Goal: Task Accomplishment & Management: Use online tool/utility

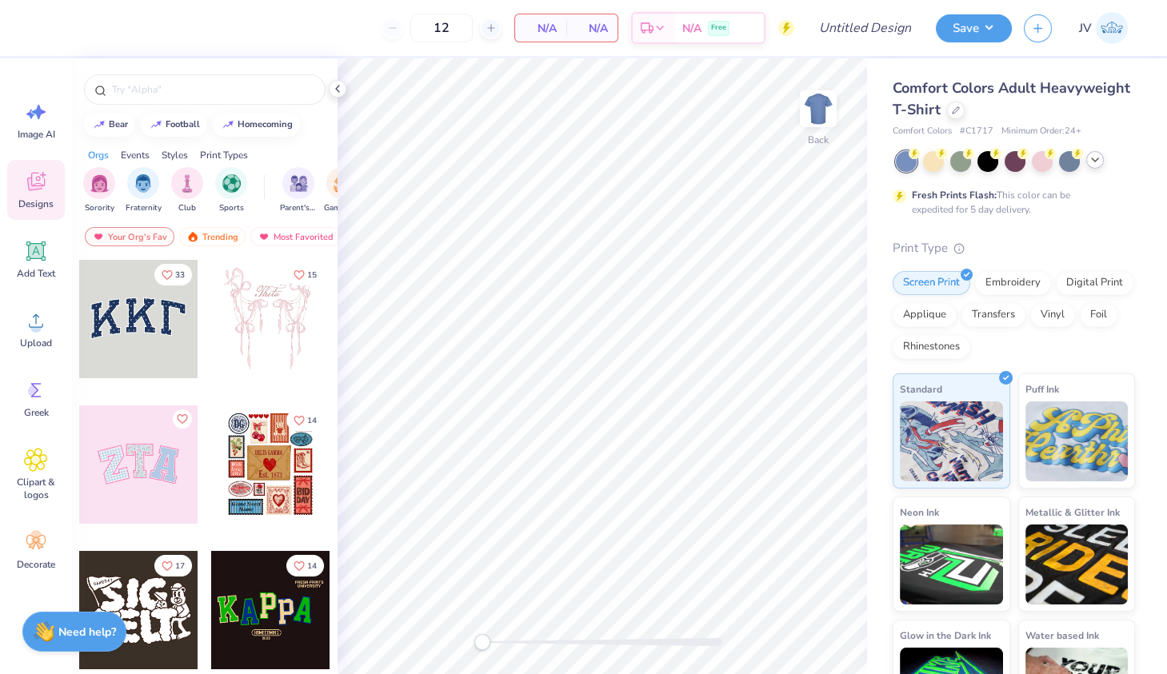
click at [1100, 159] on icon at bounding box center [1094, 160] width 13 height 13
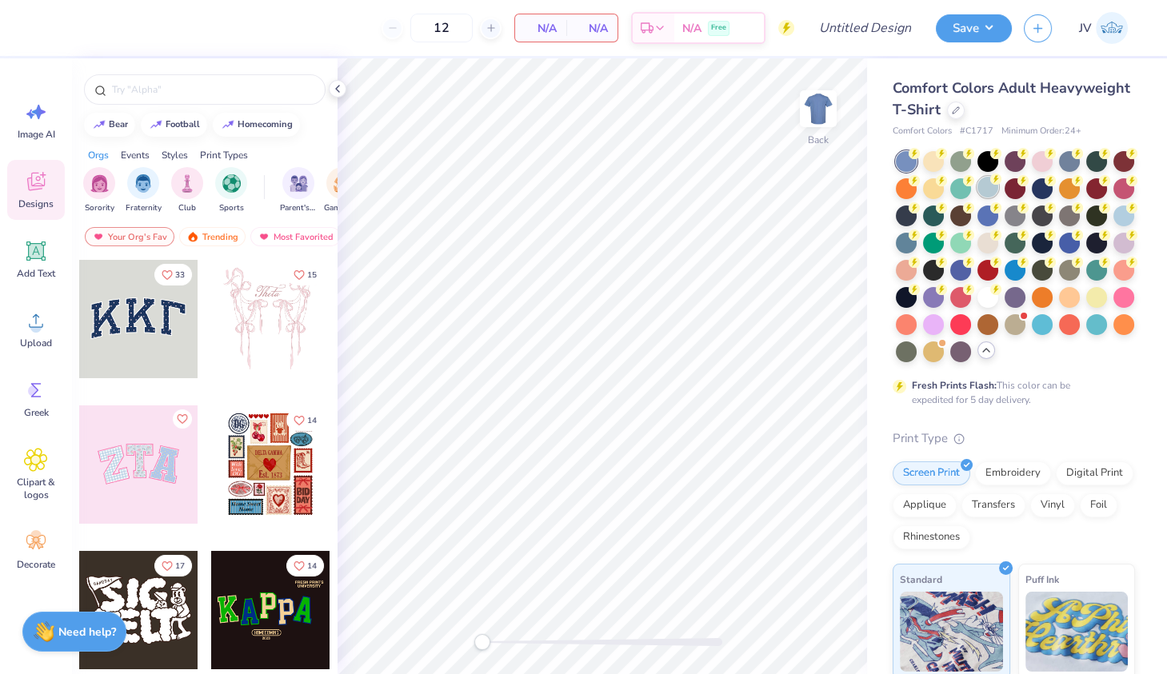
click at [987, 184] on div at bounding box center [987, 187] width 21 height 21
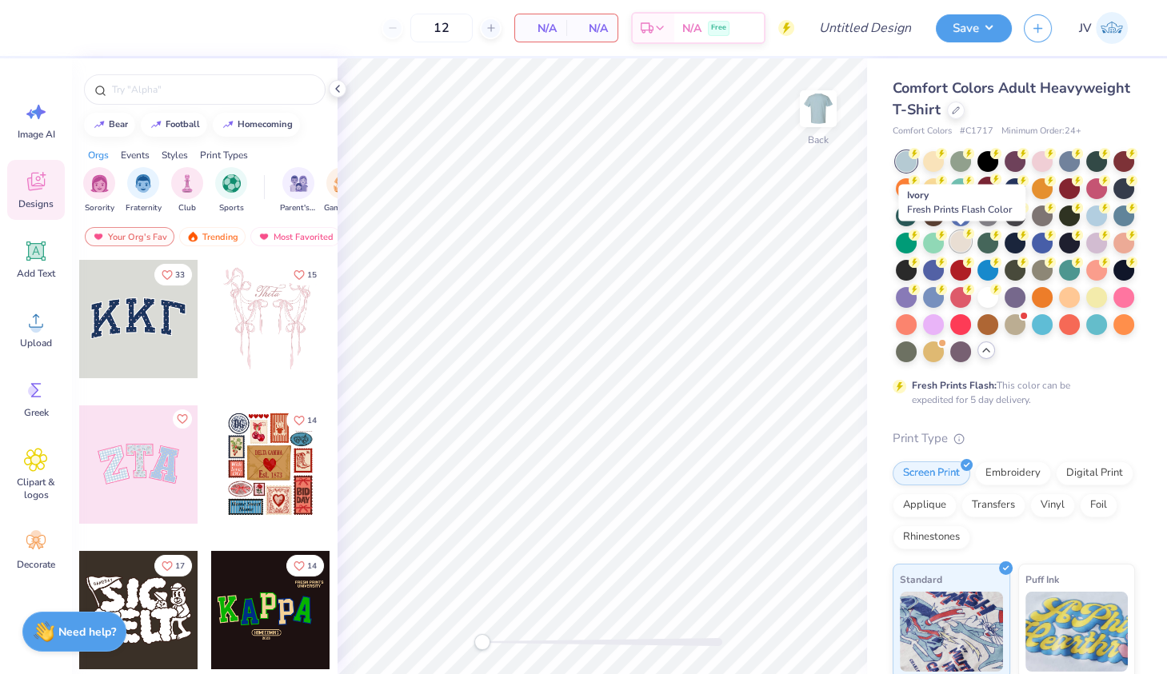
click at [964, 238] on div at bounding box center [960, 241] width 21 height 21
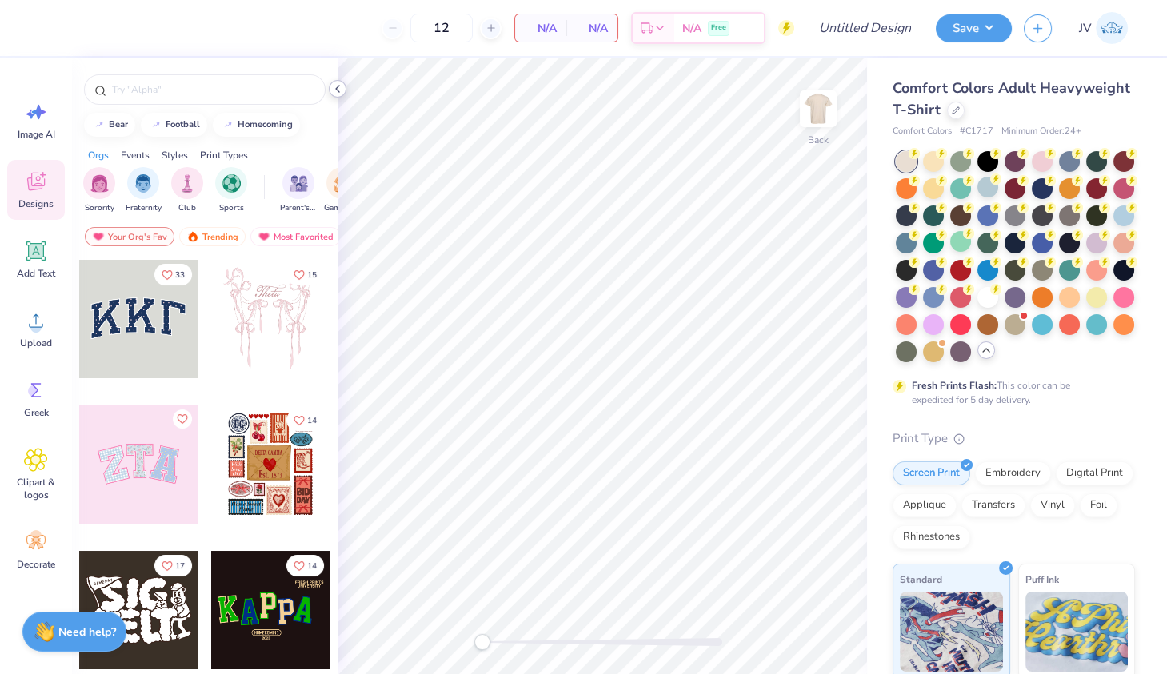
click at [334, 92] on icon at bounding box center [337, 88] width 13 height 13
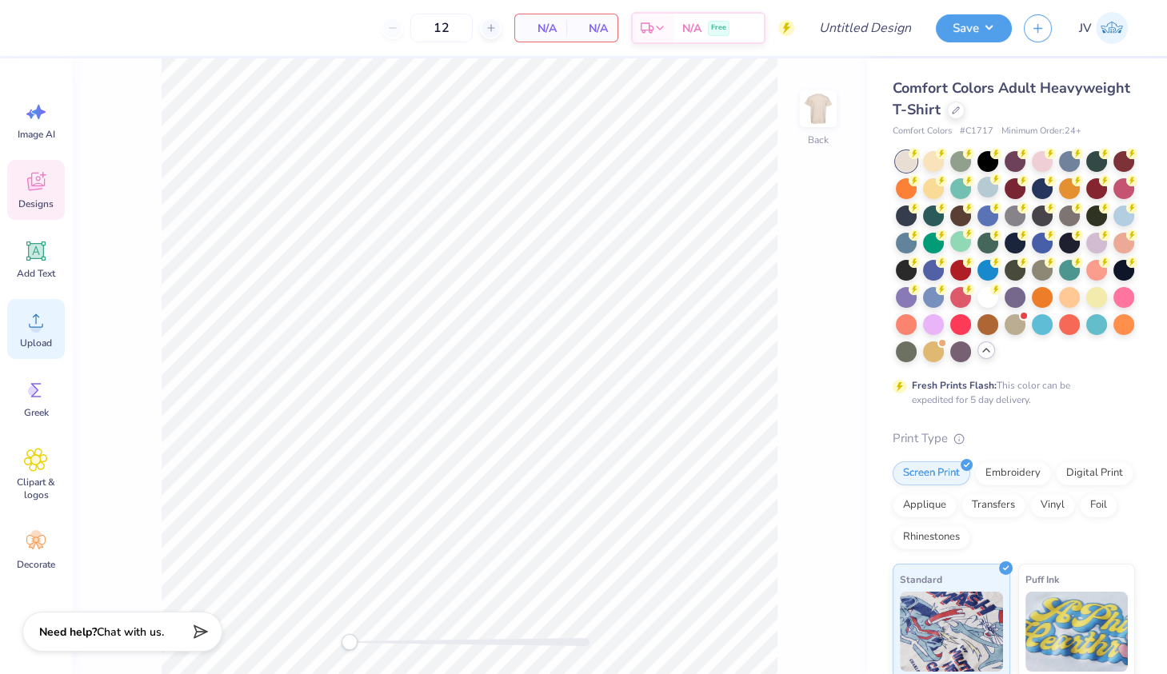
click at [49, 312] on div "Upload" at bounding box center [36, 329] width 58 height 60
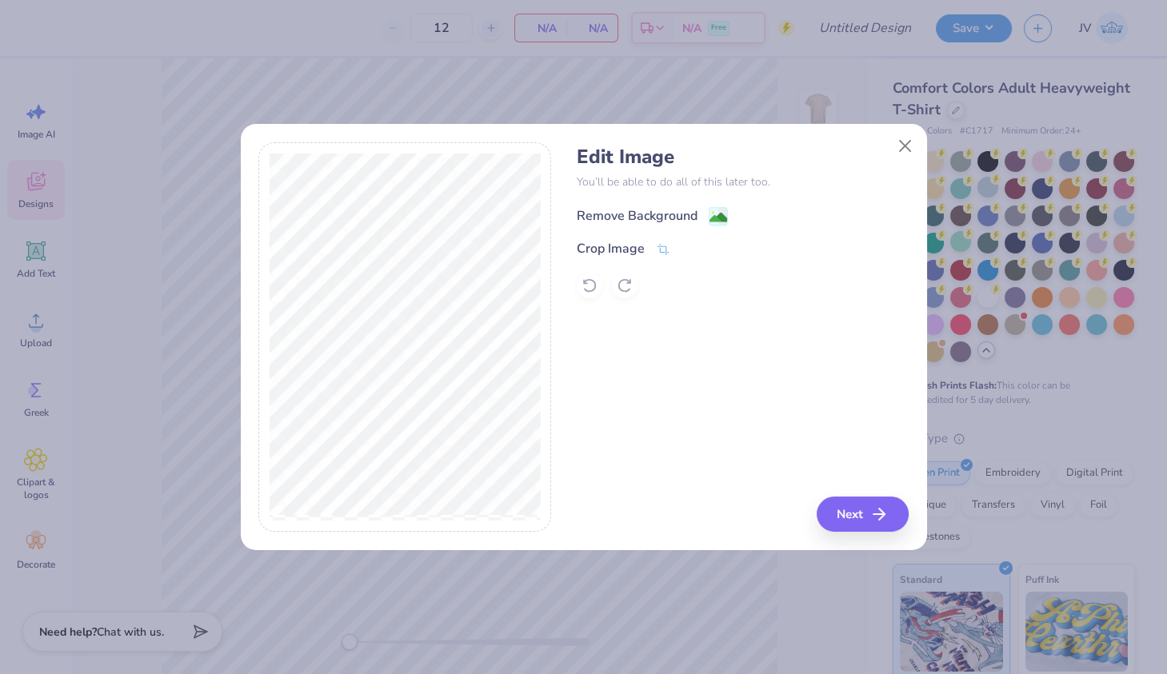
click at [711, 210] on image at bounding box center [718, 218] width 18 height 18
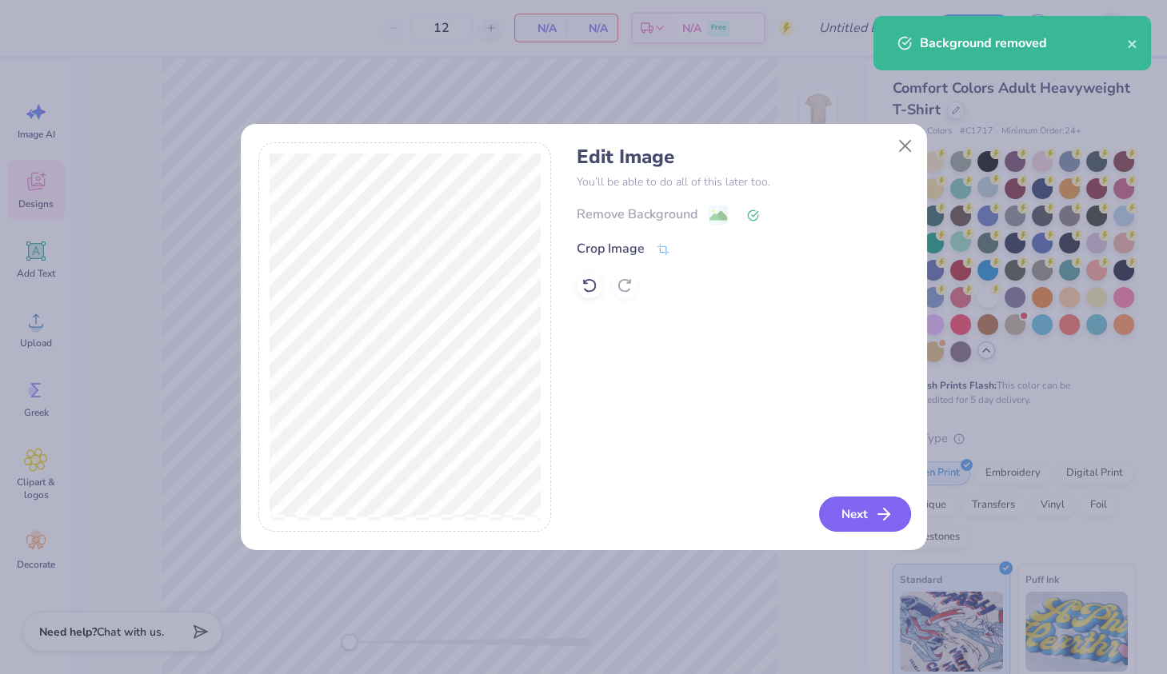
click at [854, 514] on button "Next" at bounding box center [865, 514] width 92 height 35
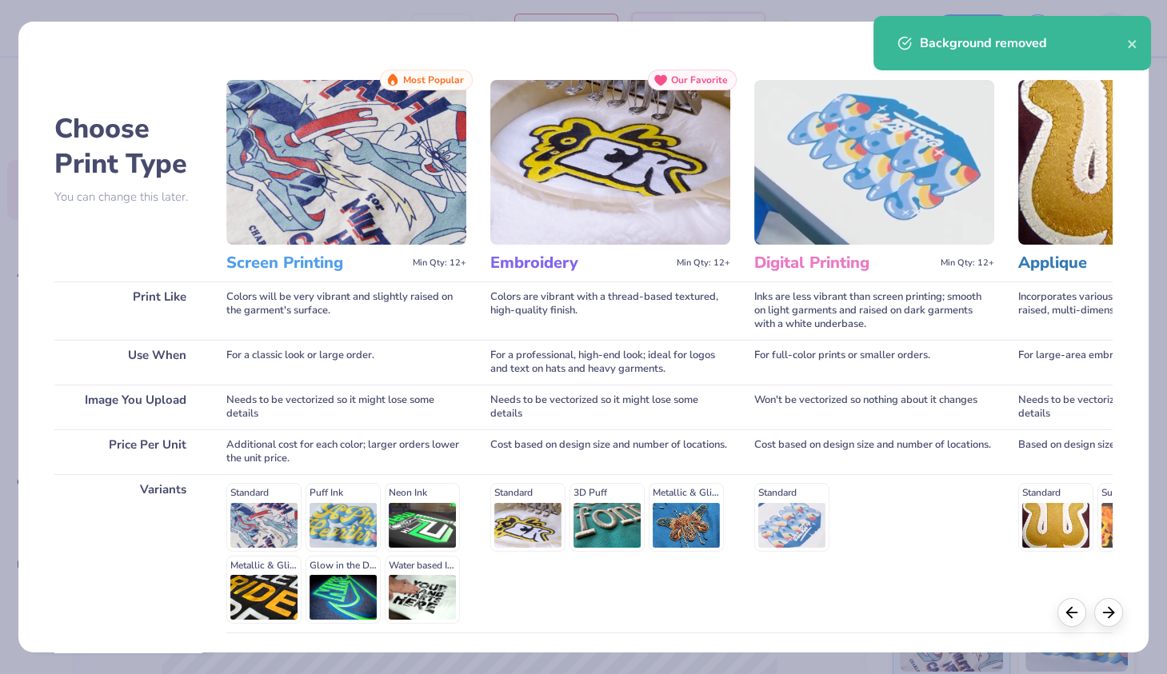
scroll to position [122, 0]
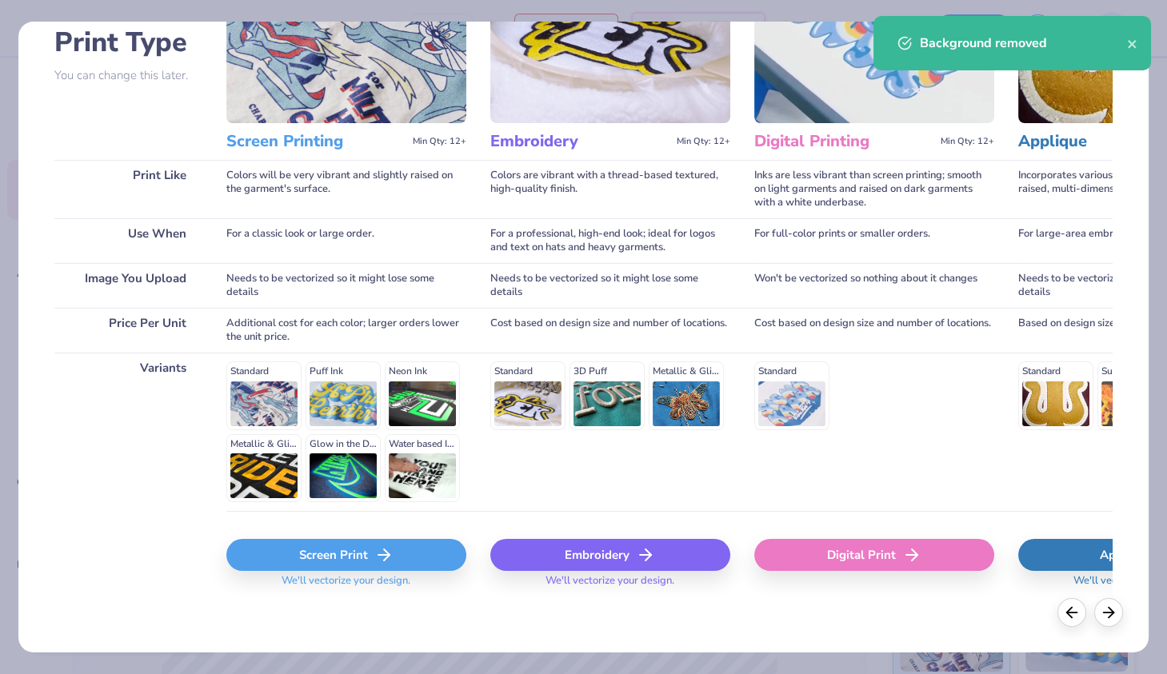
click at [347, 561] on div "Screen Print" at bounding box center [346, 555] width 240 height 32
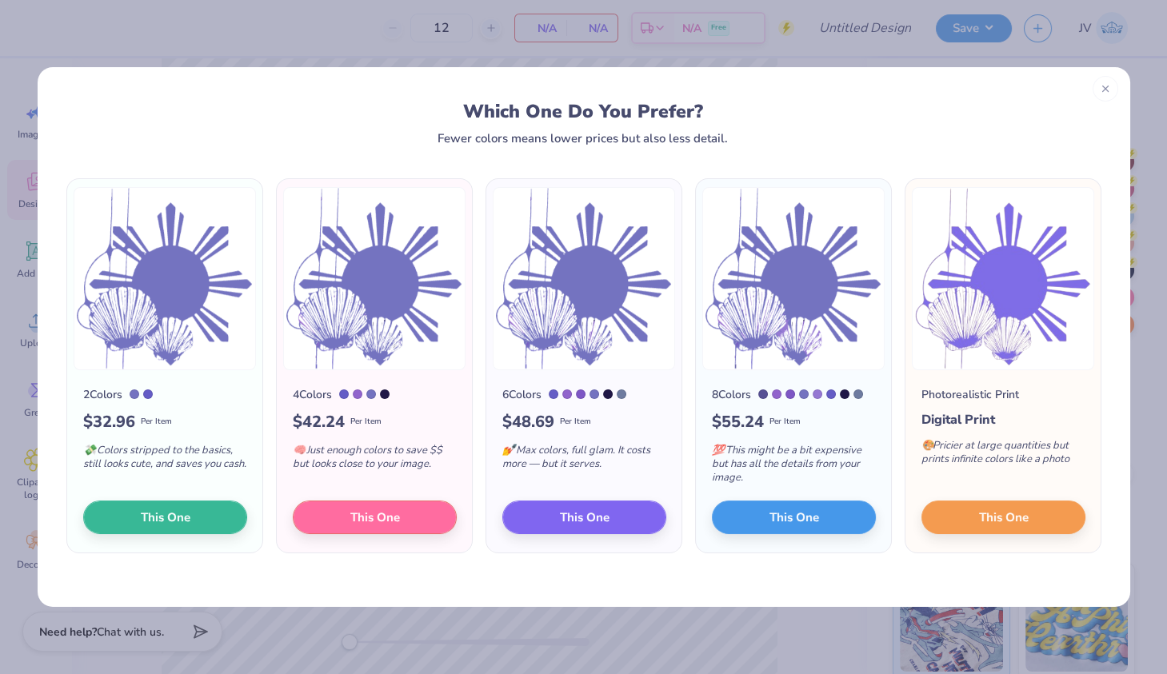
click at [135, 395] on div at bounding box center [135, 394] width 10 height 10
click at [177, 515] on span "This One" at bounding box center [165, 514] width 50 height 18
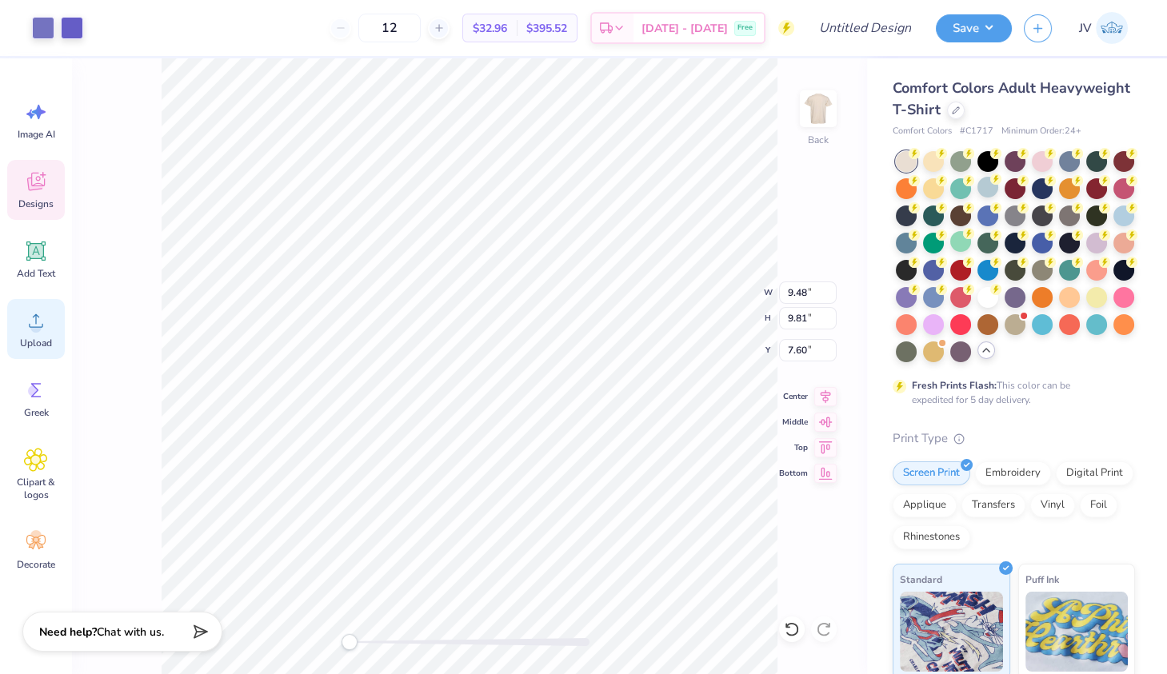
click at [38, 334] on div "Upload" at bounding box center [36, 329] width 58 height 60
click at [38, 333] on div "Upload" at bounding box center [36, 329] width 58 height 60
click at [41, 313] on icon at bounding box center [36, 321] width 24 height 24
click at [35, 339] on span "Upload" at bounding box center [36, 343] width 32 height 13
click at [46, 273] on span "Add Text" at bounding box center [36, 273] width 38 height 13
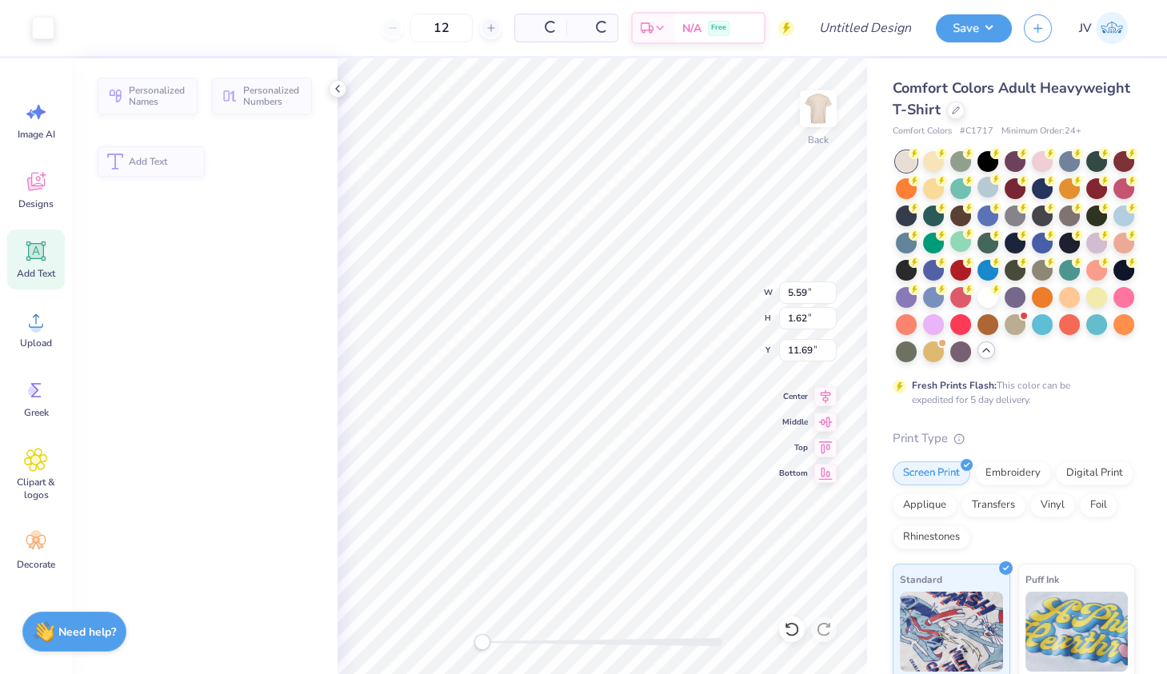
type input "5.59"
type input "1.62"
type input "11.69"
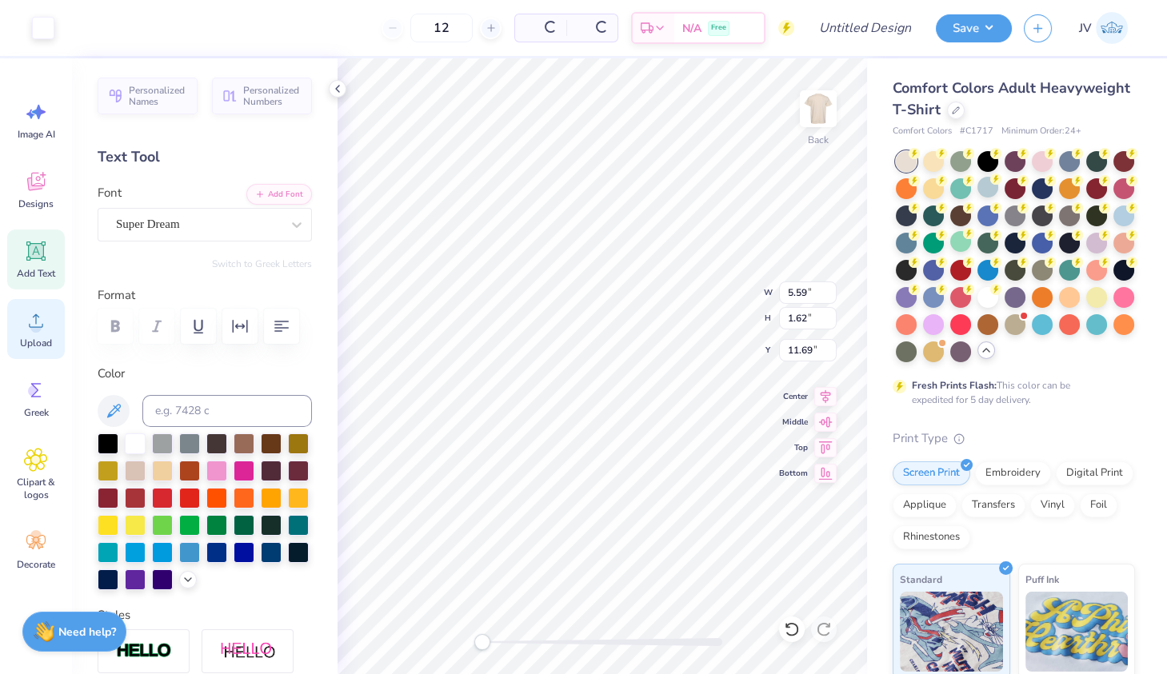
click at [43, 312] on icon at bounding box center [36, 321] width 24 height 24
click at [34, 321] on icon at bounding box center [36, 321] width 24 height 24
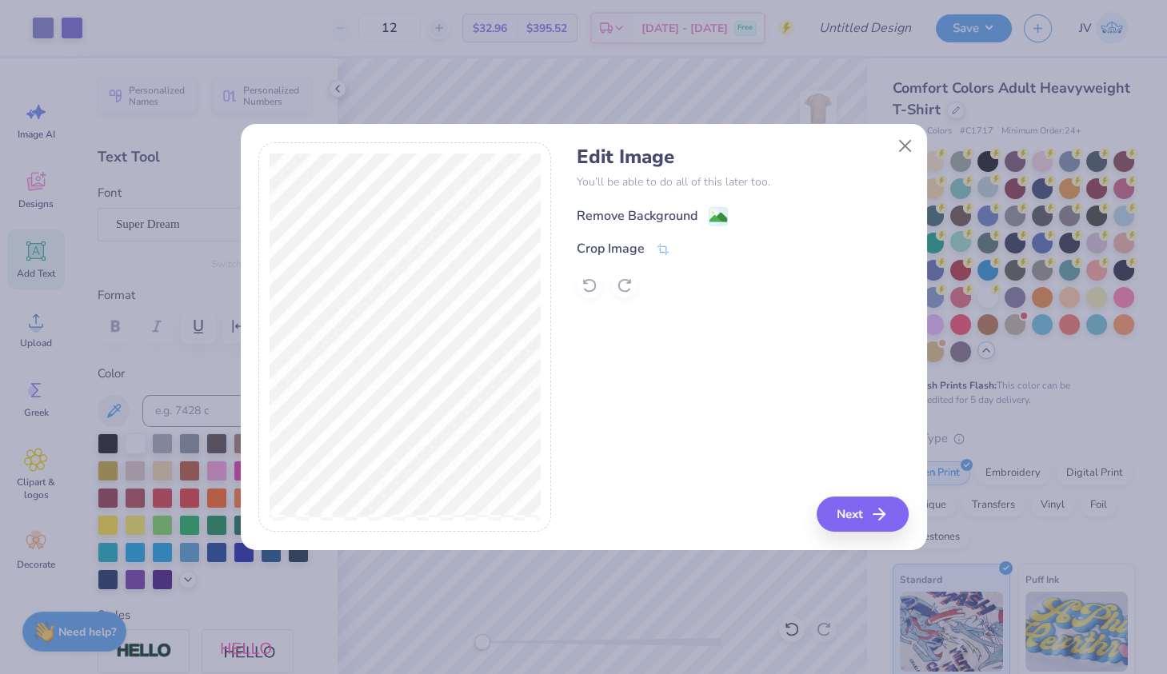
click at [714, 211] on image at bounding box center [718, 218] width 18 height 18
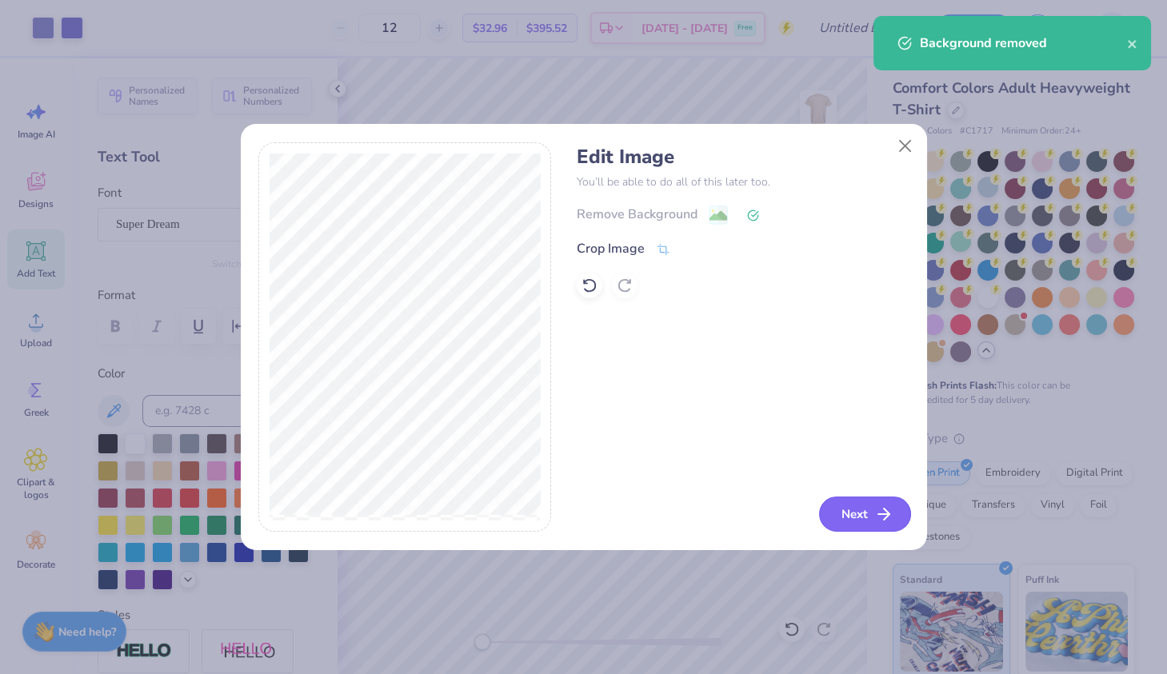
click at [871, 512] on button "Next" at bounding box center [865, 514] width 92 height 35
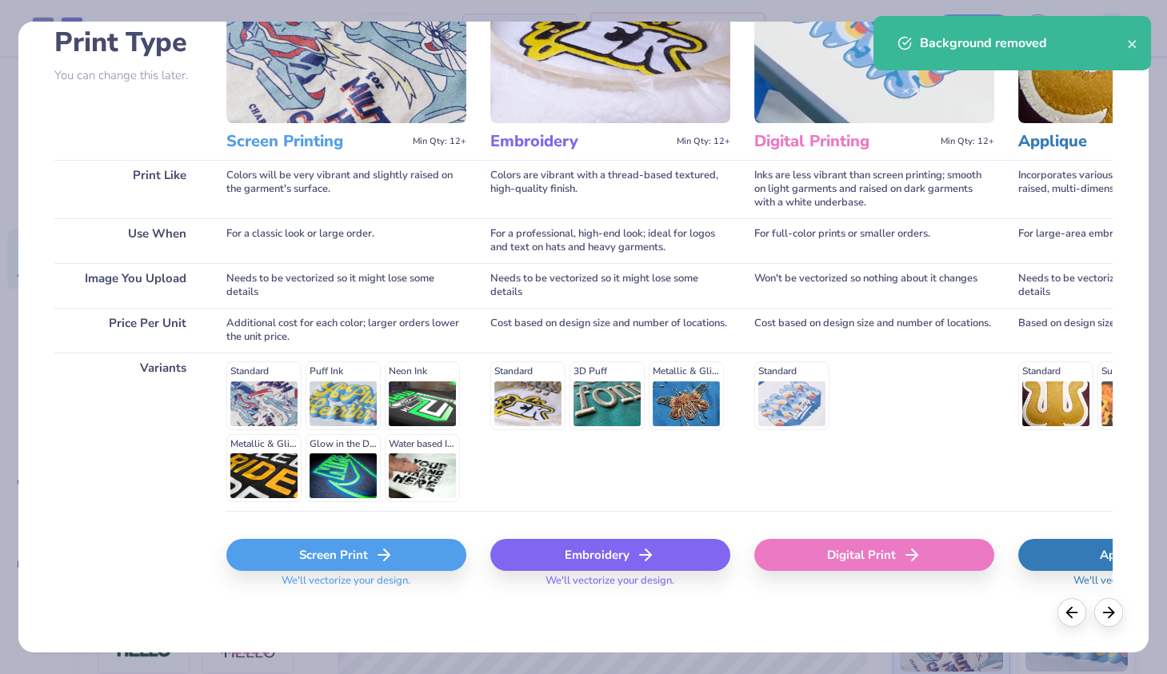
click at [369, 553] on div "Screen Print" at bounding box center [346, 555] width 240 height 32
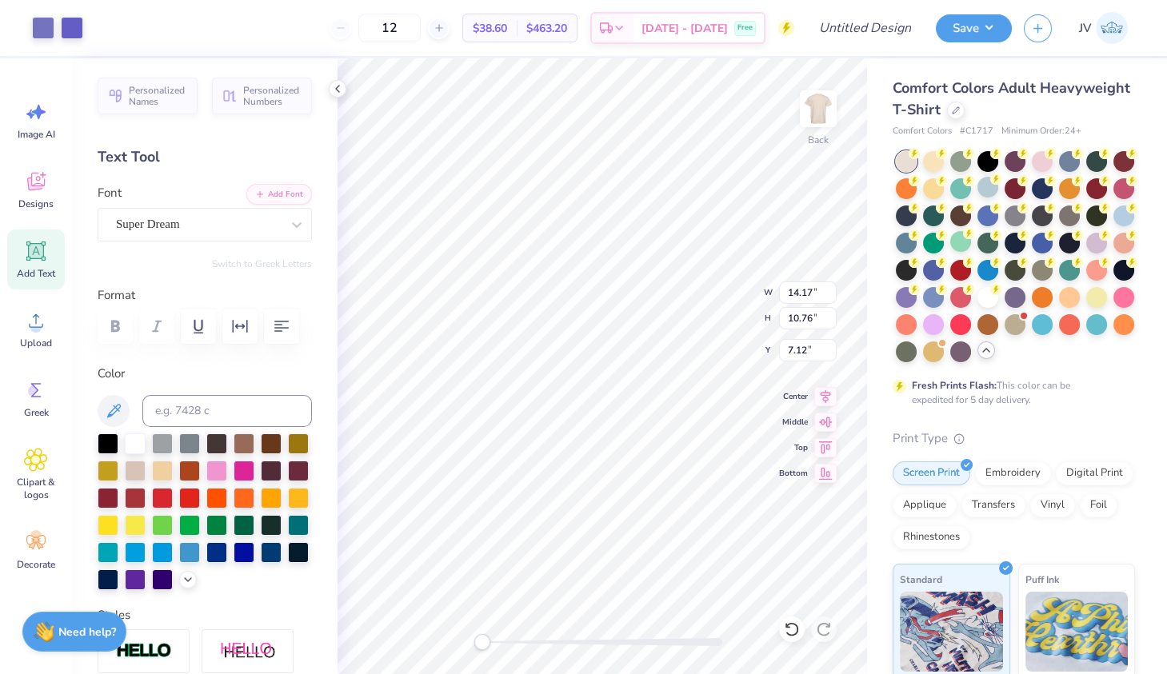
type input "9.48"
type input "9.81"
type input "7.60"
click at [70, 23] on div at bounding box center [72, 26] width 22 height 22
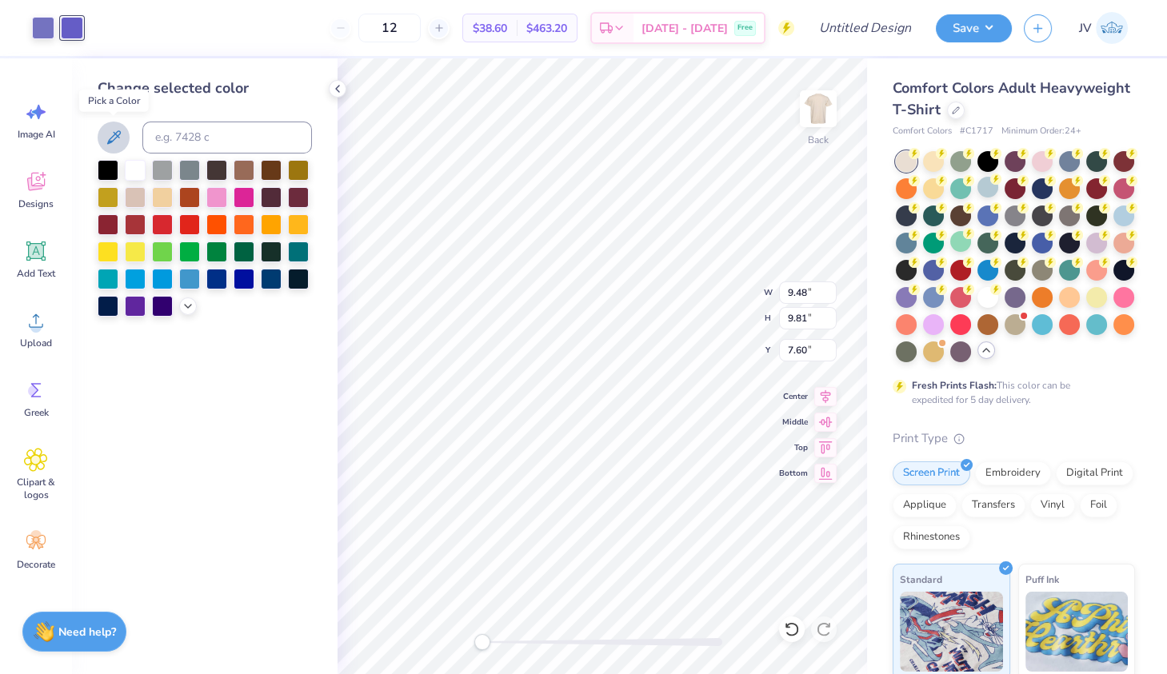
click at [114, 128] on icon at bounding box center [113, 137] width 19 height 19
type input "4.72"
type input "3.58"
type input "3.00"
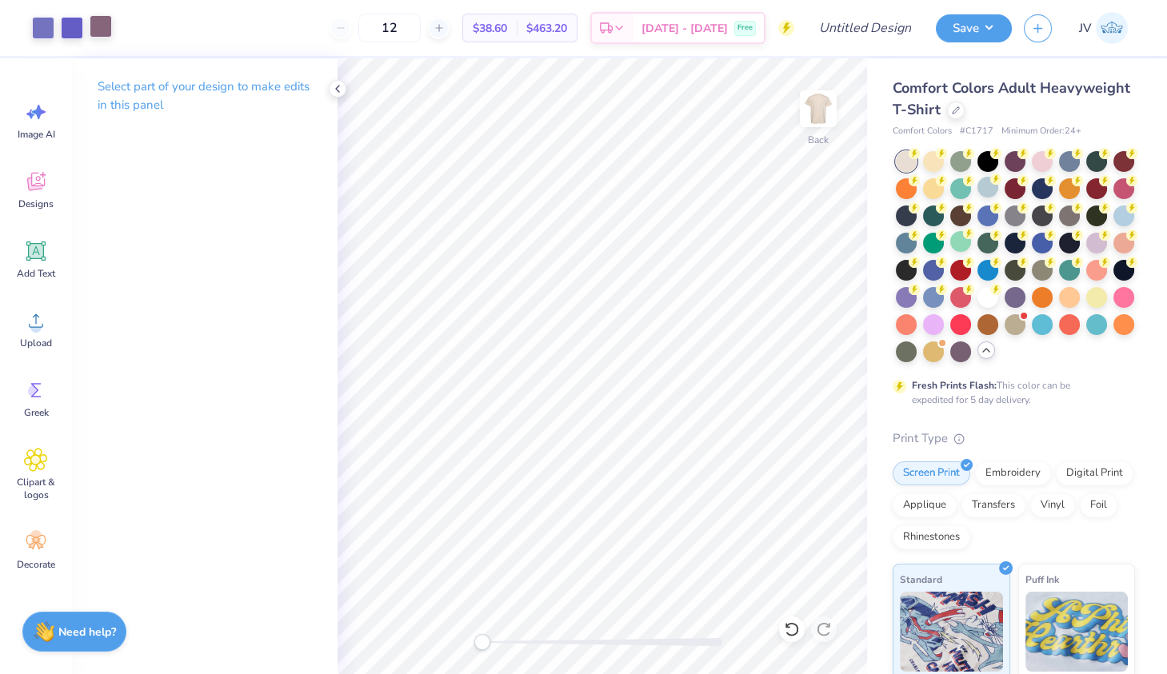
click at [103, 20] on div at bounding box center [101, 26] width 22 height 22
click at [45, 26] on div at bounding box center [43, 26] width 22 height 22
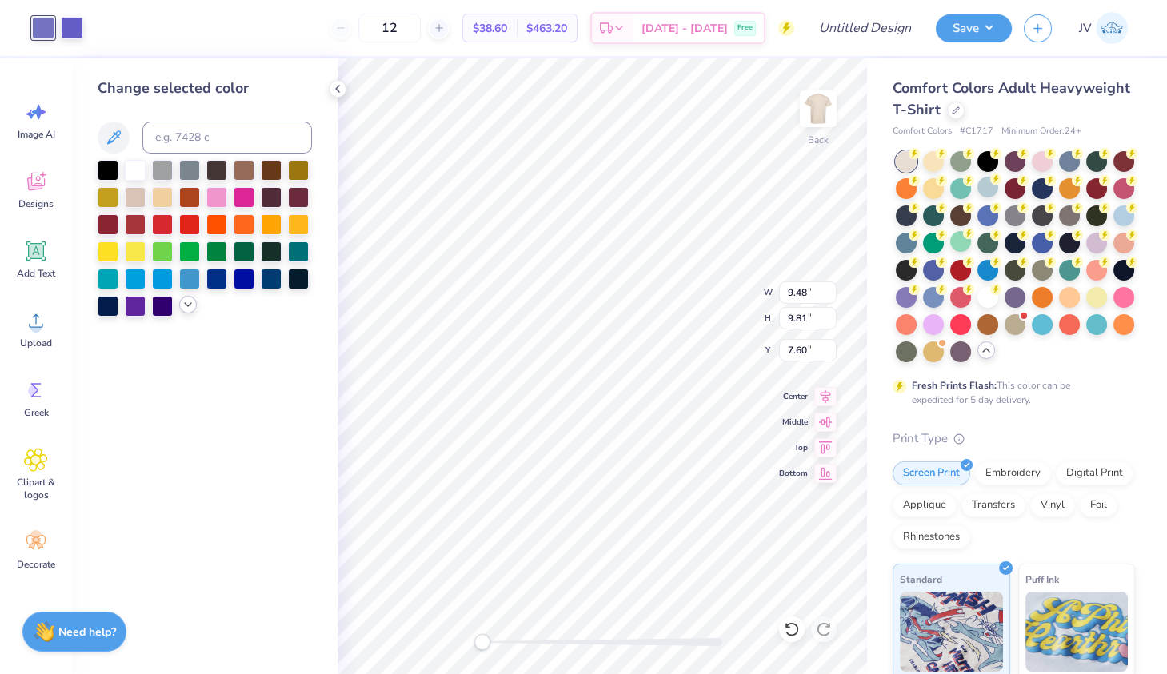
click at [191, 305] on icon at bounding box center [188, 304] width 13 height 13
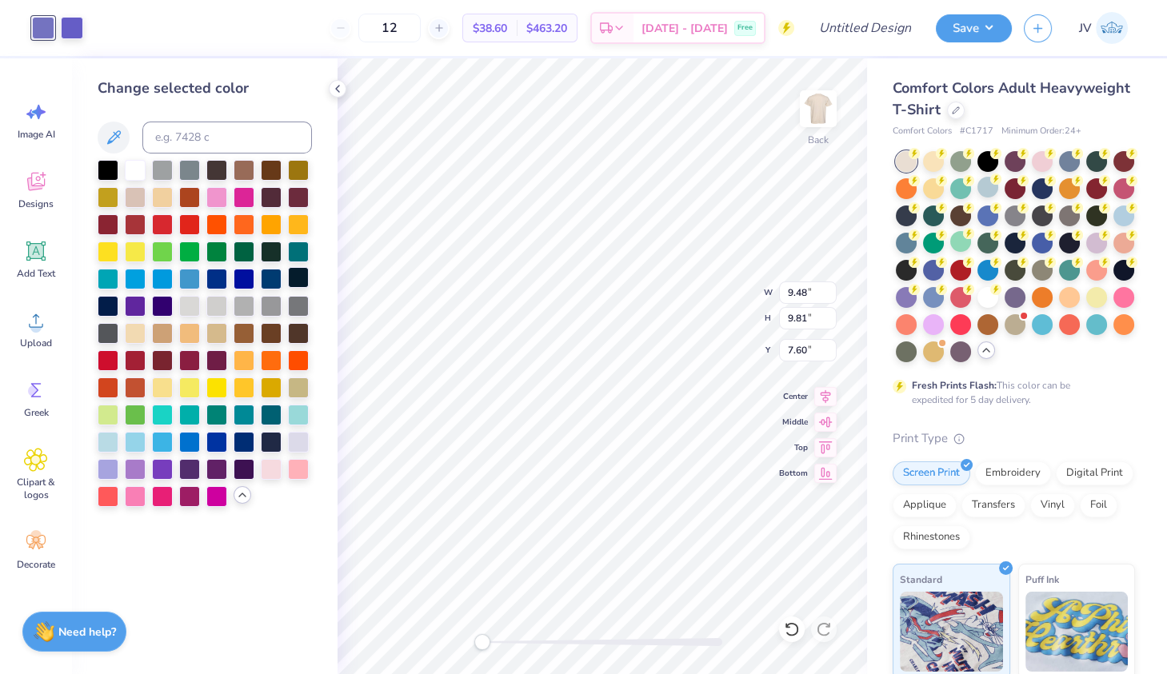
type input "3.19"
type input "3.58"
type input "3.00"
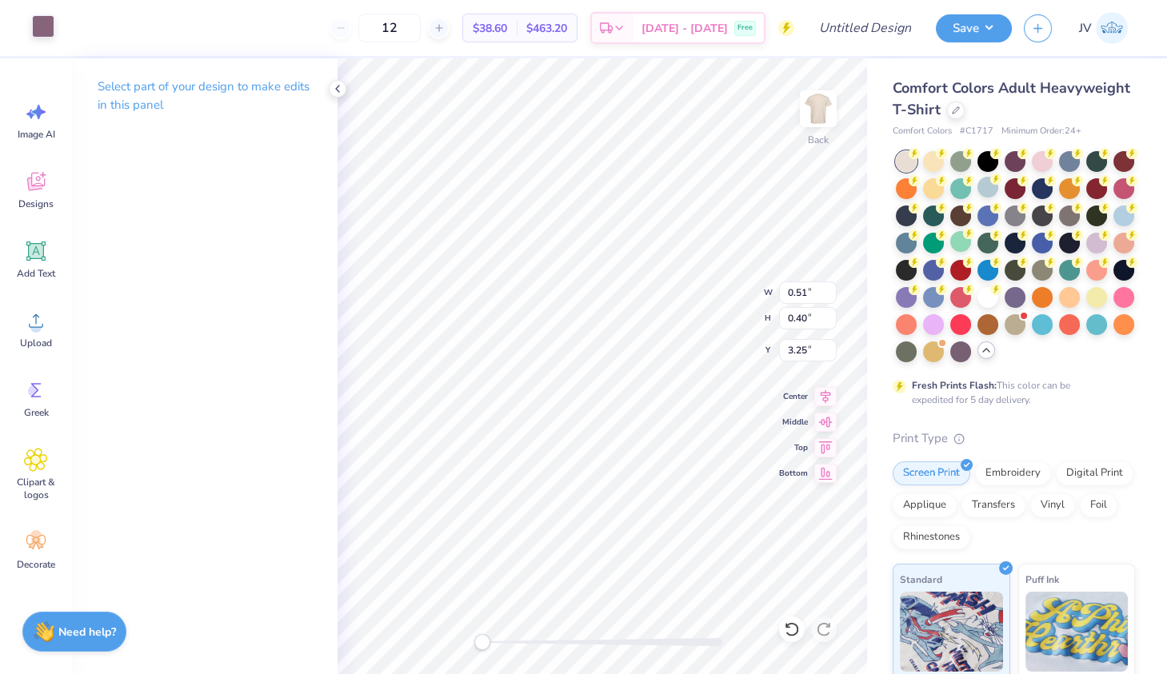
click at [47, 34] on div at bounding box center [43, 26] width 22 height 22
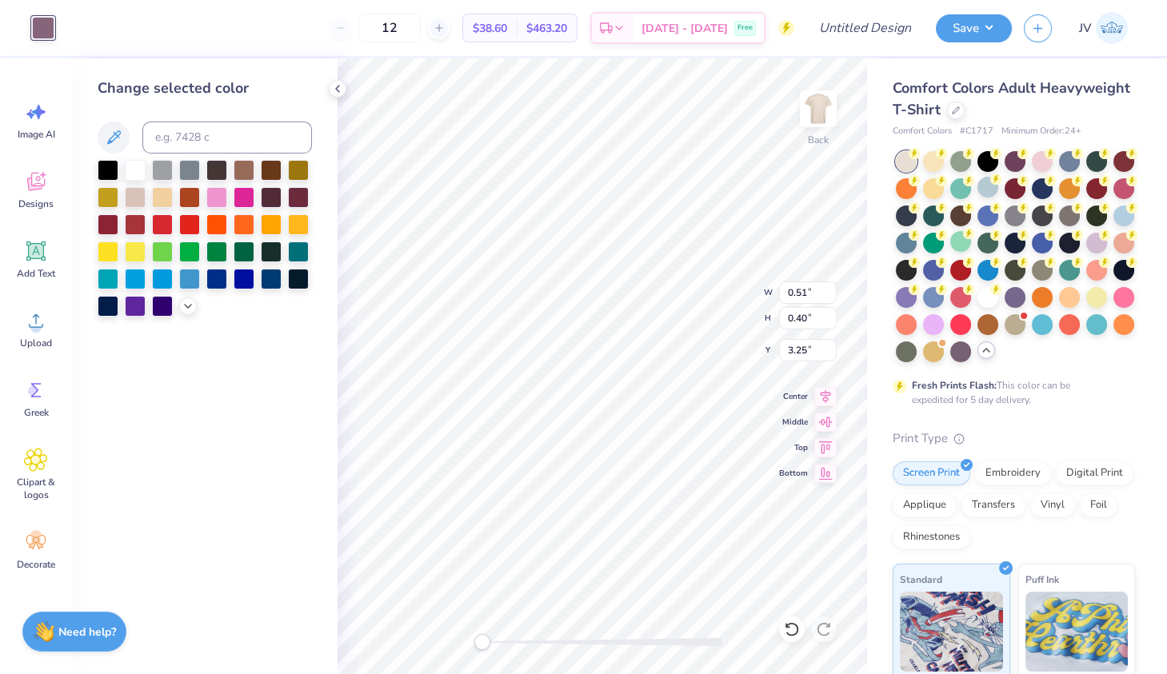
click at [44, 17] on div at bounding box center [43, 28] width 22 height 22
click at [44, 20] on div at bounding box center [43, 28] width 22 height 22
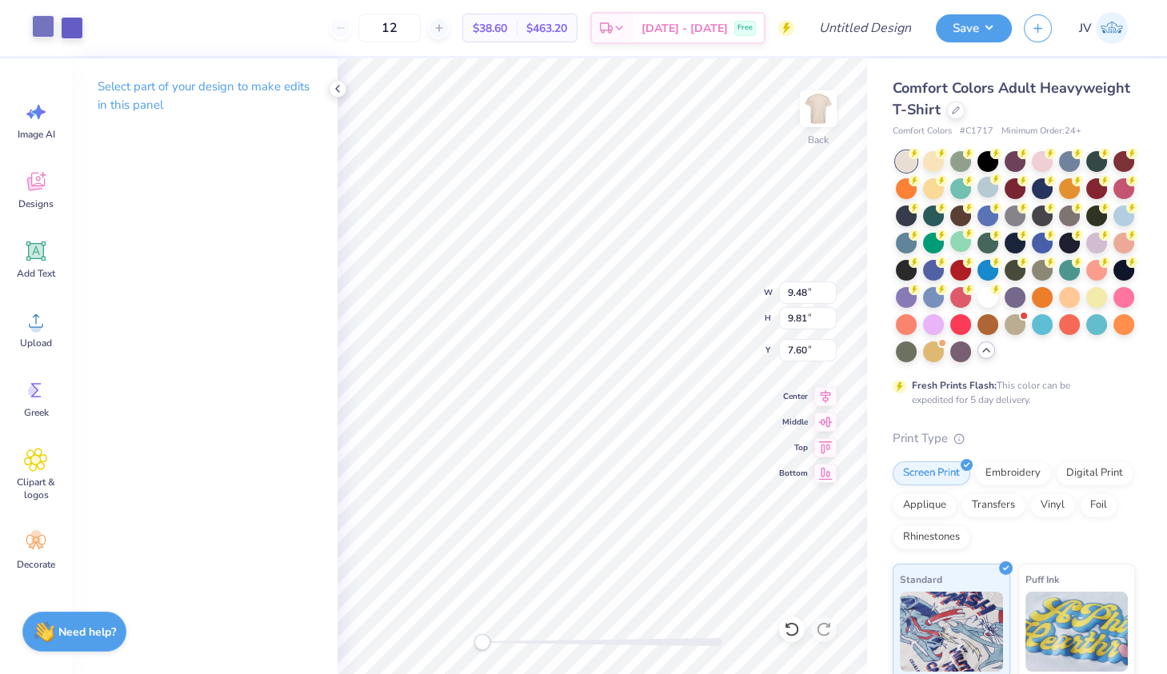
type input "9.48"
type input "9.81"
type input "7.60"
click at [81, 29] on div at bounding box center [72, 26] width 22 height 22
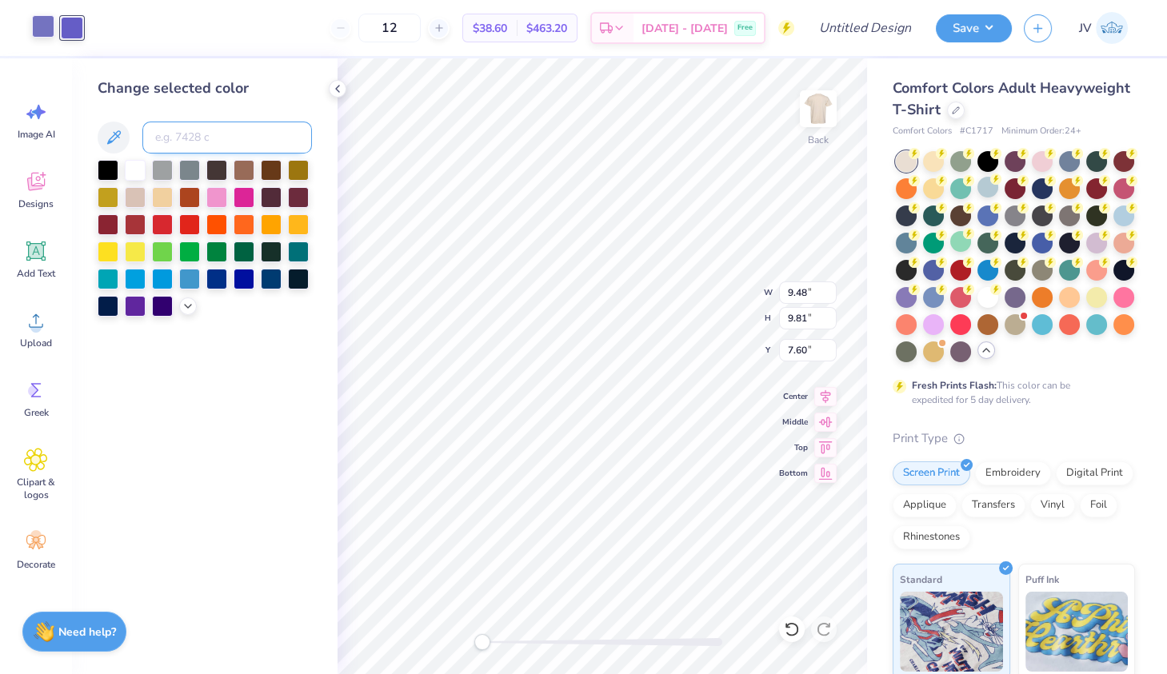
click at [200, 125] on input at bounding box center [227, 138] width 170 height 32
type input "5205"
click at [191, 131] on input at bounding box center [227, 138] width 170 height 32
type input "5205"
click at [180, 96] on div "Change selected color" at bounding box center [205, 89] width 214 height 22
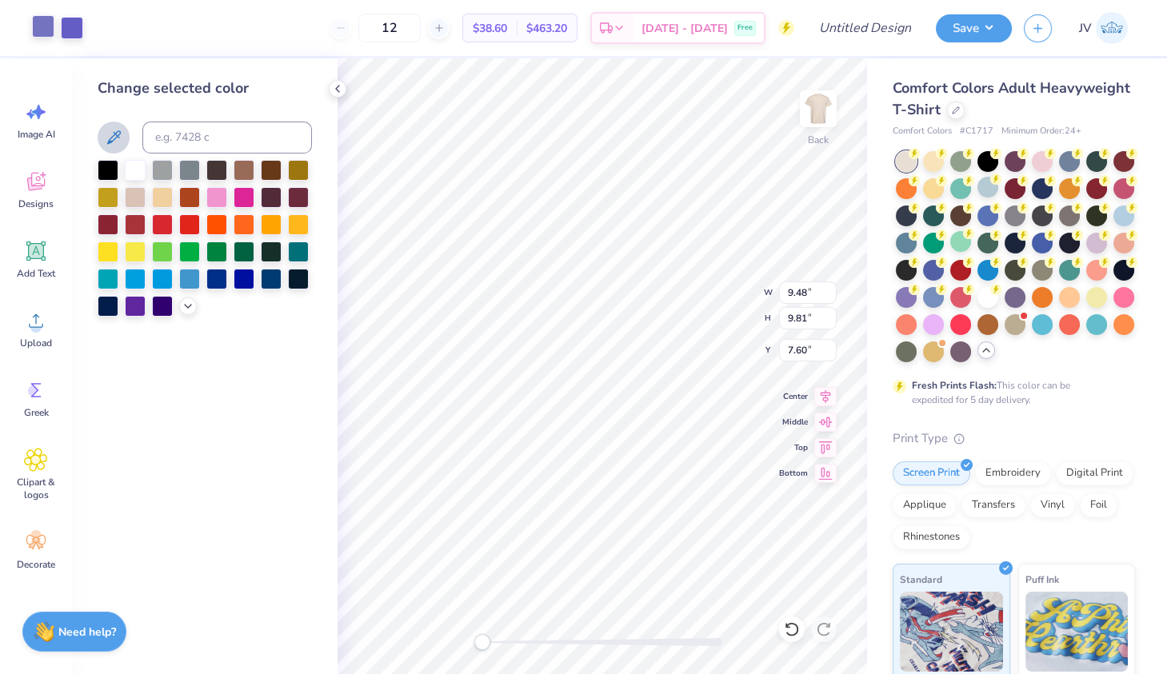
click at [116, 128] on button at bounding box center [114, 138] width 32 height 32
click at [42, 28] on div at bounding box center [43, 26] width 22 height 22
click at [192, 126] on input at bounding box center [227, 138] width 170 height 32
type input "5205"
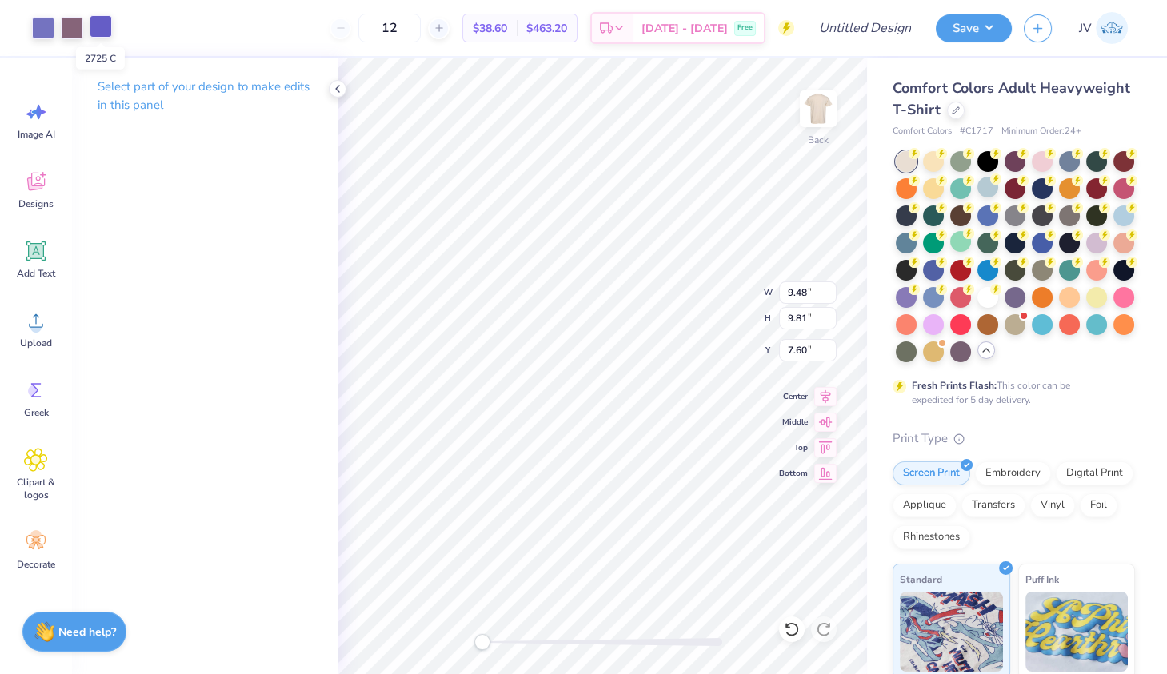
click at [104, 36] on div at bounding box center [101, 26] width 22 height 22
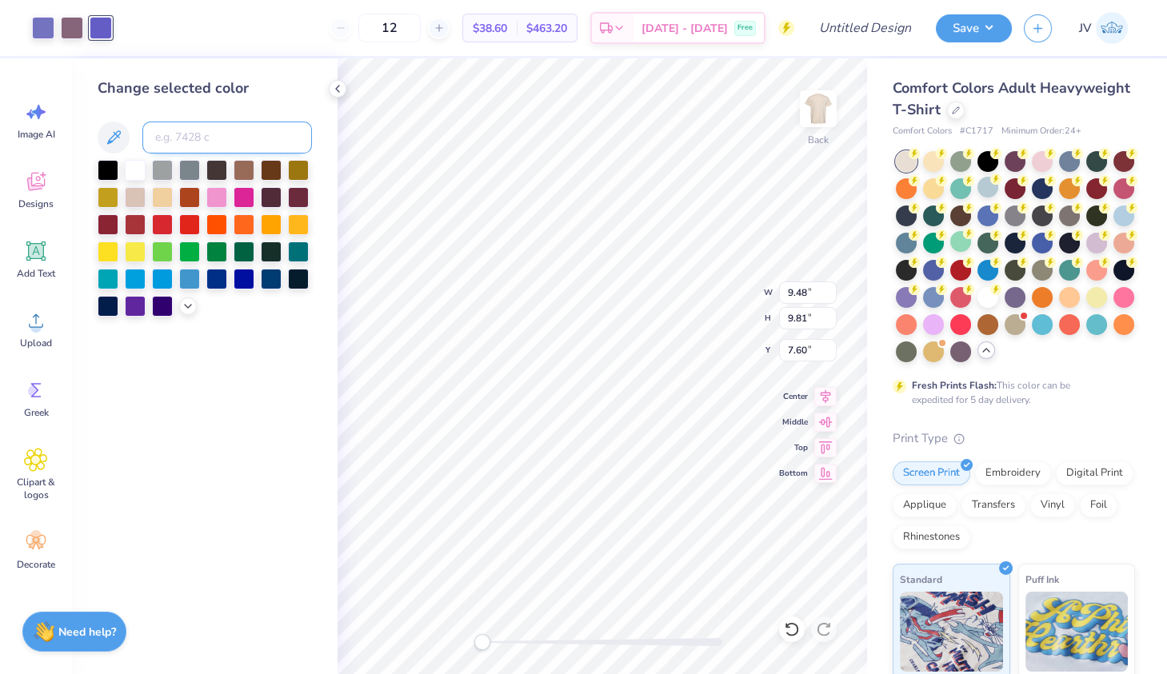
click at [190, 139] on input at bounding box center [227, 138] width 170 height 32
type input "5205"
click at [49, 19] on div at bounding box center [43, 26] width 22 height 22
click at [220, 150] on input at bounding box center [227, 138] width 170 height 32
type input "5205"
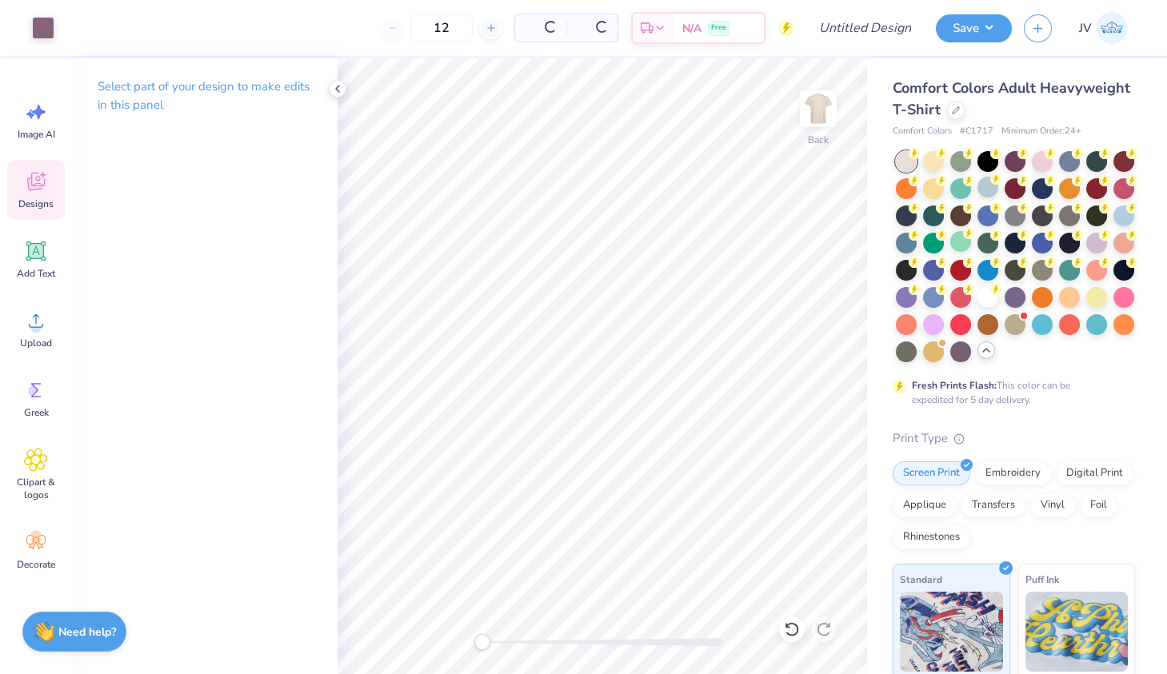
click at [48, 178] on div "Designs" at bounding box center [36, 190] width 58 height 60
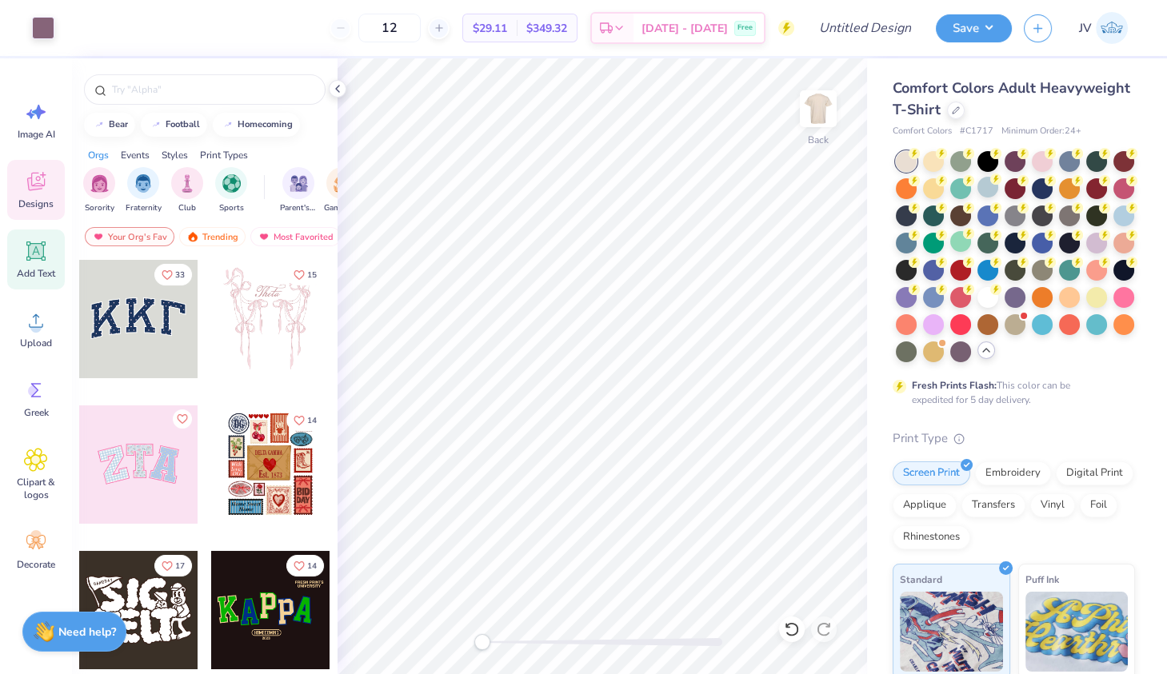
click at [42, 270] on span "Add Text" at bounding box center [36, 273] width 38 height 13
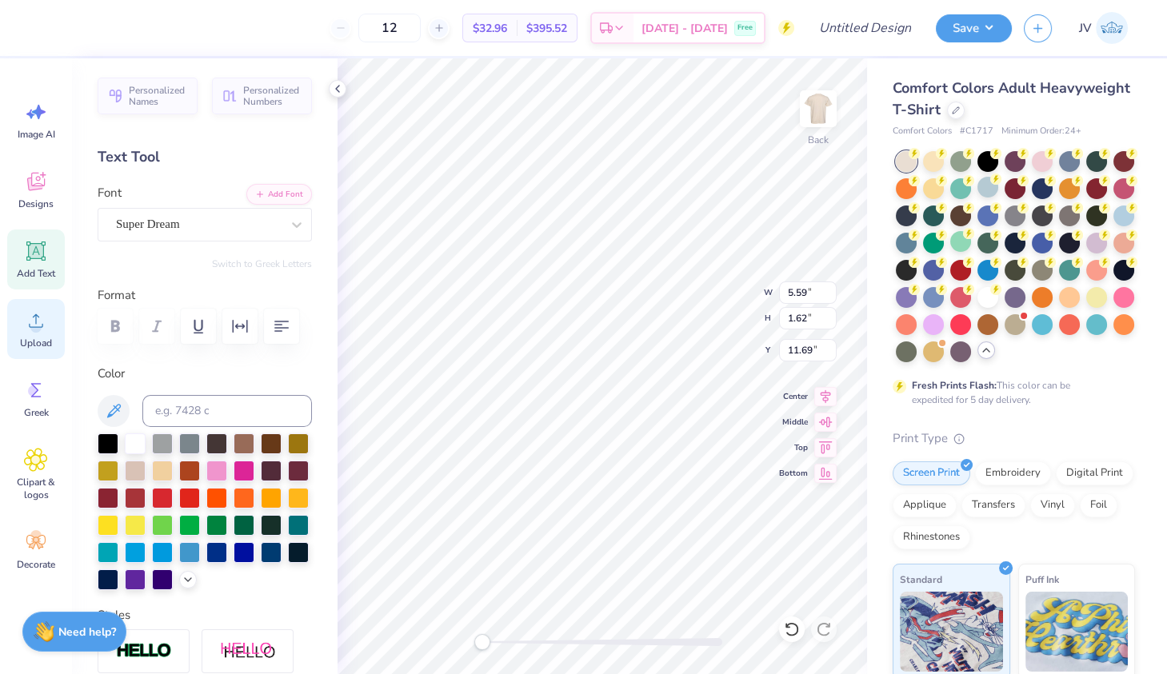
click at [45, 337] on span "Upload" at bounding box center [36, 343] width 32 height 13
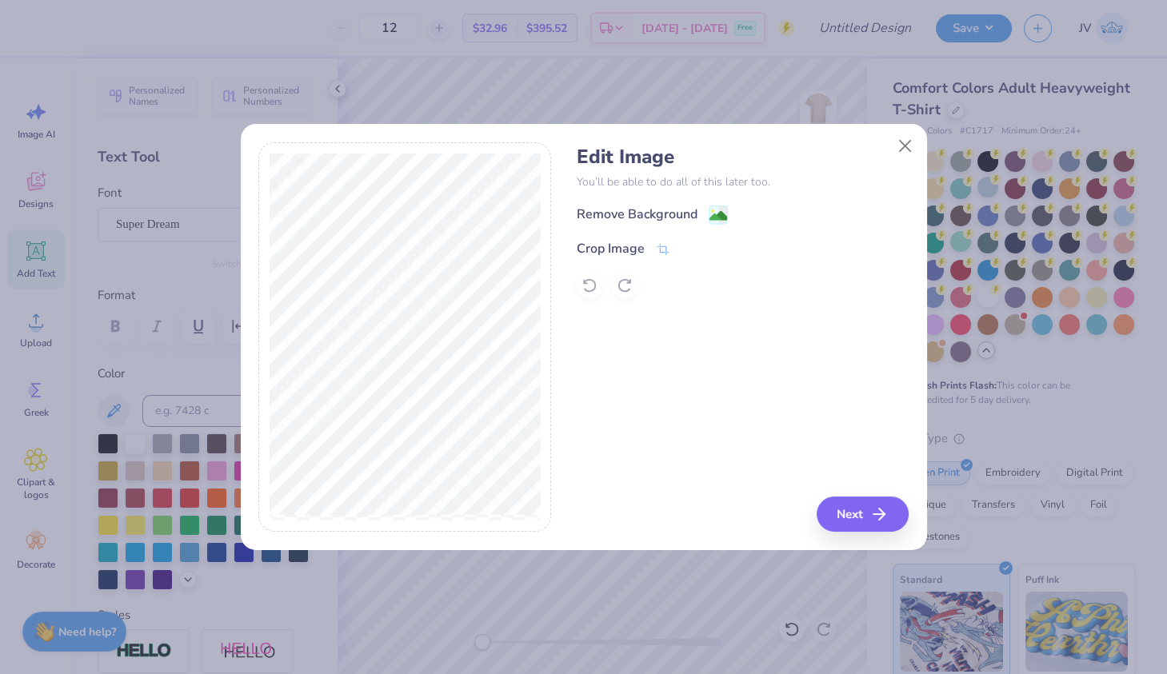
click at [727, 210] on div "Remove Background" at bounding box center [743, 215] width 332 height 20
click at [715, 210] on image at bounding box center [718, 218] width 18 height 18
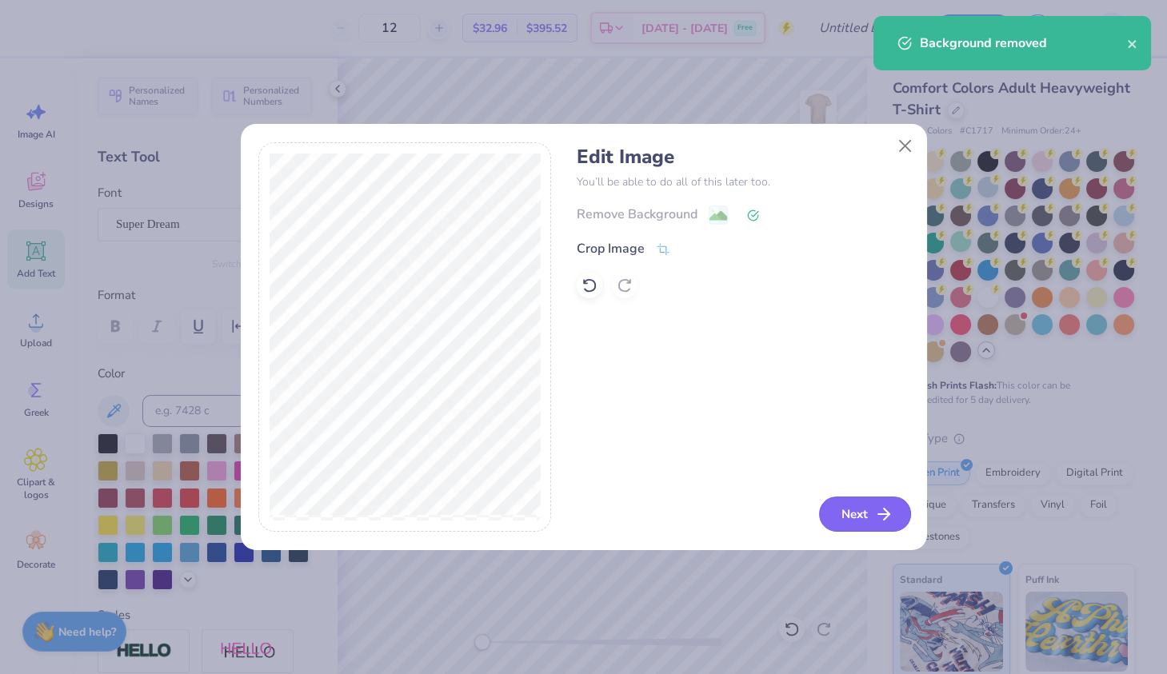
click at [881, 518] on icon "button" at bounding box center [883, 514] width 19 height 19
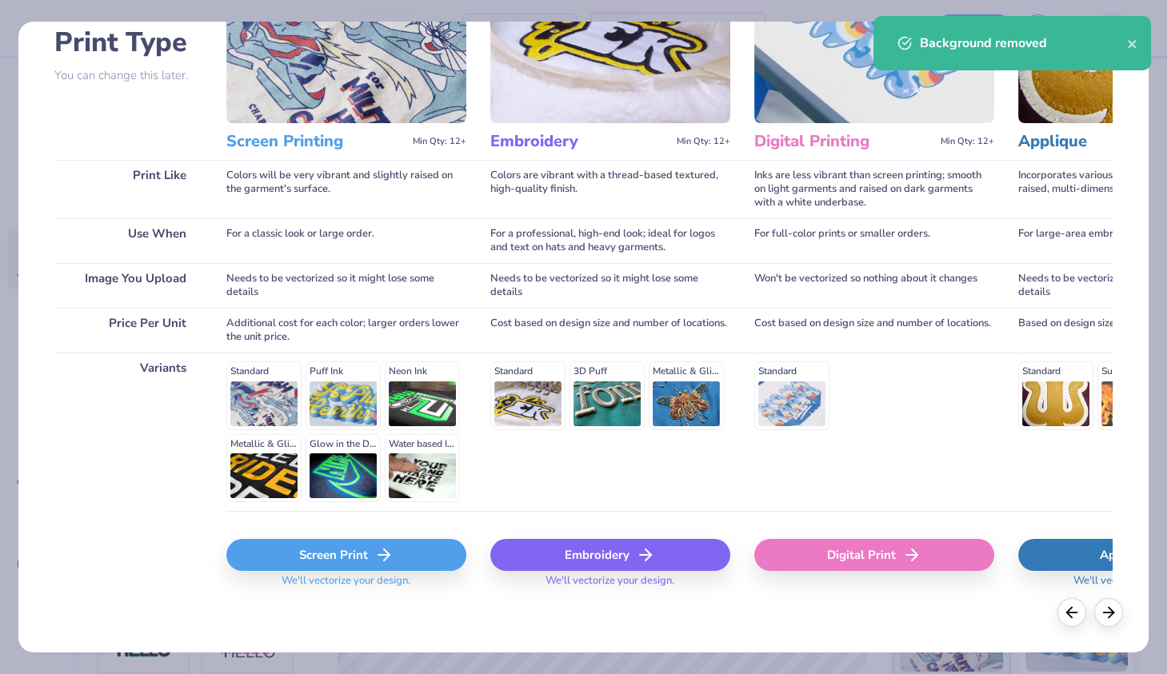
click at [378, 555] on line at bounding box center [383, 555] width 11 height 0
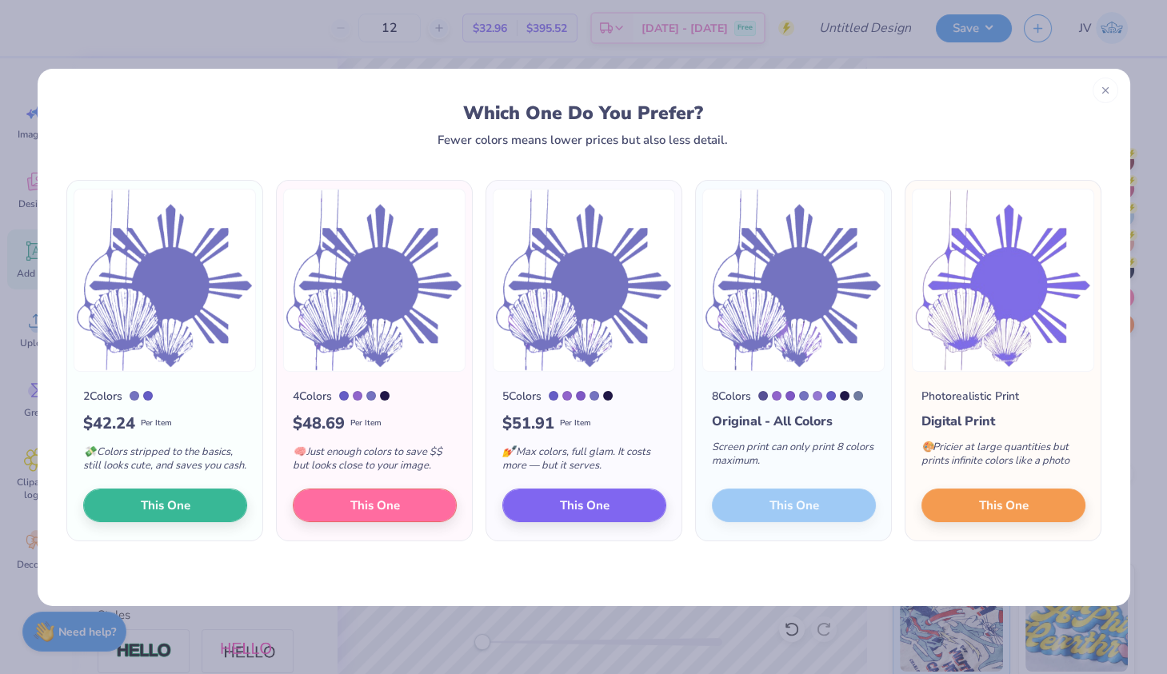
click at [138, 397] on div at bounding box center [135, 396] width 10 height 10
click at [149, 397] on div at bounding box center [148, 396] width 10 height 10
click at [1107, 90] on line at bounding box center [1106, 89] width 6 height 6
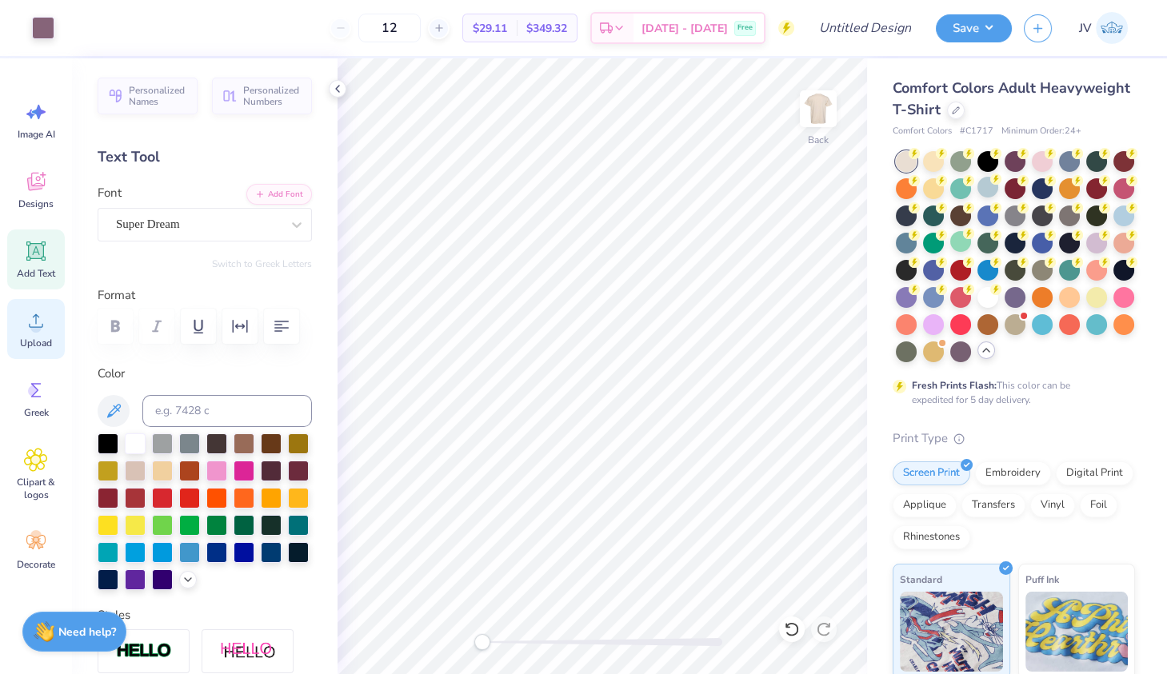
click at [33, 335] on div "Upload" at bounding box center [36, 329] width 58 height 60
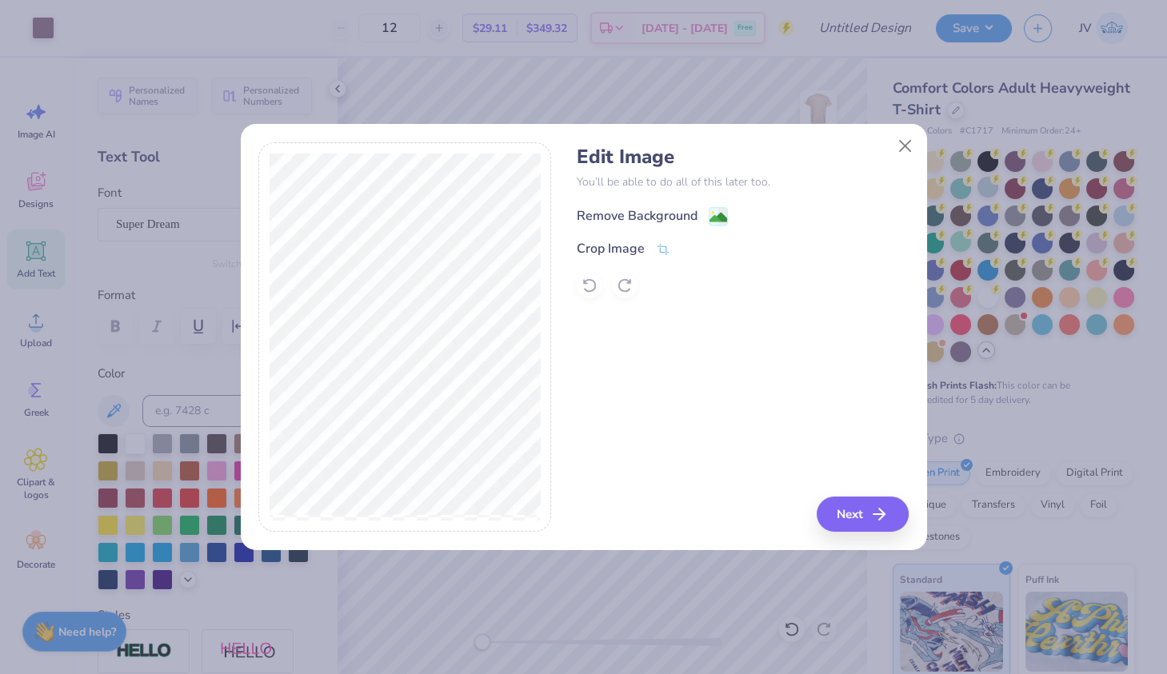
click at [714, 216] on image at bounding box center [718, 218] width 18 height 18
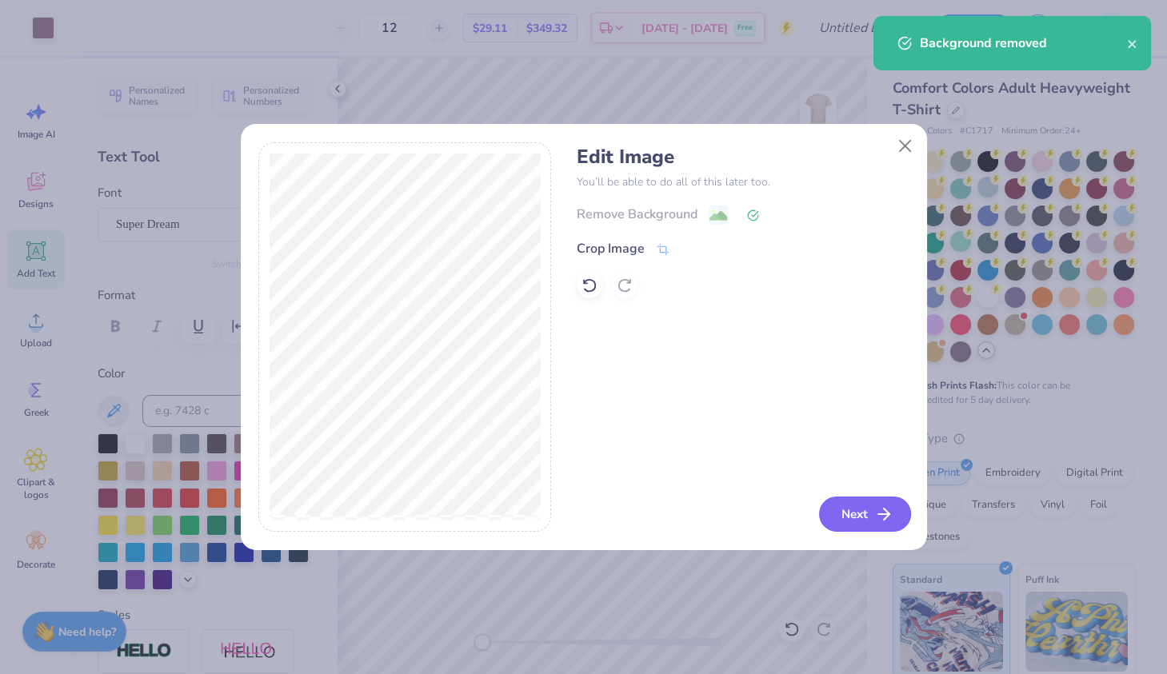
click at [854, 509] on button "Next" at bounding box center [865, 514] width 92 height 35
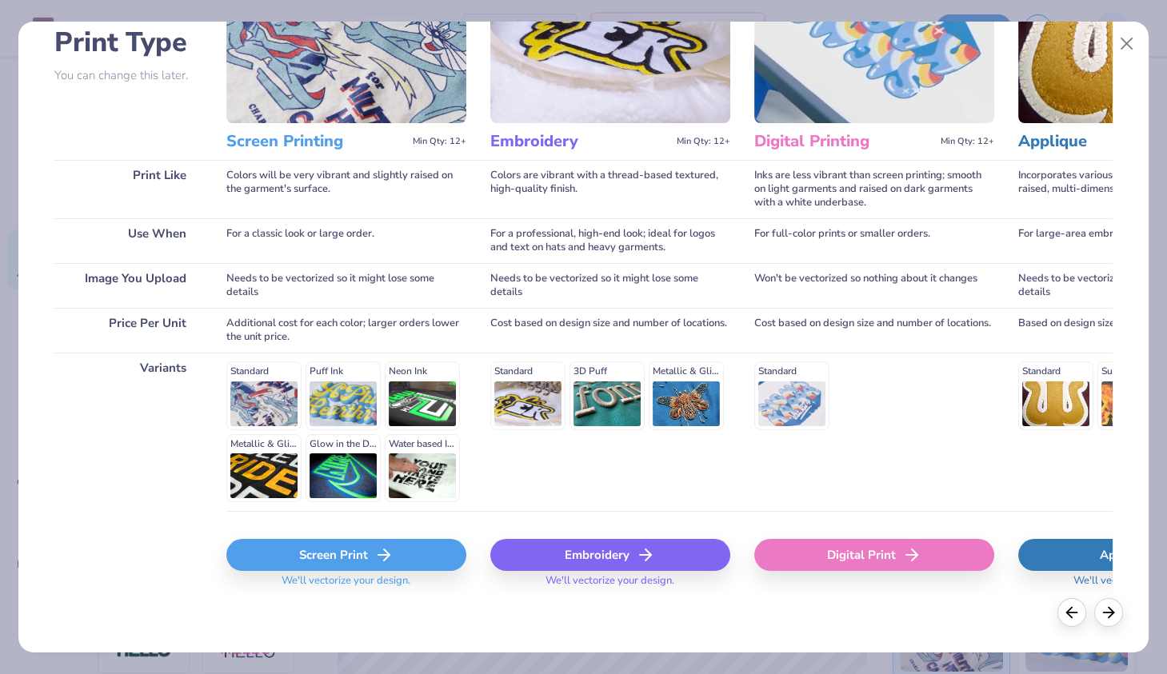
click at [360, 585] on span "We'll vectorize your design." at bounding box center [346, 585] width 142 height 23
click at [346, 553] on div "Screen Print" at bounding box center [346, 555] width 240 height 32
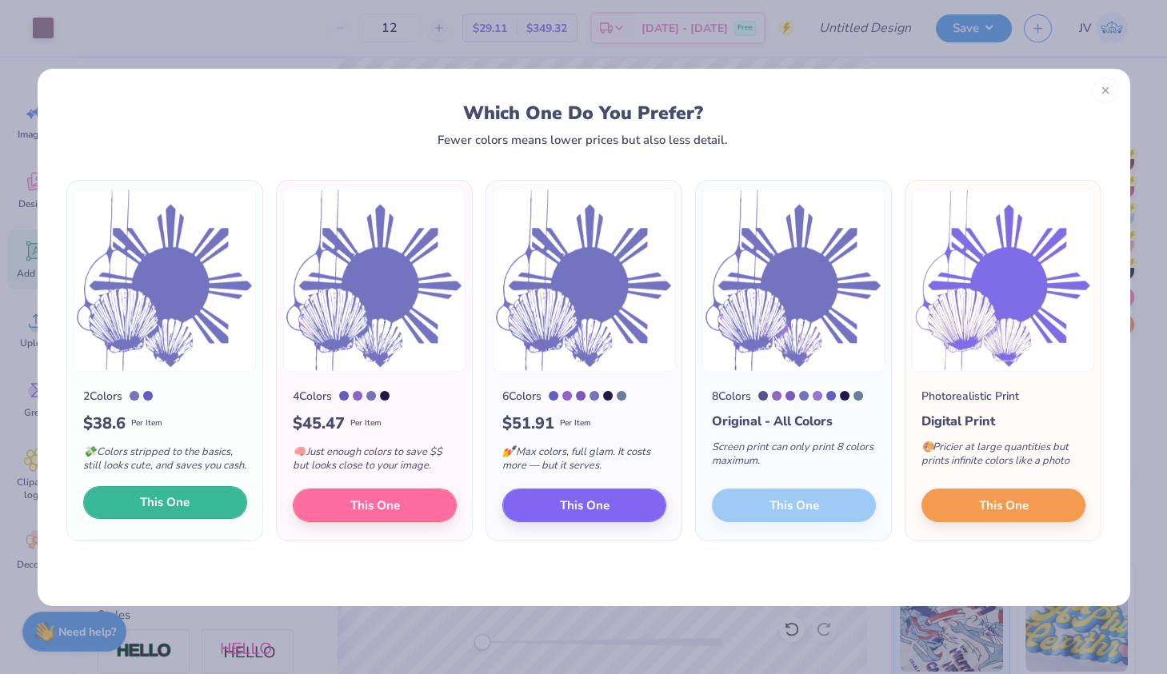
click at [186, 497] on span "This One" at bounding box center [165, 502] width 50 height 18
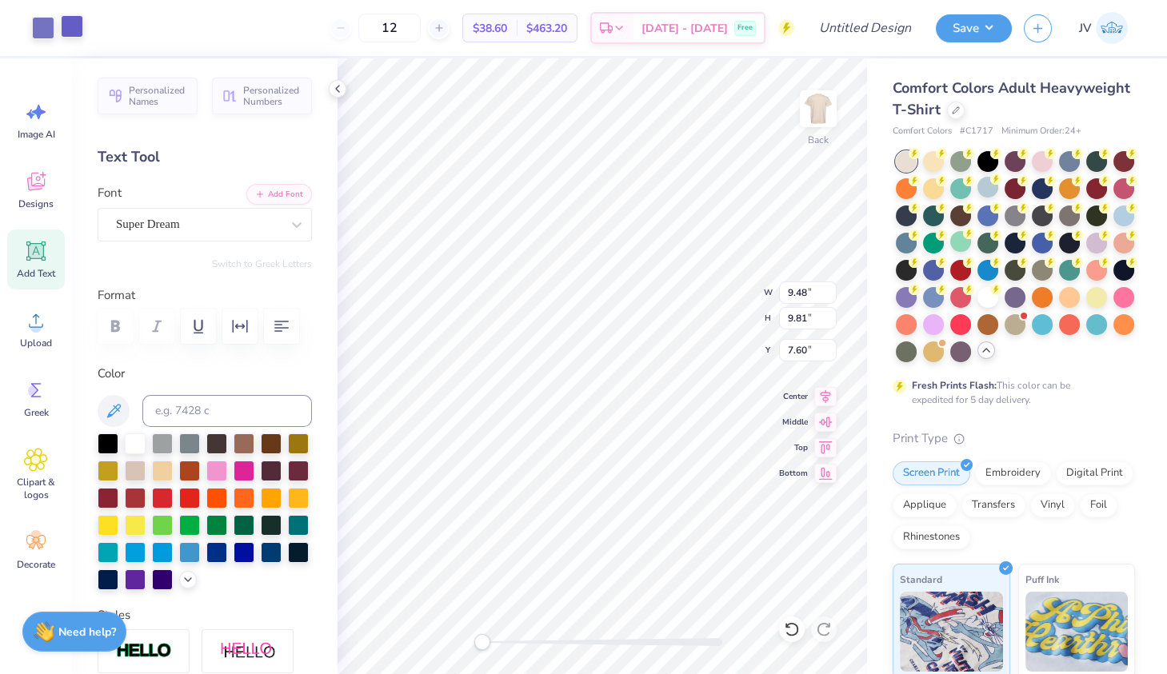
click at [77, 31] on div at bounding box center [72, 26] width 22 height 22
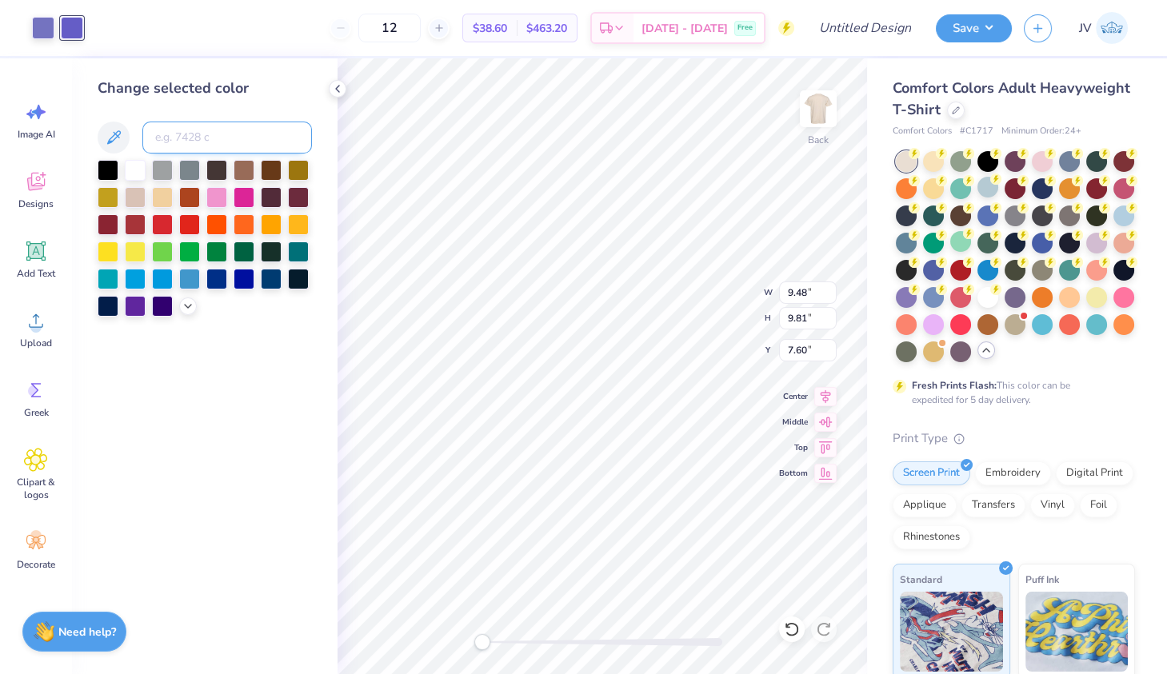
click at [186, 139] on input at bounding box center [227, 138] width 170 height 32
type input "5205"
click at [110, 136] on icon at bounding box center [113, 137] width 19 height 19
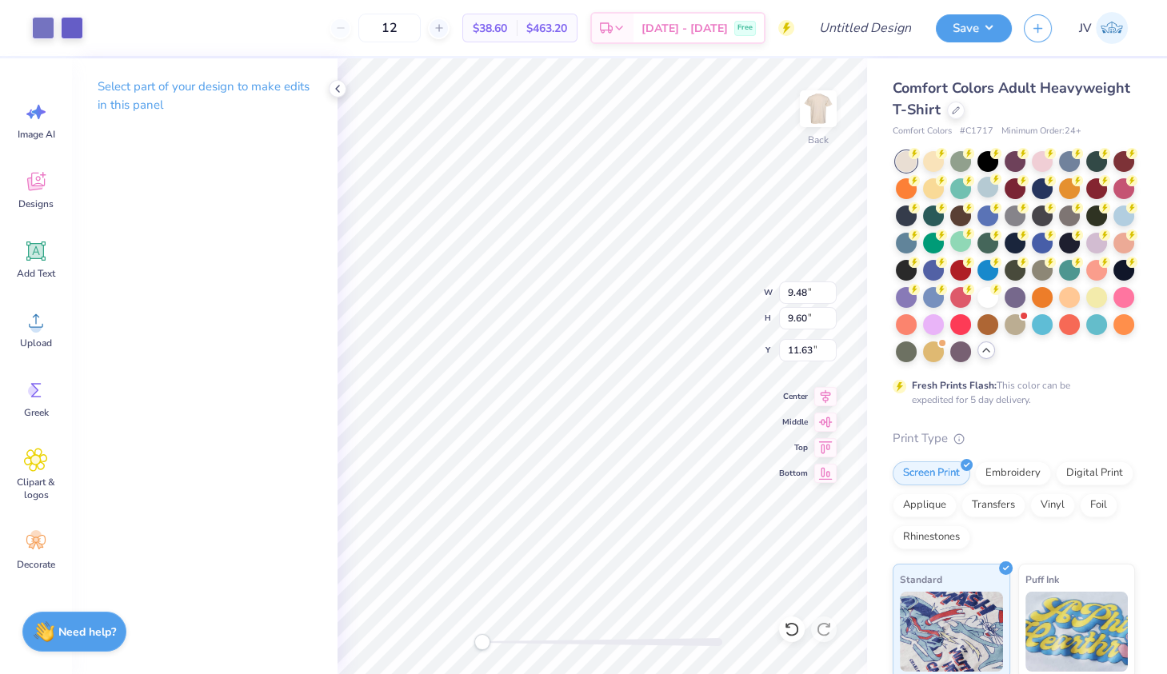
type input "5.97"
type input "1.00"
type input "1.38"
type input "16.03"
click at [45, 333] on div "Upload" at bounding box center [36, 329] width 58 height 60
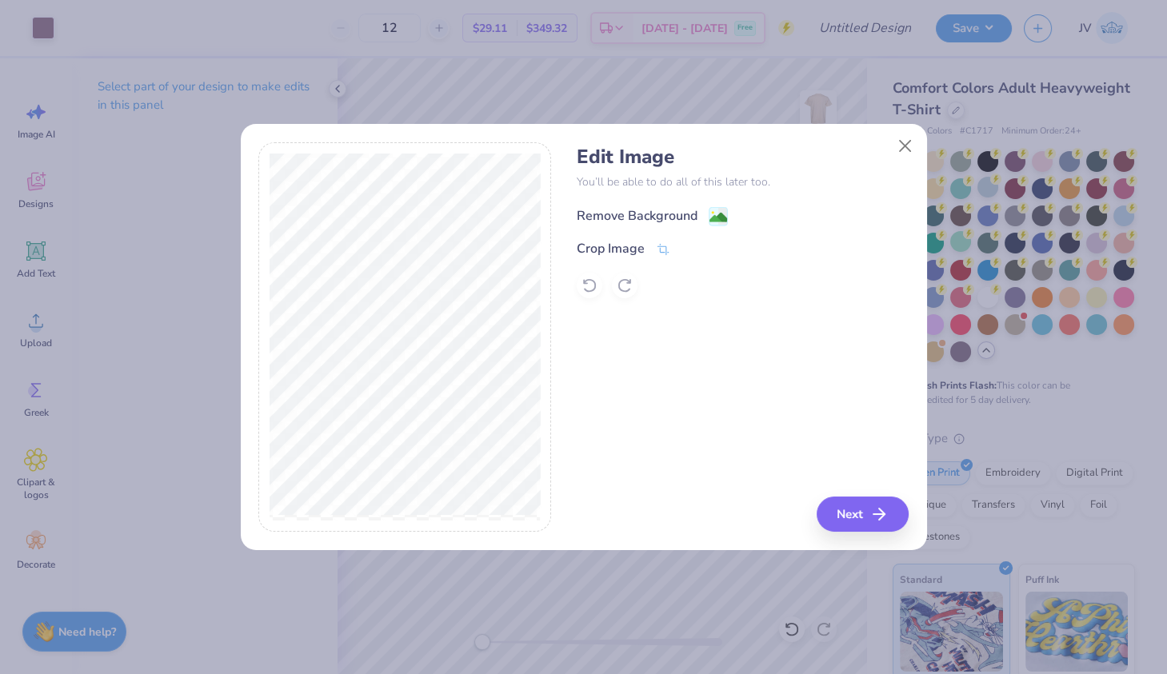
click at [718, 214] on image at bounding box center [718, 218] width 18 height 18
click at [896, 150] on button "Close" at bounding box center [904, 146] width 30 height 30
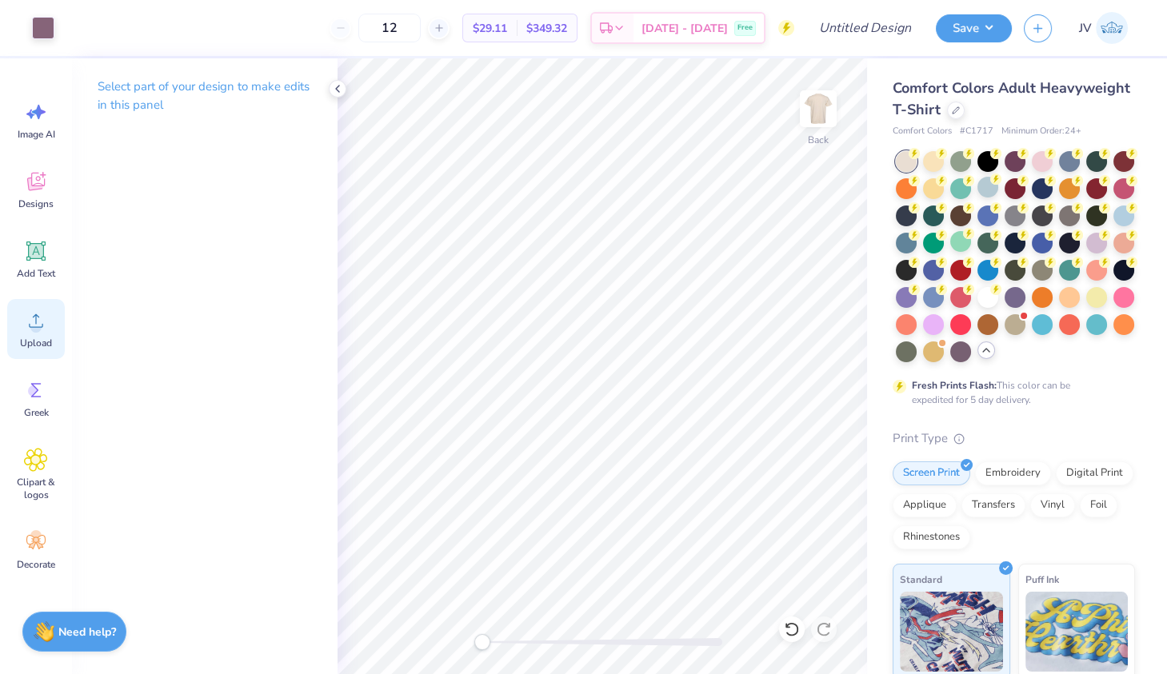
click at [38, 314] on icon at bounding box center [36, 321] width 24 height 24
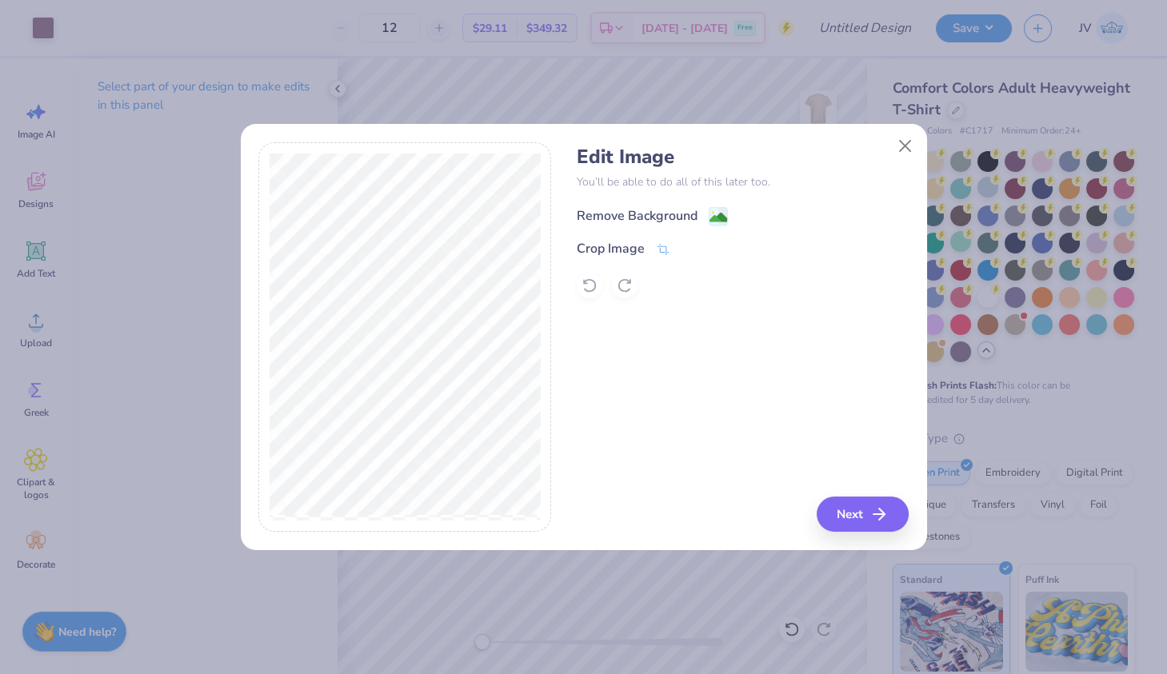
click at [719, 212] on image at bounding box center [718, 218] width 18 height 18
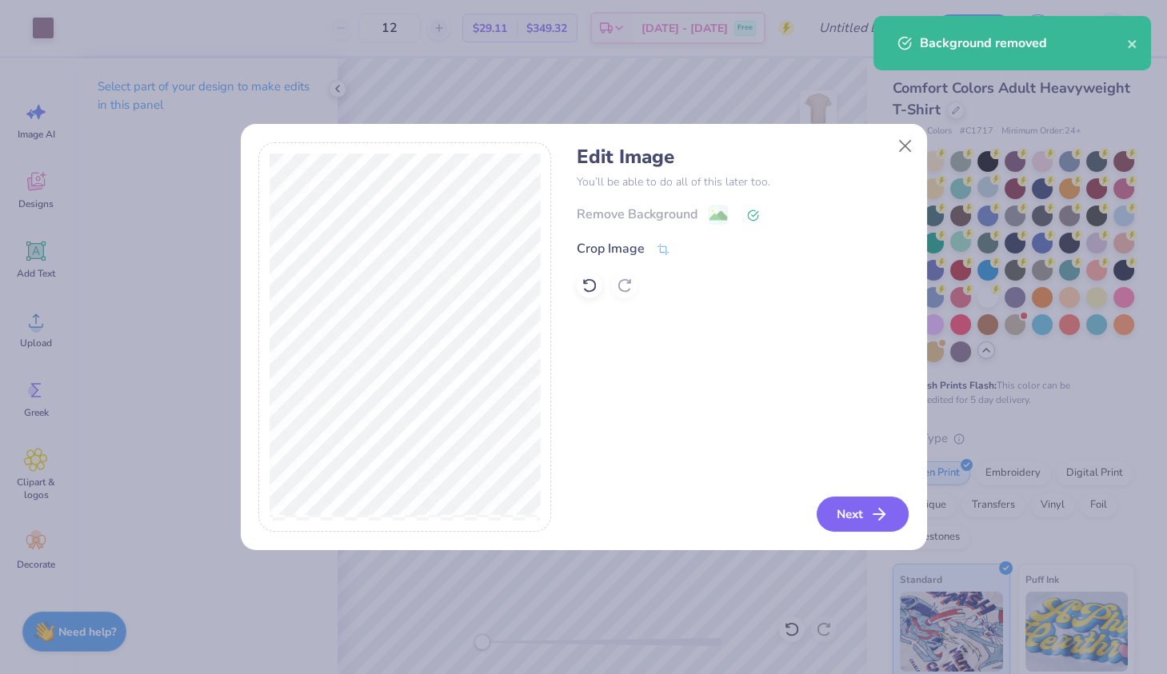
click at [868, 514] on button "Next" at bounding box center [862, 514] width 92 height 35
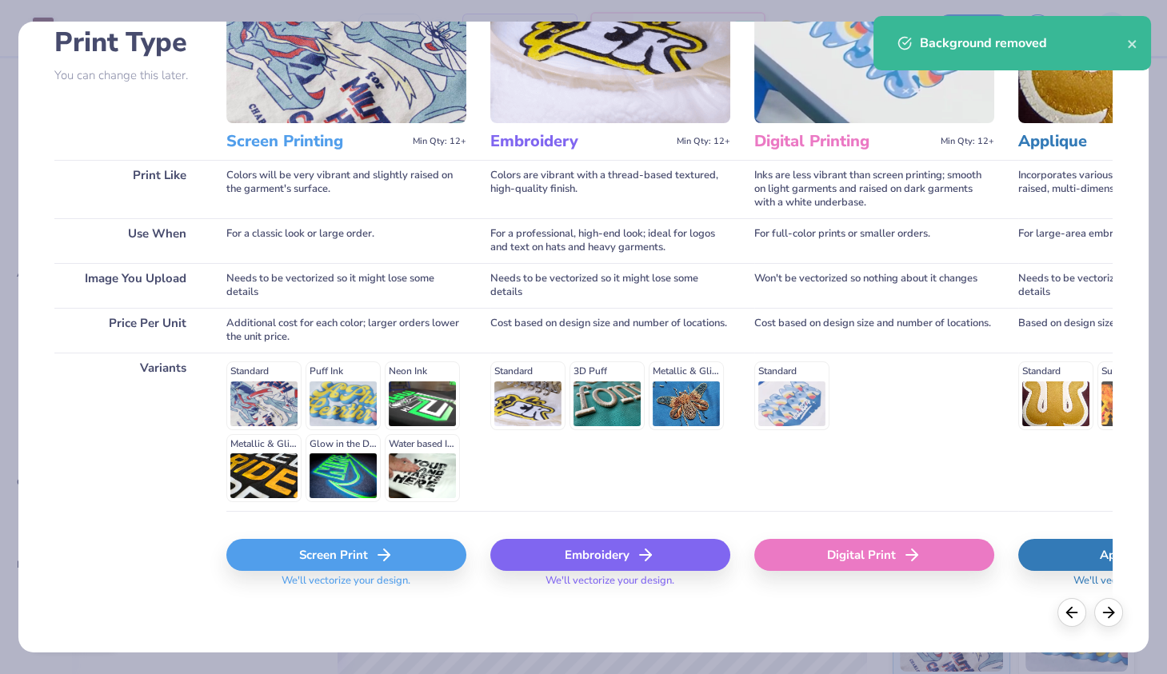
click at [322, 563] on div "Screen Print" at bounding box center [346, 555] width 240 height 32
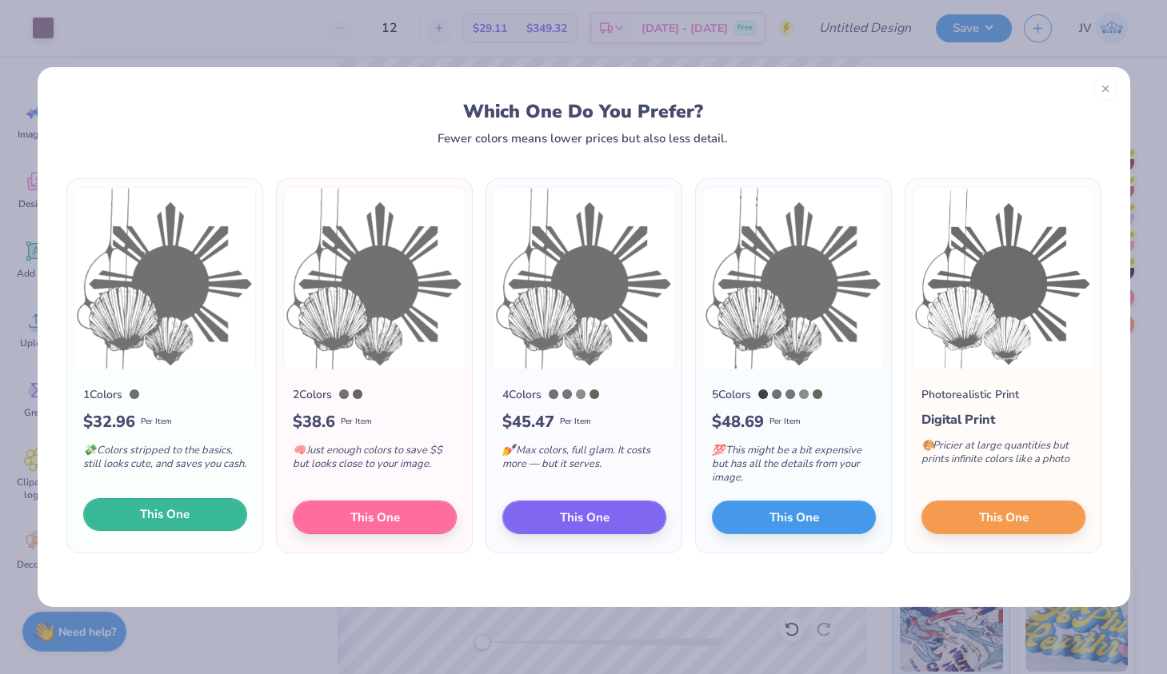
click at [199, 506] on button "This One" at bounding box center [165, 515] width 164 height 34
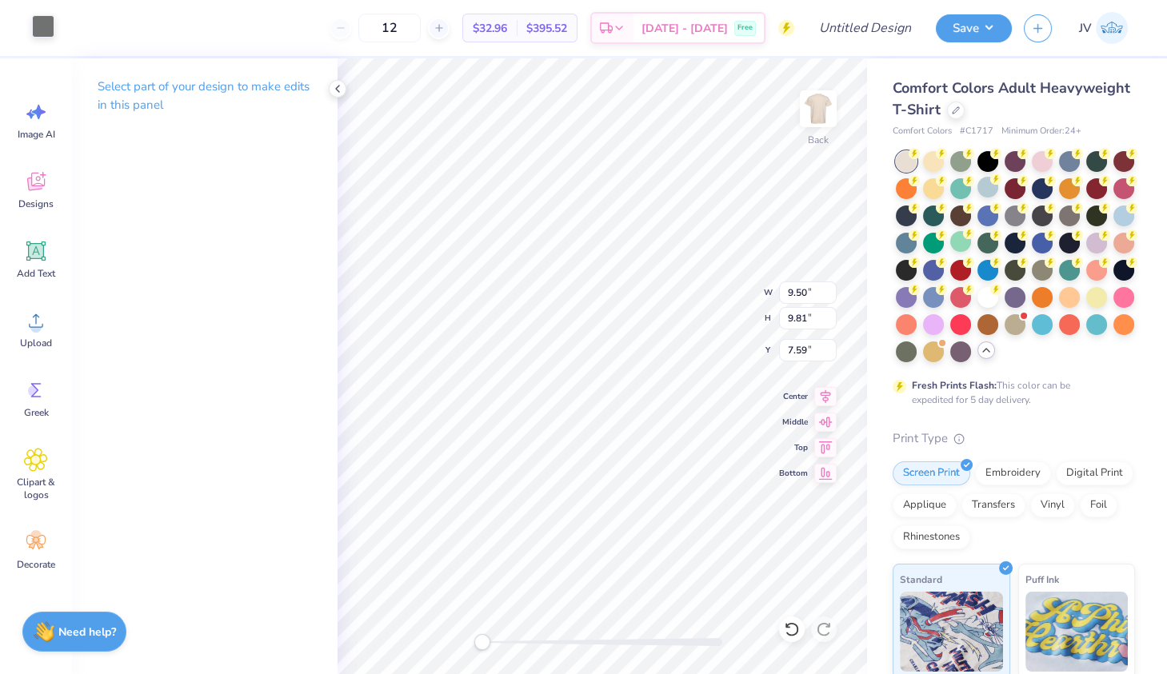
click at [32, 26] on div at bounding box center [43, 26] width 22 height 22
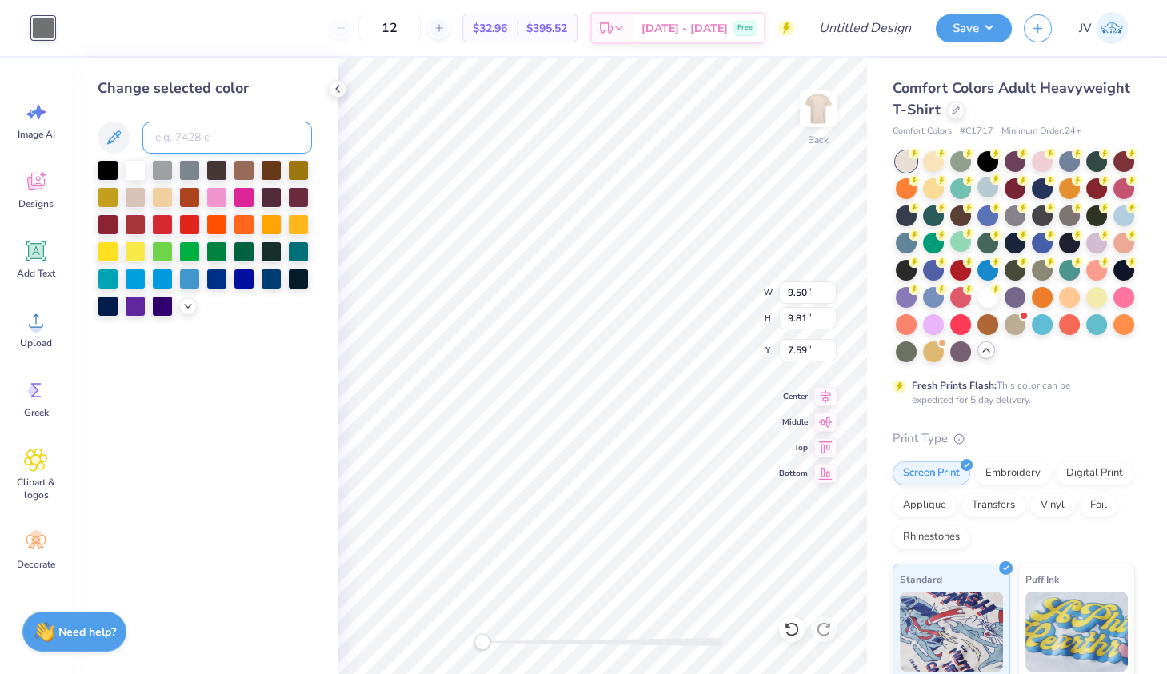
click at [240, 136] on input at bounding box center [227, 138] width 170 height 32
type input "5205"
type input "3.19"
type input "3.58"
type input "3.23"
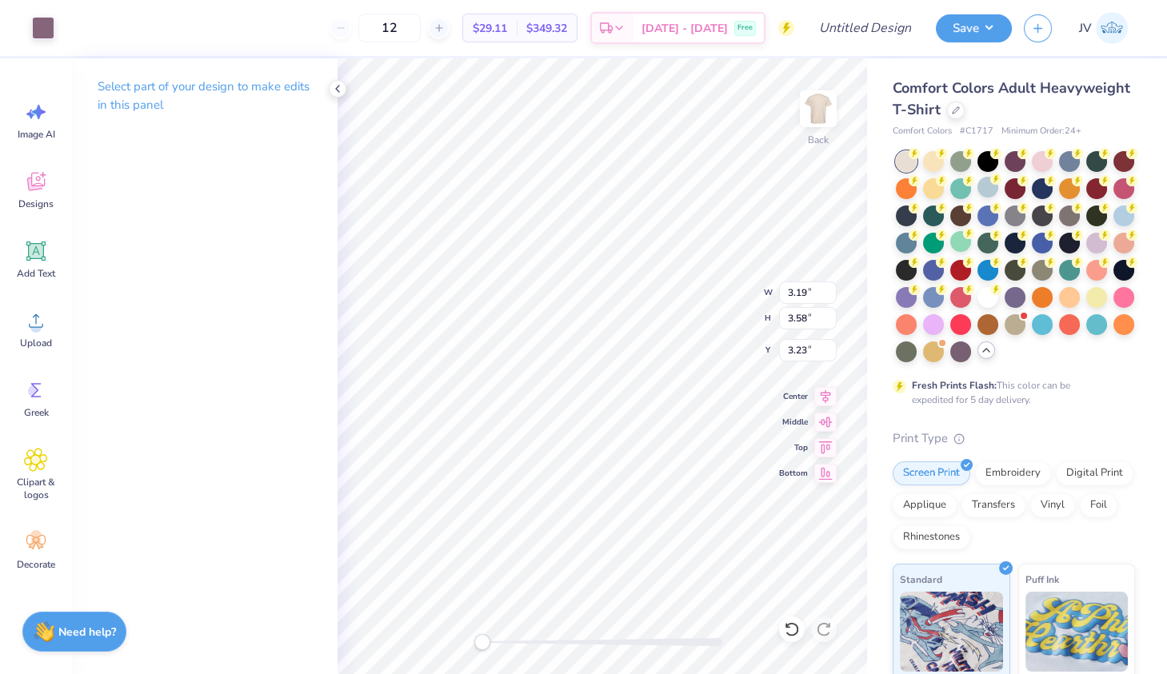
type input "0.32"
type input "0.22"
type input "3.70"
click at [327, 100] on div "Select part of your design to make edits in this panel" at bounding box center [204, 101] width 265 height 87
click at [329, 90] on div at bounding box center [338, 89] width 18 height 18
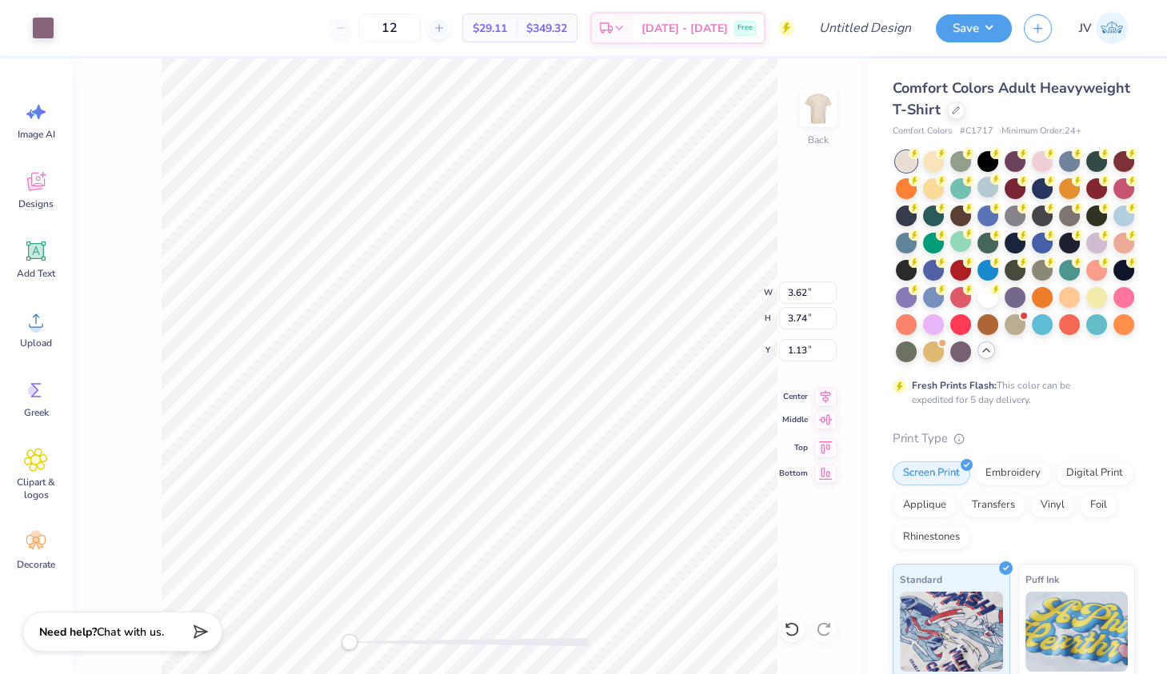
click at [823, 421] on icon at bounding box center [826, 419] width 14 height 10
click at [827, 445] on icon at bounding box center [825, 445] width 22 height 19
click at [829, 420] on icon at bounding box center [825, 419] width 22 height 19
click at [829, 419] on icon at bounding box center [826, 419] width 14 height 10
click at [822, 393] on icon at bounding box center [825, 394] width 22 height 19
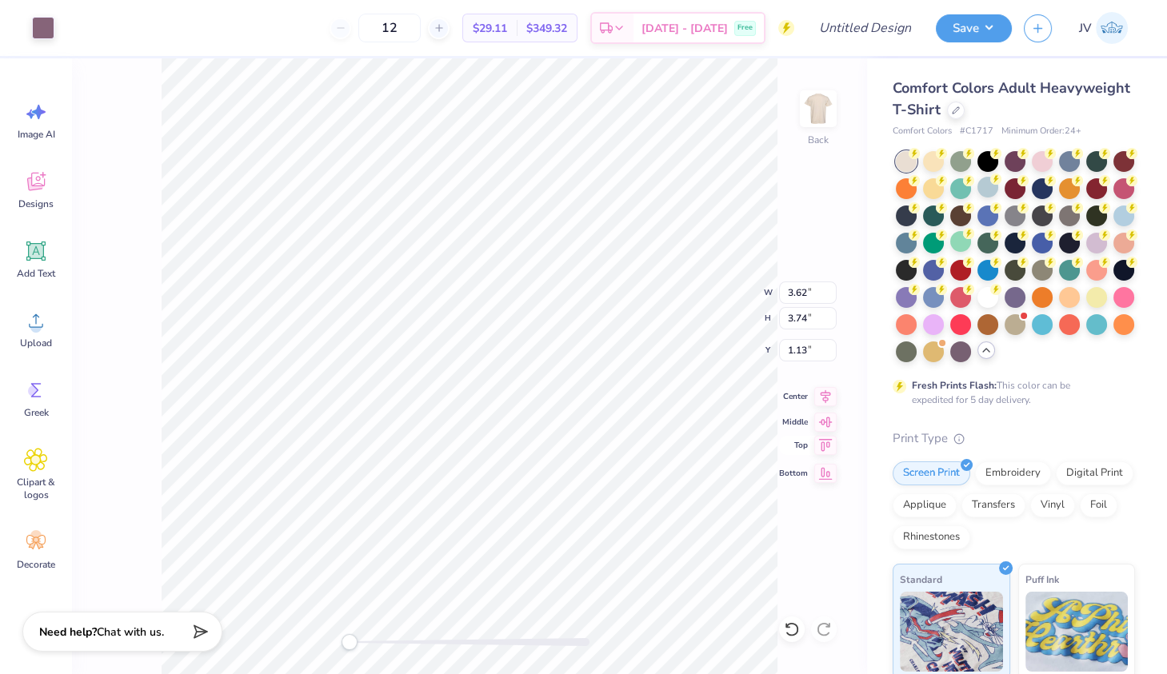
click at [824, 441] on icon at bounding box center [825, 445] width 22 height 19
click at [826, 422] on icon at bounding box center [826, 419] width 14 height 10
click at [826, 438] on icon at bounding box center [825, 445] width 22 height 19
click at [816, 114] on img at bounding box center [818, 109] width 64 height 64
click at [21, 202] on span "Designs" at bounding box center [35, 204] width 35 height 13
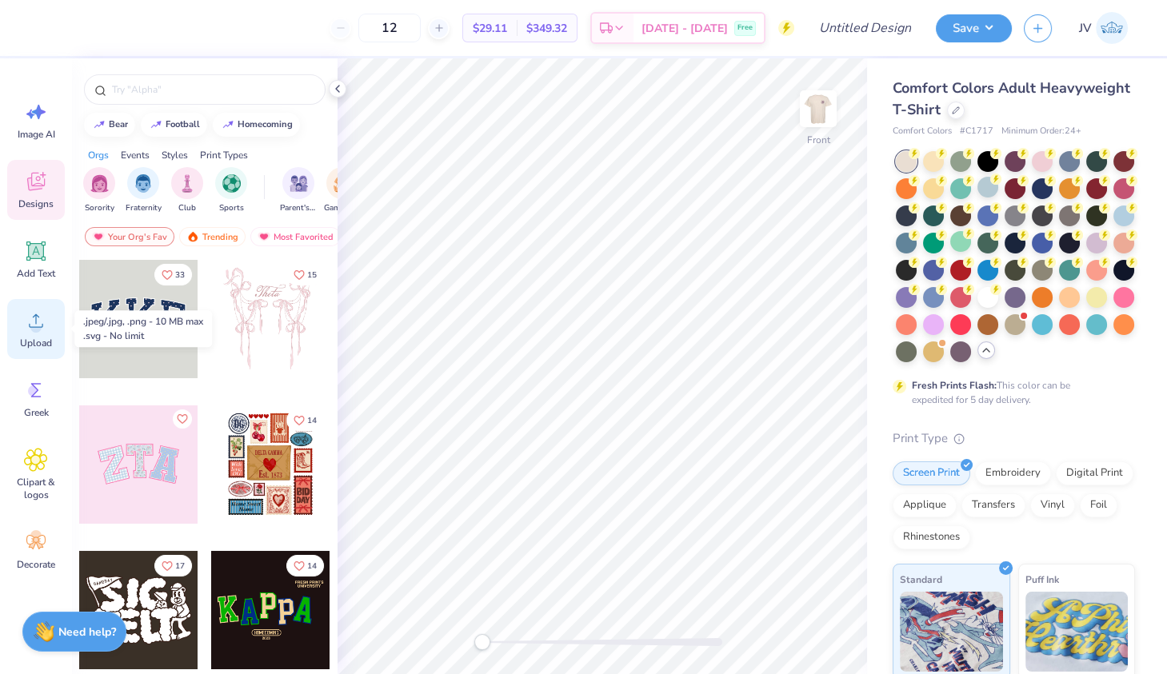
click at [37, 325] on circle at bounding box center [35, 326] width 11 height 11
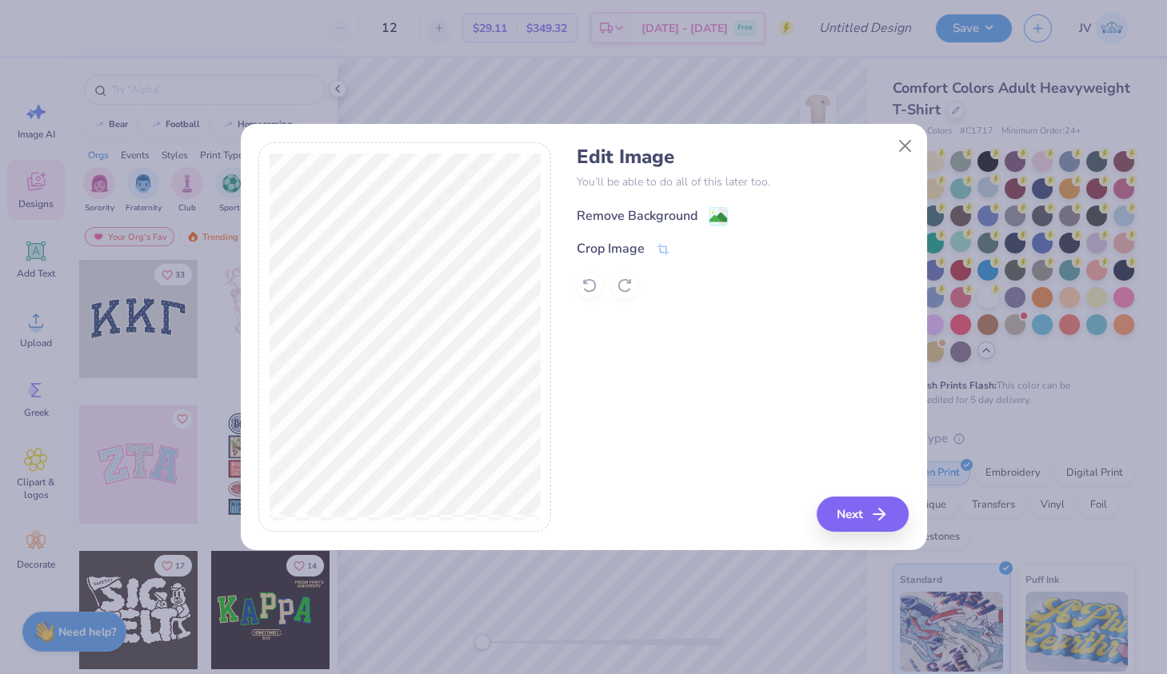
click at [716, 212] on image at bounding box center [718, 218] width 18 height 18
click at [862, 507] on div "Edit Image You’ll be able to do all of this later too. Remove Background Crop I…" at bounding box center [743, 337] width 332 height 390
click at [864, 515] on div "Edit Image You’ll be able to do all of this later too. Remove Background Crop I…" at bounding box center [743, 337] width 332 height 390
click at [865, 509] on div "Edit Image You’ll be able to do all of this later too. Remove Background Crop I…" at bounding box center [743, 337] width 332 height 390
click at [861, 511] on div "Edit Image You’ll be able to do all of this later too. Remove Background Crop I…" at bounding box center [743, 337] width 332 height 390
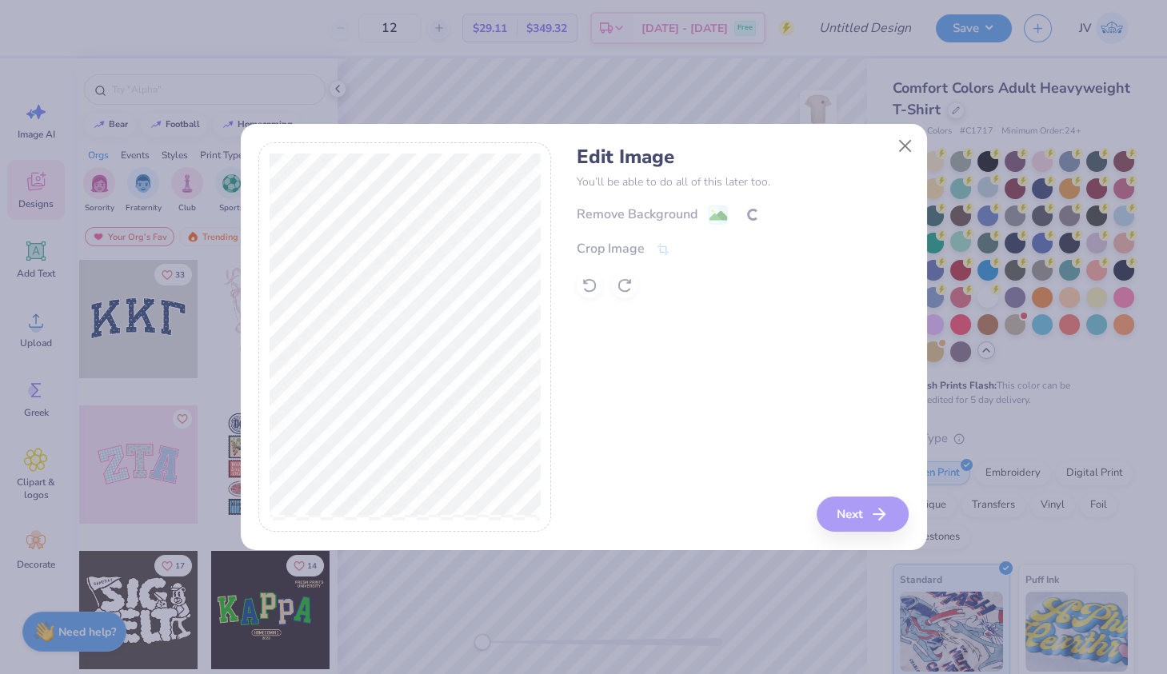
click at [880, 517] on div "Edit Image You’ll be able to do all of this later too. Remove Background Crop I…" at bounding box center [743, 337] width 332 height 390
click at [852, 513] on div "Edit Image You’ll be able to do all of this later too. Remove Background Crop I…" at bounding box center [743, 337] width 332 height 390
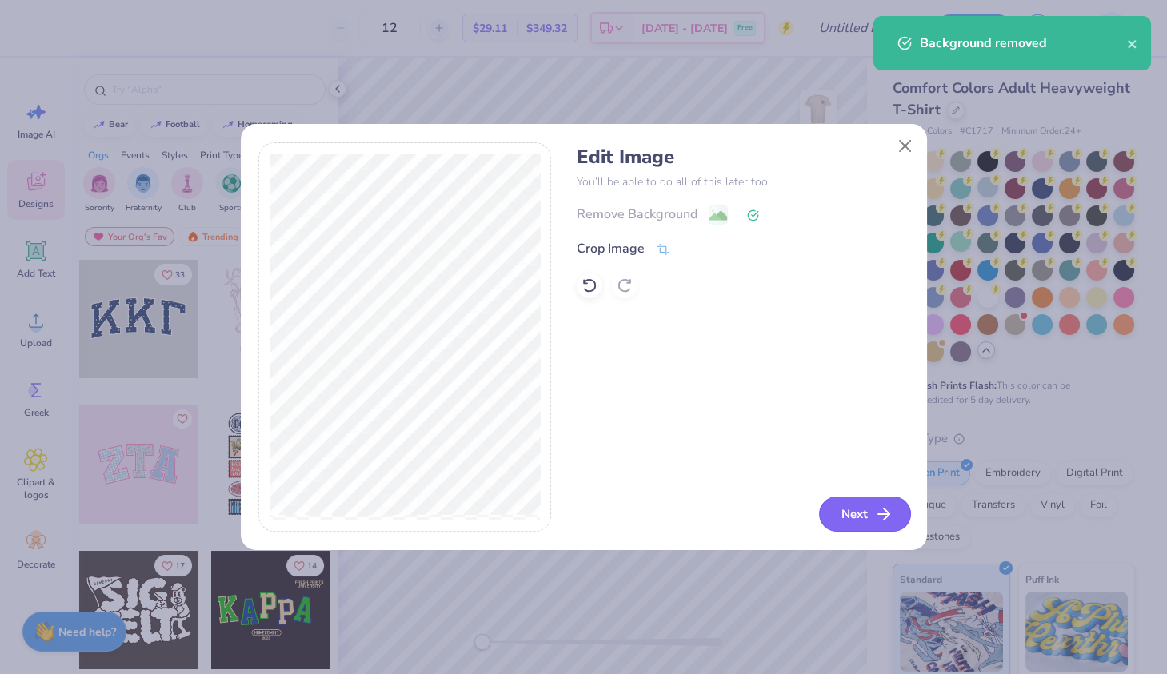
click at [872, 503] on button "Next" at bounding box center [865, 514] width 92 height 35
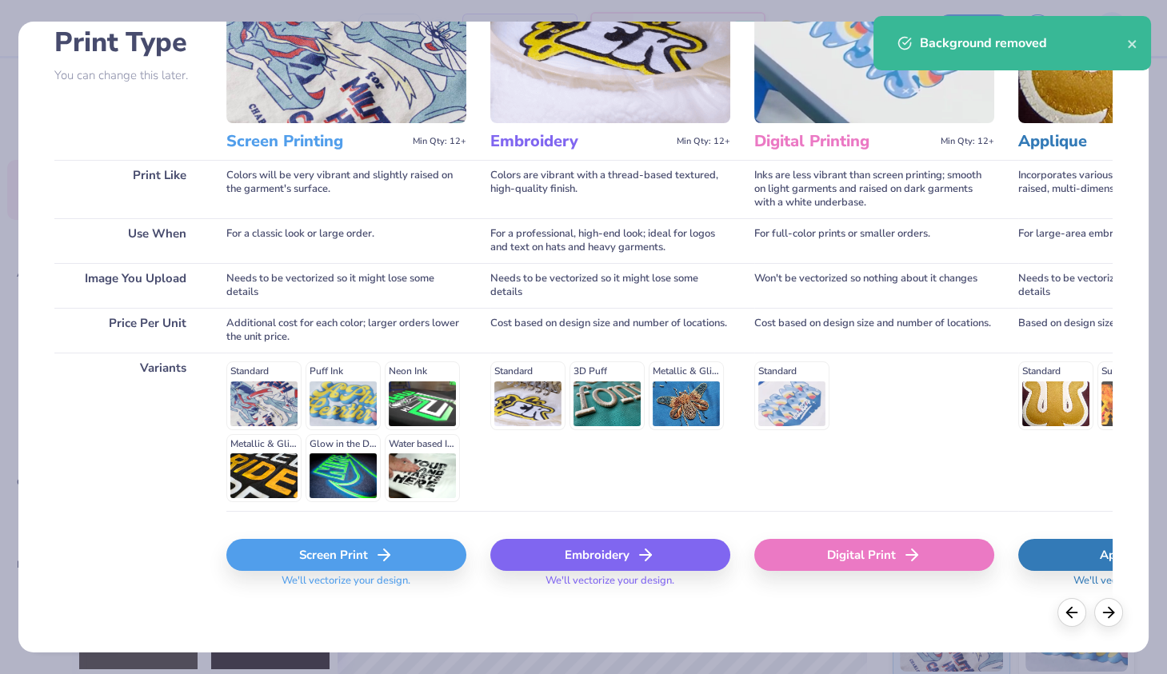
click at [338, 549] on div "Screen Print" at bounding box center [346, 555] width 240 height 32
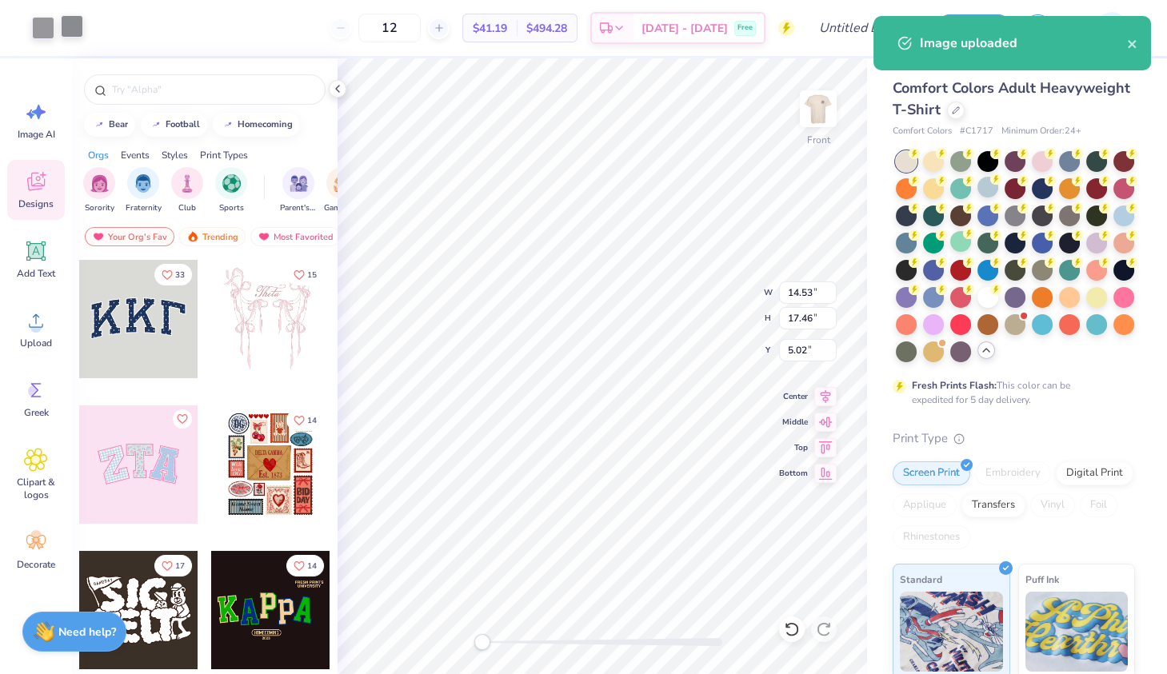
click at [70, 30] on div at bounding box center [72, 26] width 22 height 22
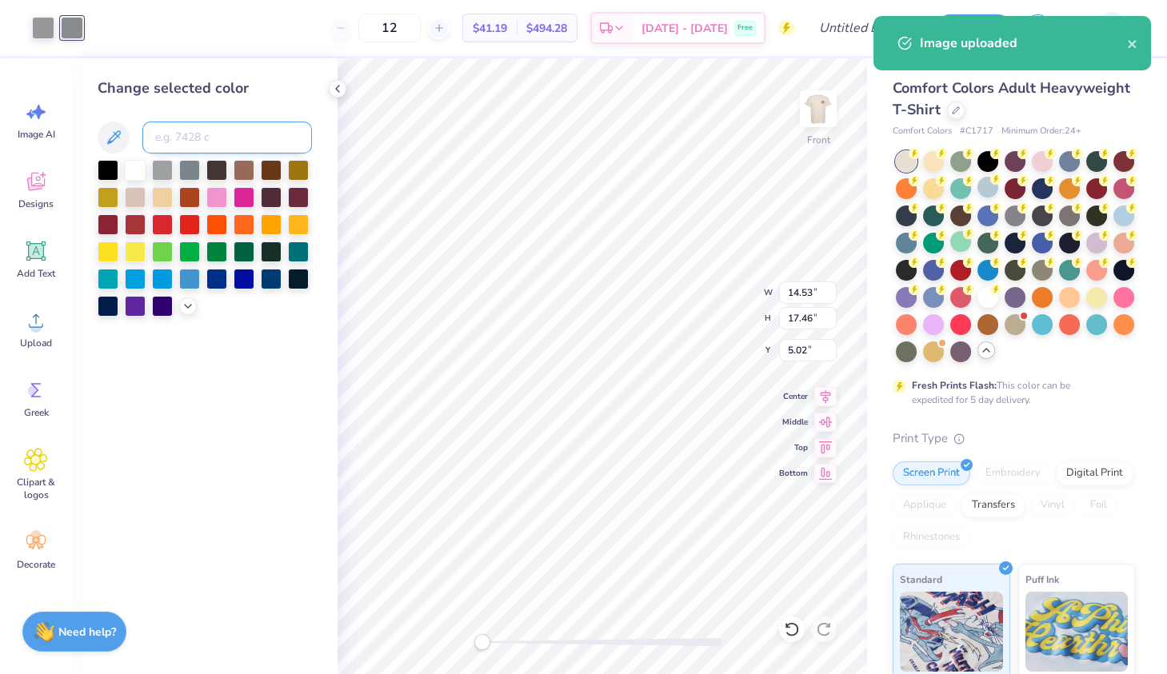
click at [202, 138] on input at bounding box center [227, 138] width 170 height 32
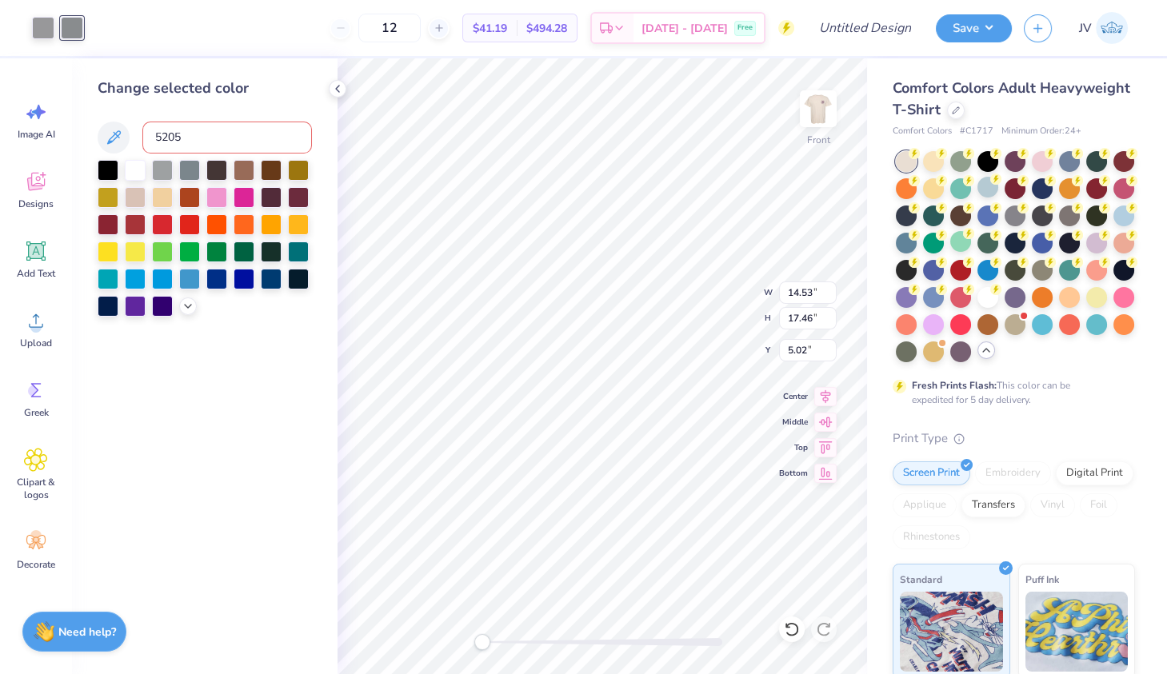
type input "5205"
click at [45, 29] on div at bounding box center [43, 26] width 22 height 22
click at [210, 137] on input at bounding box center [227, 138] width 170 height 32
type input "5205"
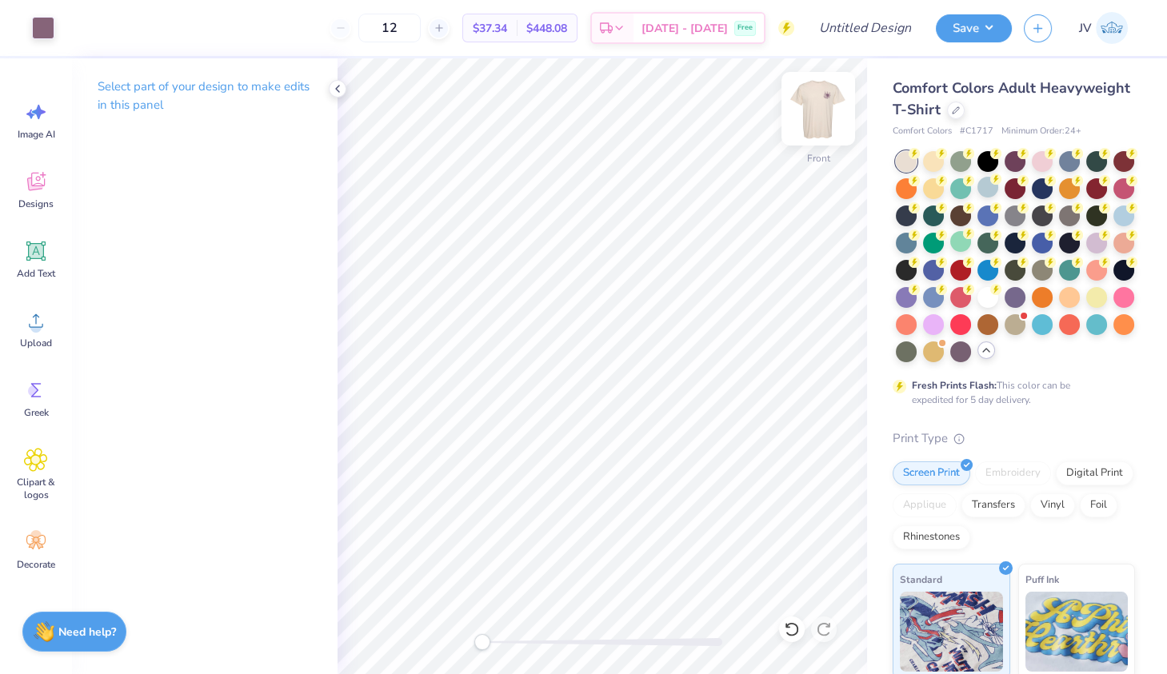
click at [816, 106] on img at bounding box center [818, 109] width 64 height 64
click at [337, 91] on icon at bounding box center [337, 88] width 13 height 13
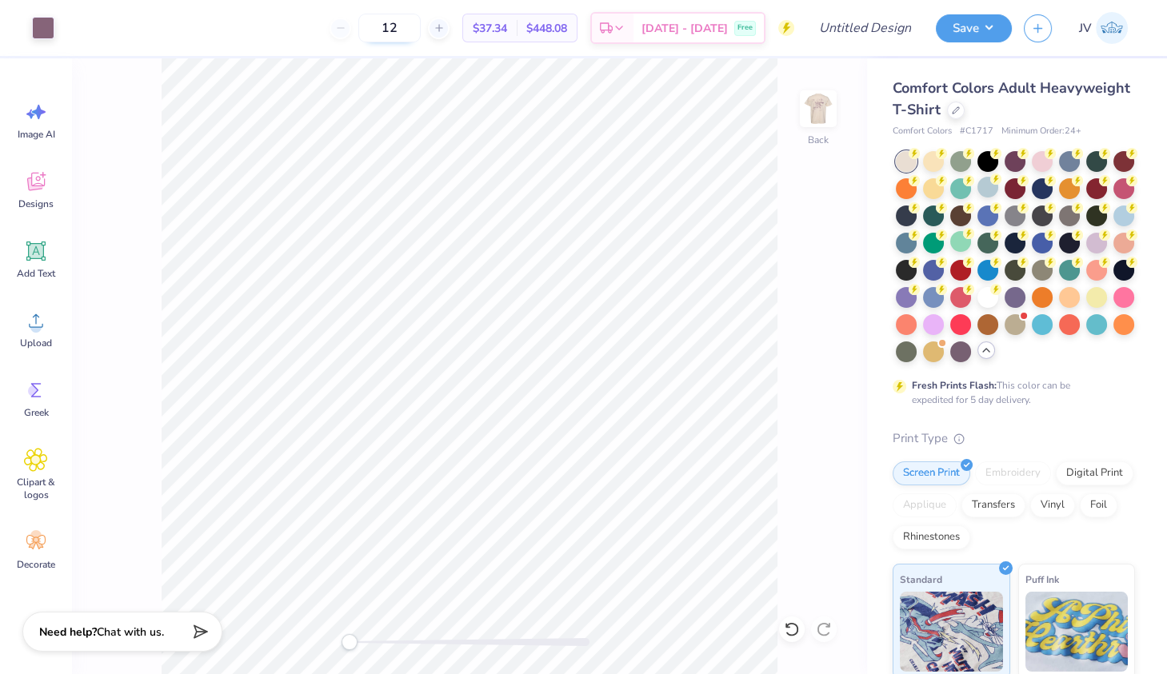
click at [412, 24] on input "12" at bounding box center [389, 28] width 62 height 29
type input "3"
type input "400"
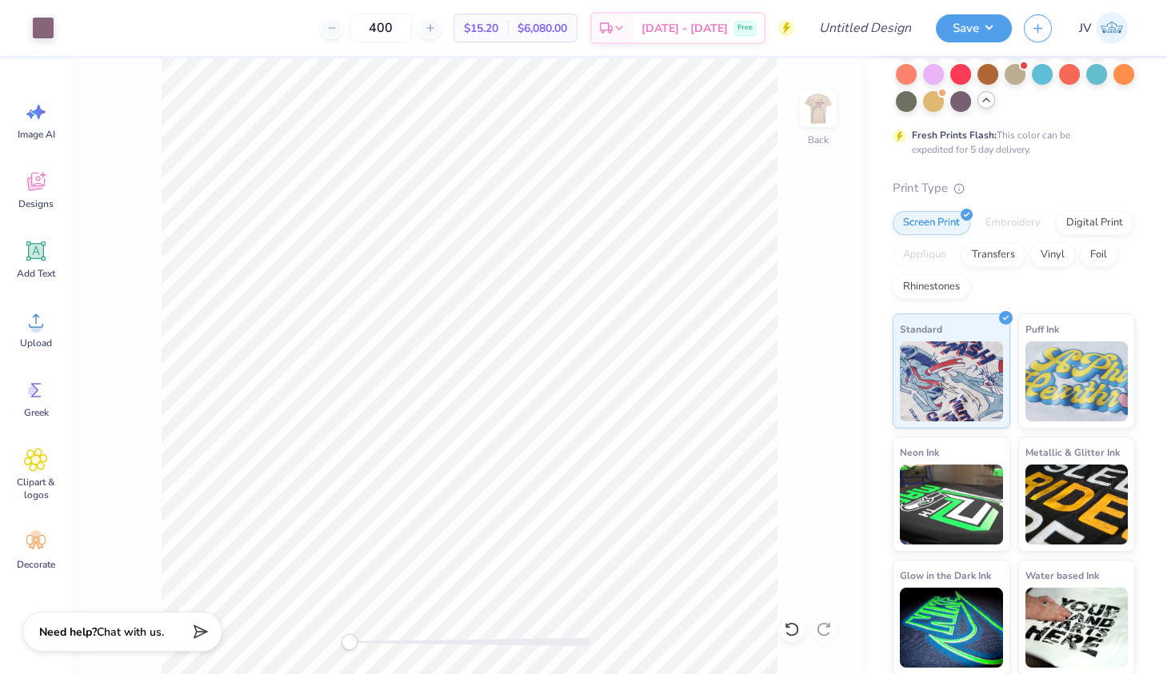
scroll to position [0, 0]
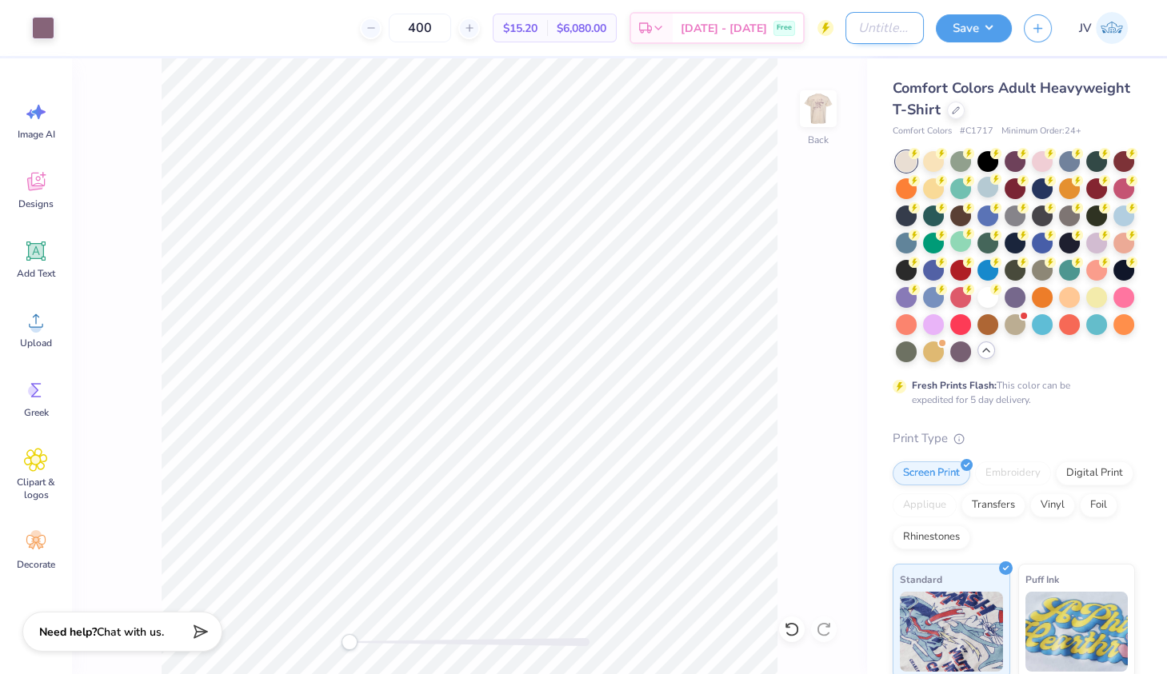
click at [876, 27] on input "Design Title" at bounding box center [884, 28] width 78 height 32
type input "#"
type input "CC GM shirt"
click at [978, 26] on button "Save" at bounding box center [974, 26] width 76 height 28
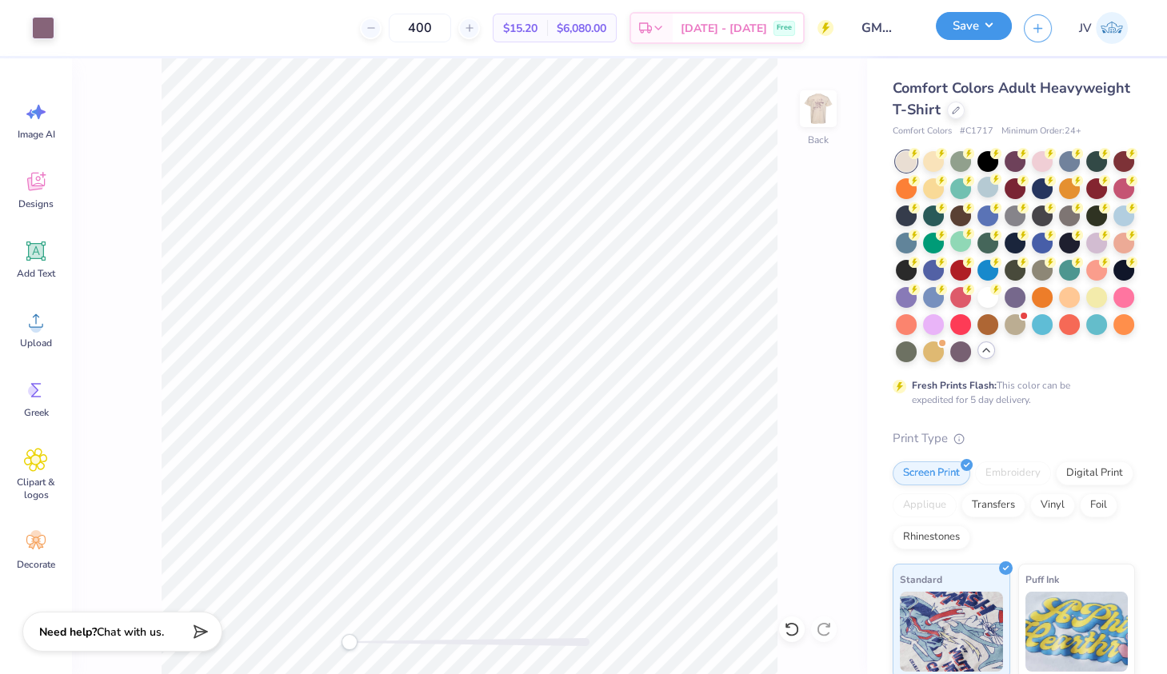
scroll to position [0, 0]
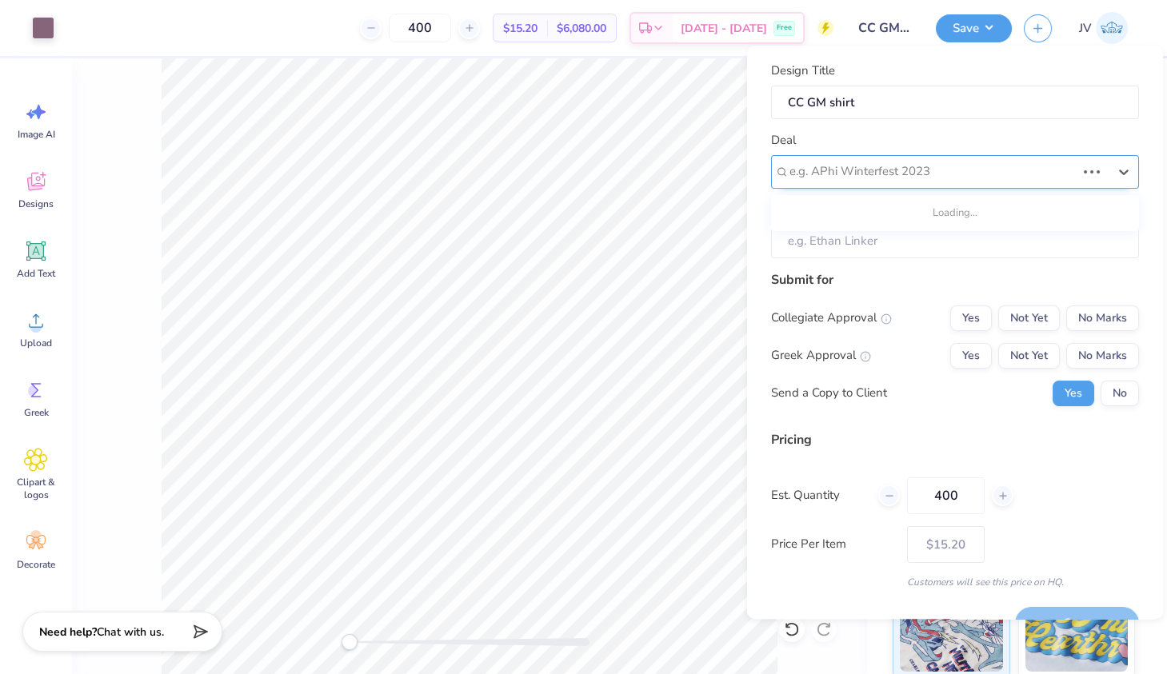
click at [916, 184] on div "e.g. APhi Winterfest 2023" at bounding box center [955, 172] width 368 height 34
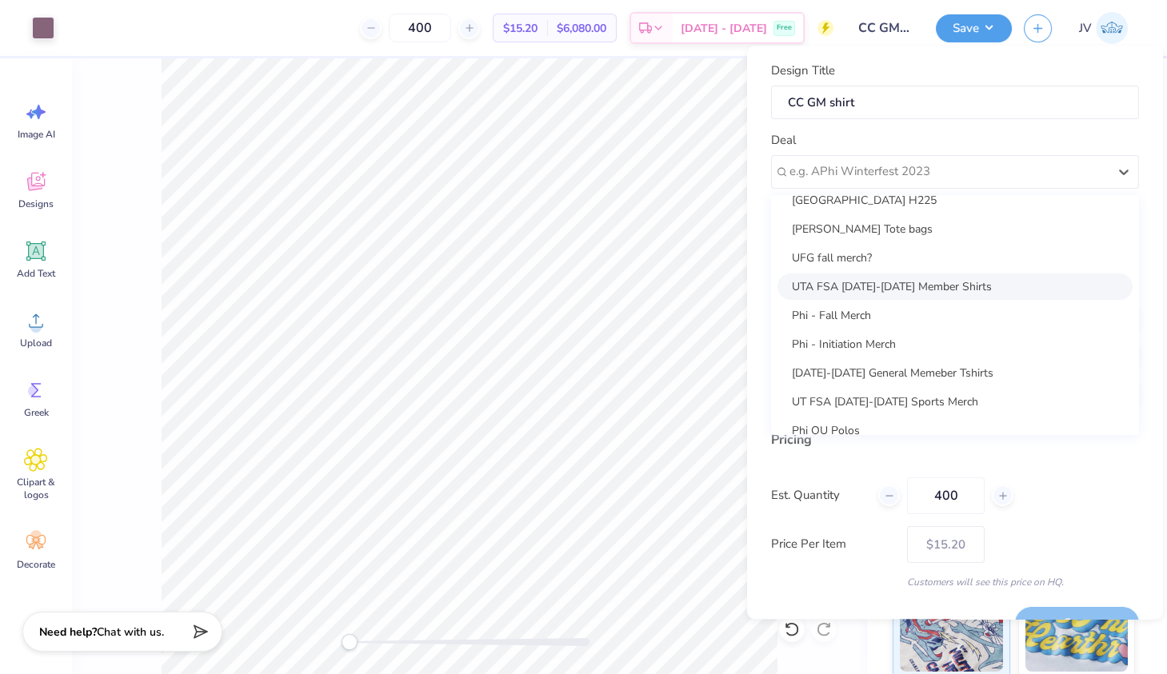
scroll to position [145, 0]
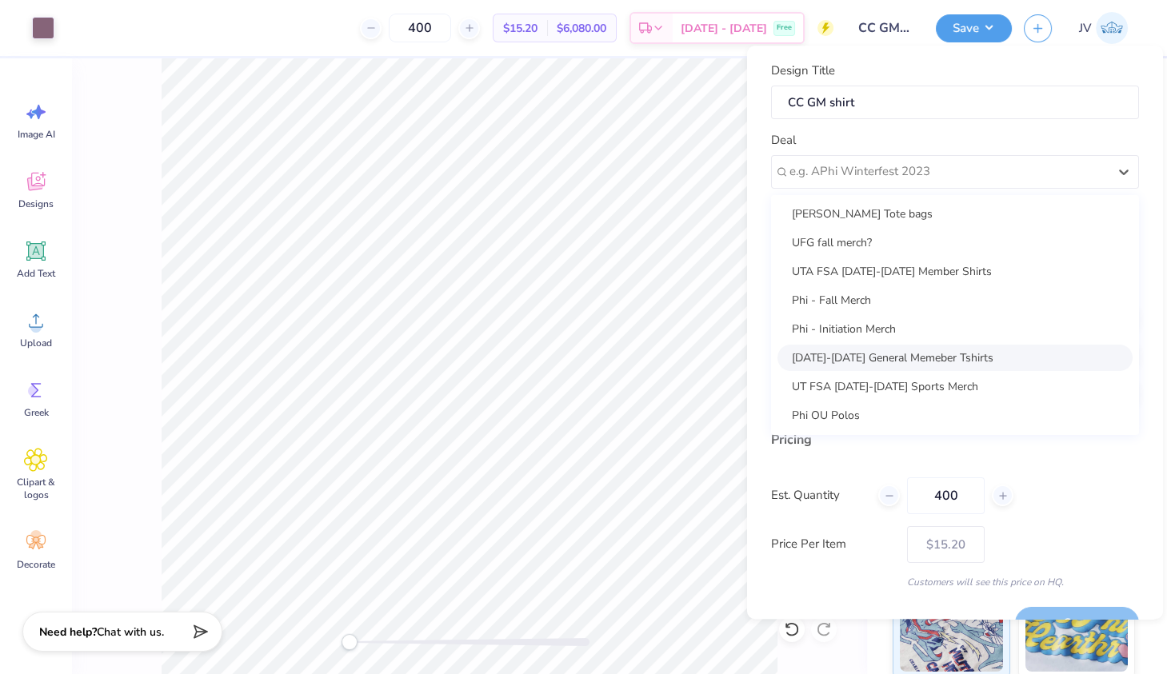
click at [885, 358] on div "[DATE]-[DATE] General Memeber Tshirts" at bounding box center [954, 358] width 355 height 26
type input "[PERSON_NAME]"
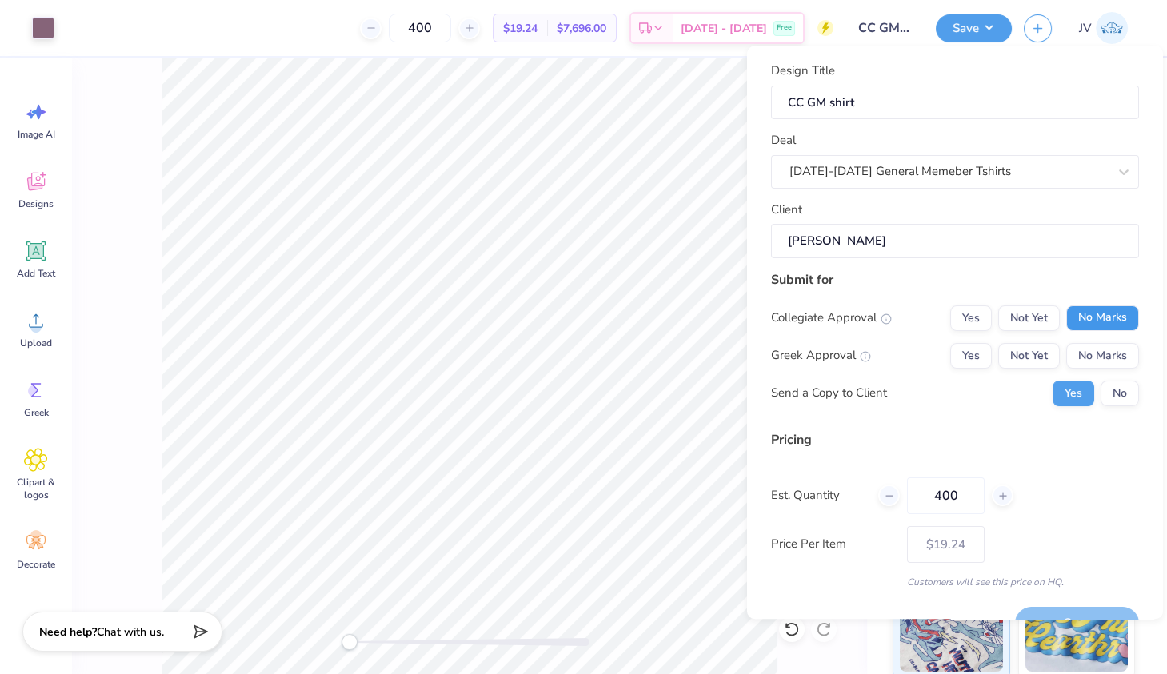
click at [1114, 309] on button "No Marks" at bounding box center [1102, 318] width 73 height 26
click at [1112, 347] on button "No Marks" at bounding box center [1102, 356] width 73 height 26
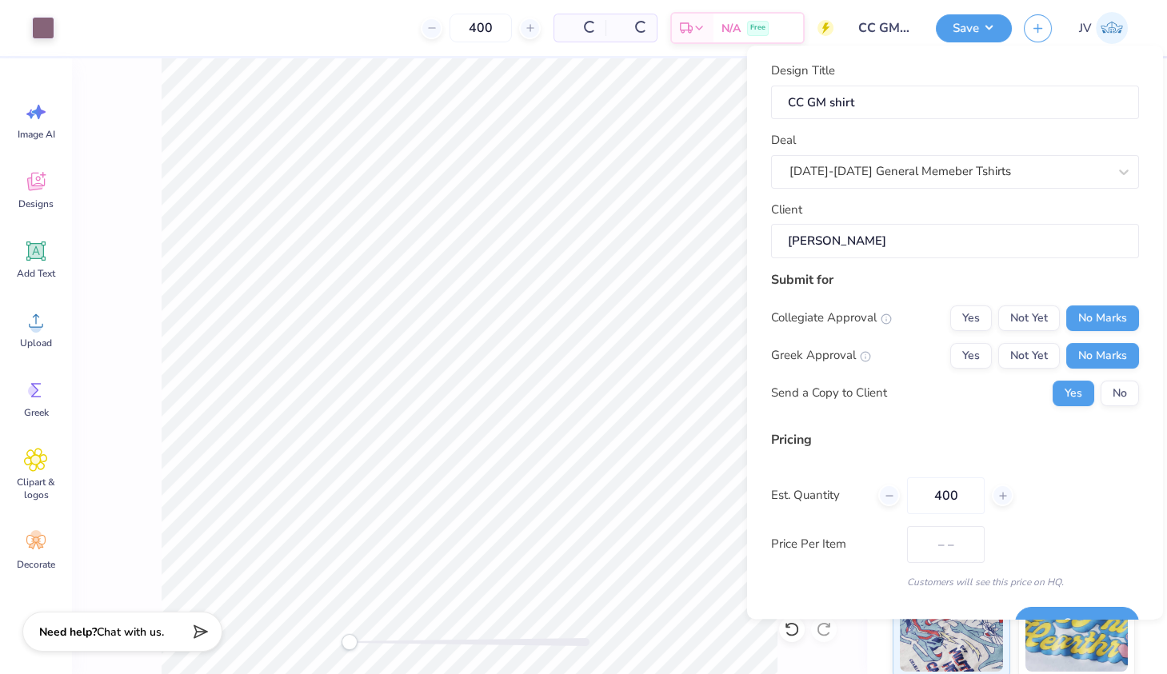
type input "$15.20"
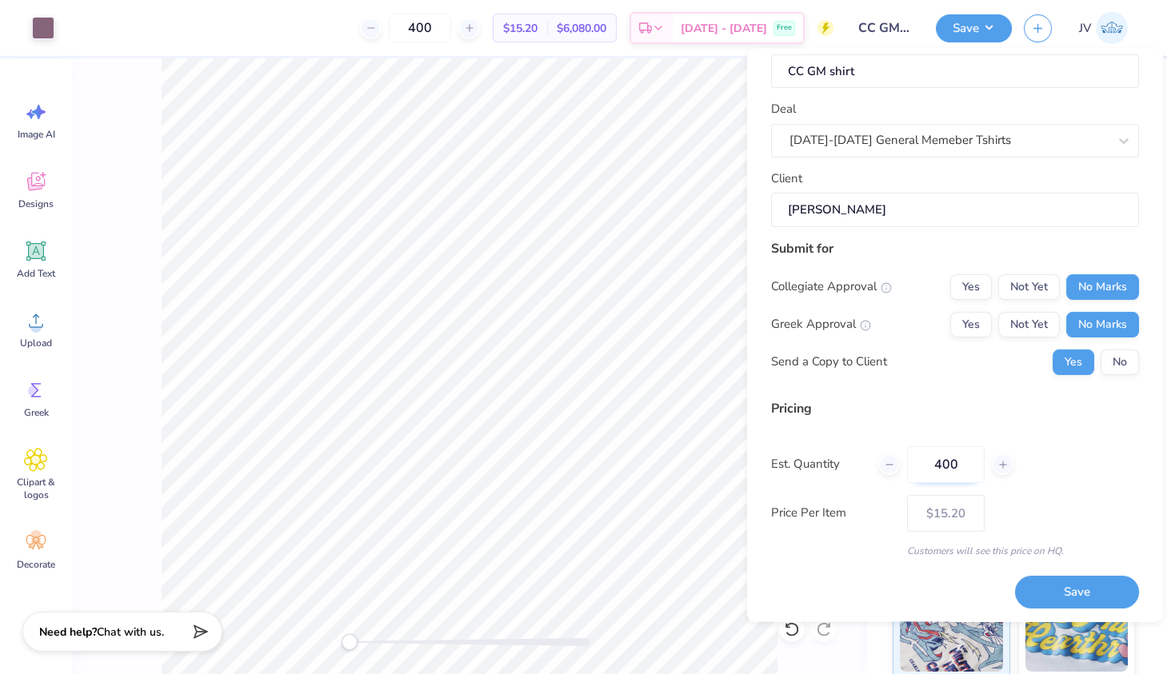
click at [940, 458] on input "400" at bounding box center [946, 463] width 78 height 37
type input "5"
type input "500"
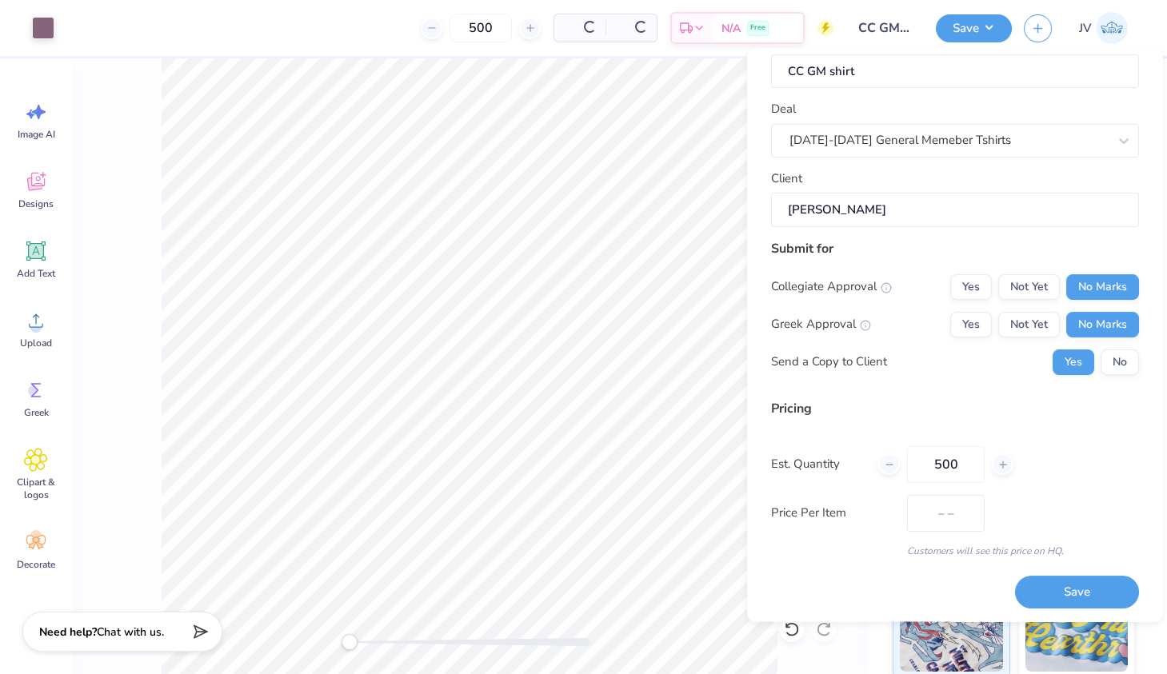
type input "$15.11"
type input "500"
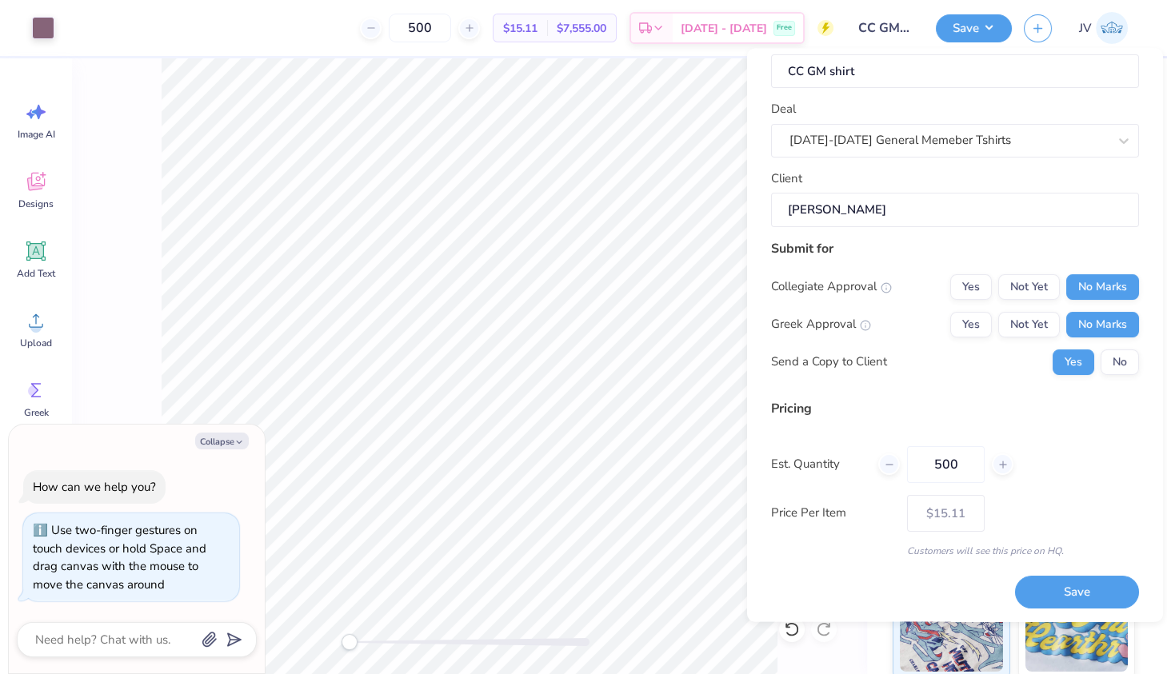
click at [310, 634] on div "Back" at bounding box center [469, 366] width 795 height 616
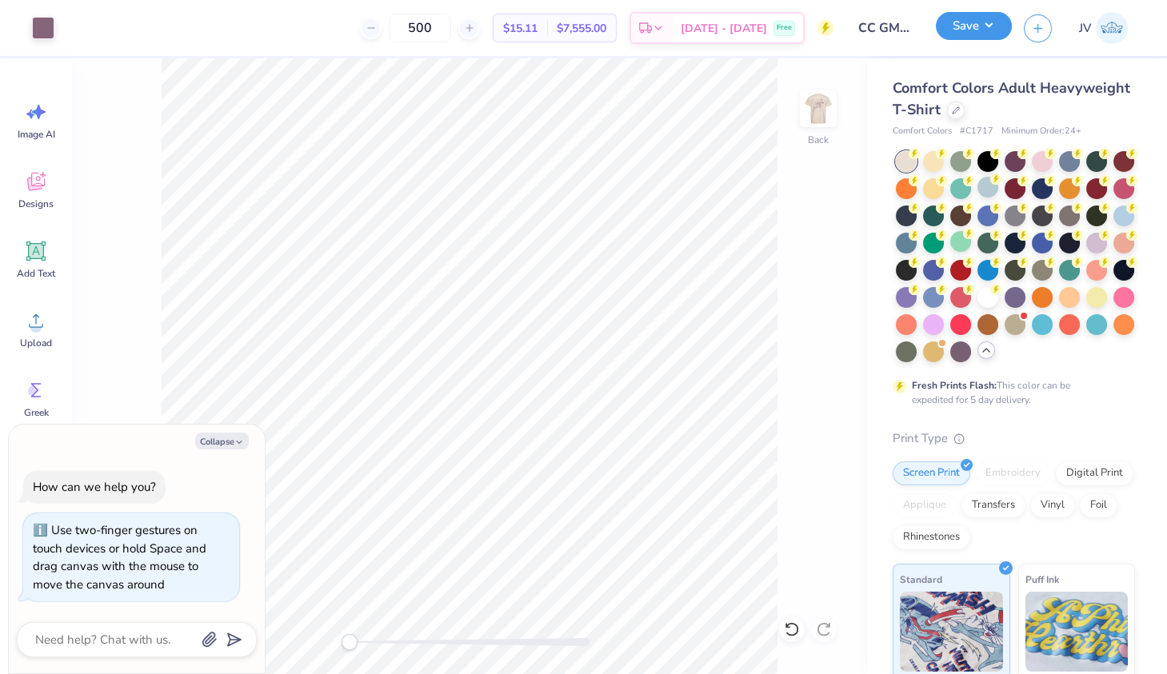
click at [991, 30] on button "Save" at bounding box center [974, 26] width 76 height 28
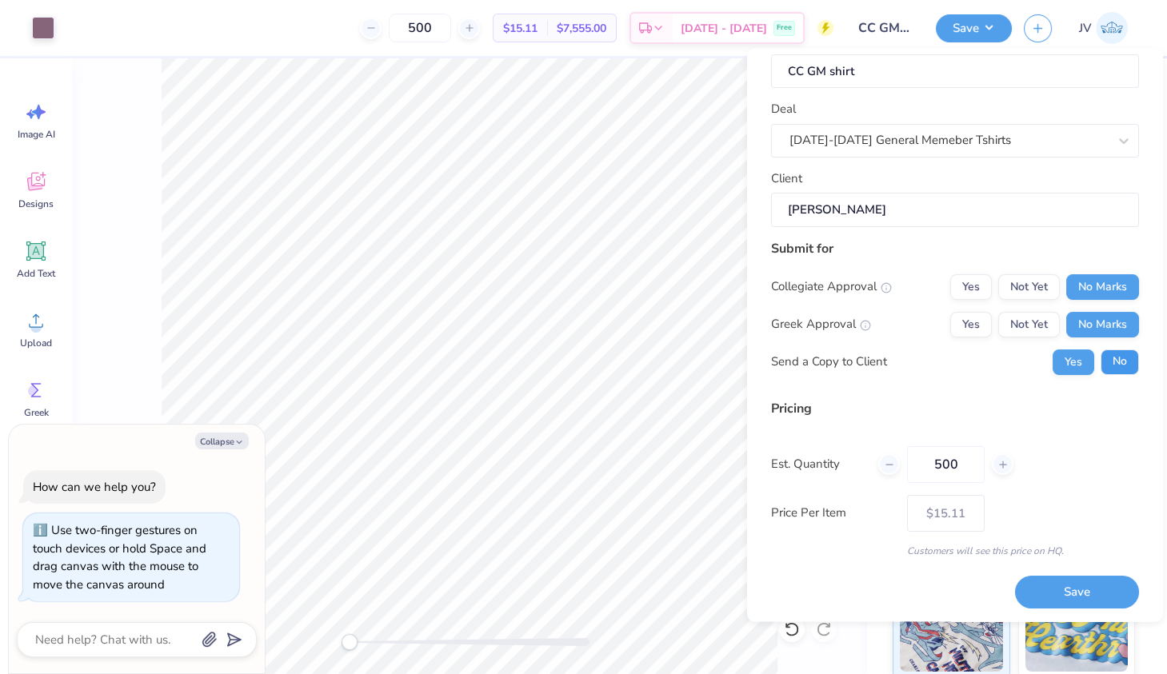
click at [1128, 353] on button "No" at bounding box center [1119, 362] width 38 height 26
click at [1077, 360] on button "Yes" at bounding box center [1073, 362] width 42 height 26
click at [1114, 356] on button "No" at bounding box center [1119, 362] width 38 height 26
click at [1064, 583] on button "Save" at bounding box center [1077, 592] width 124 height 33
type textarea "x"
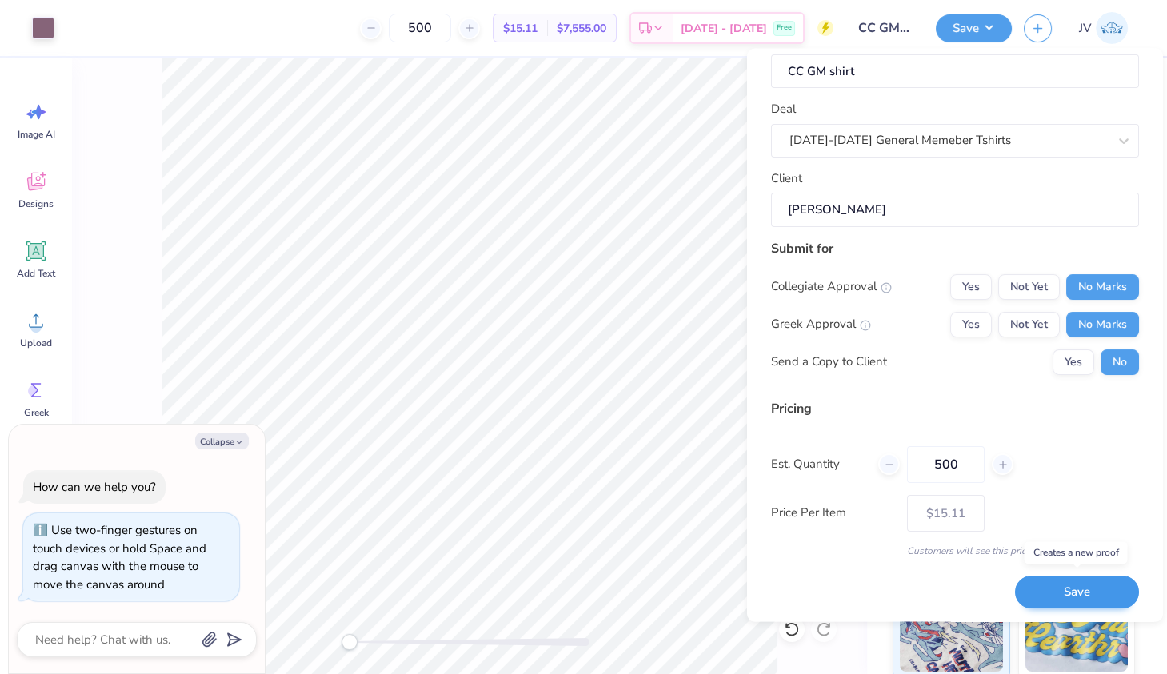
type input "– –"
type textarea "x"
type input "$15.11"
type textarea "x"
type input "– –"
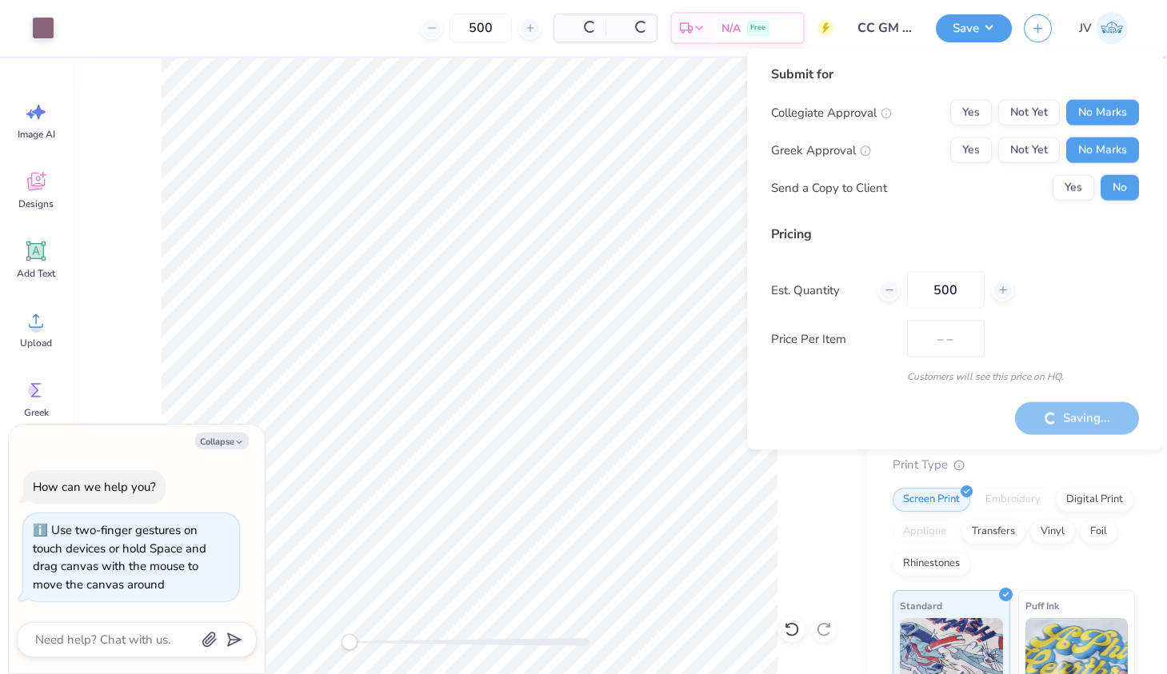
type textarea "x"
type input "$15.11"
type textarea "x"
type input "– –"
type textarea "x"
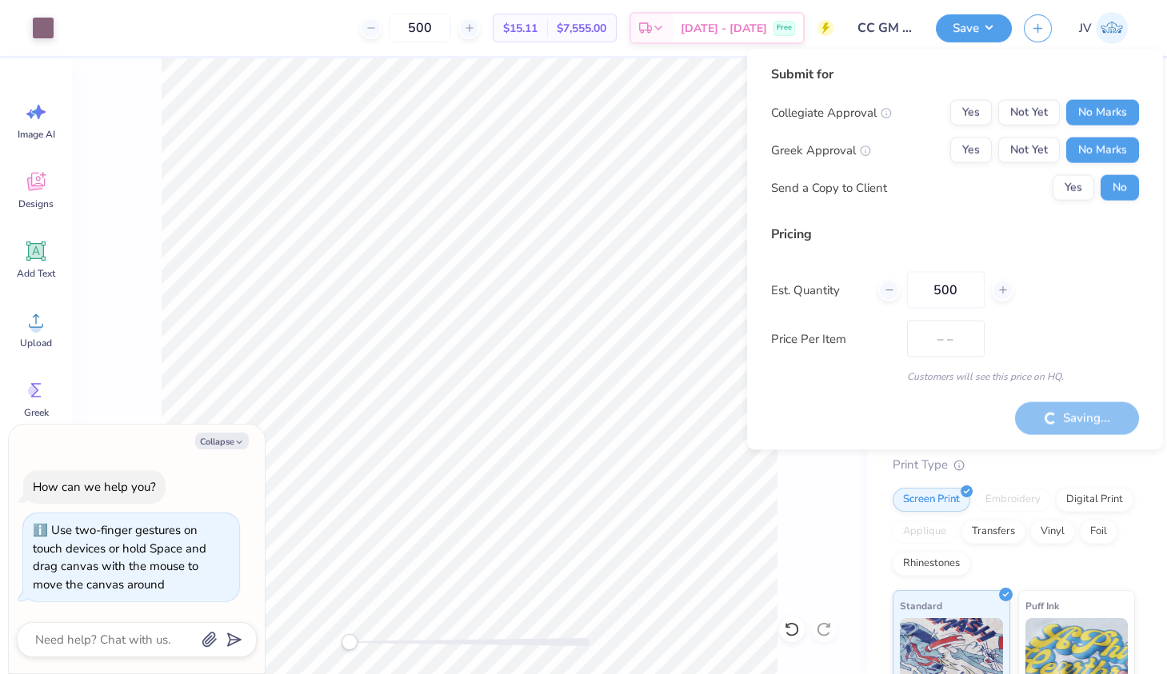
type input "$15.11"
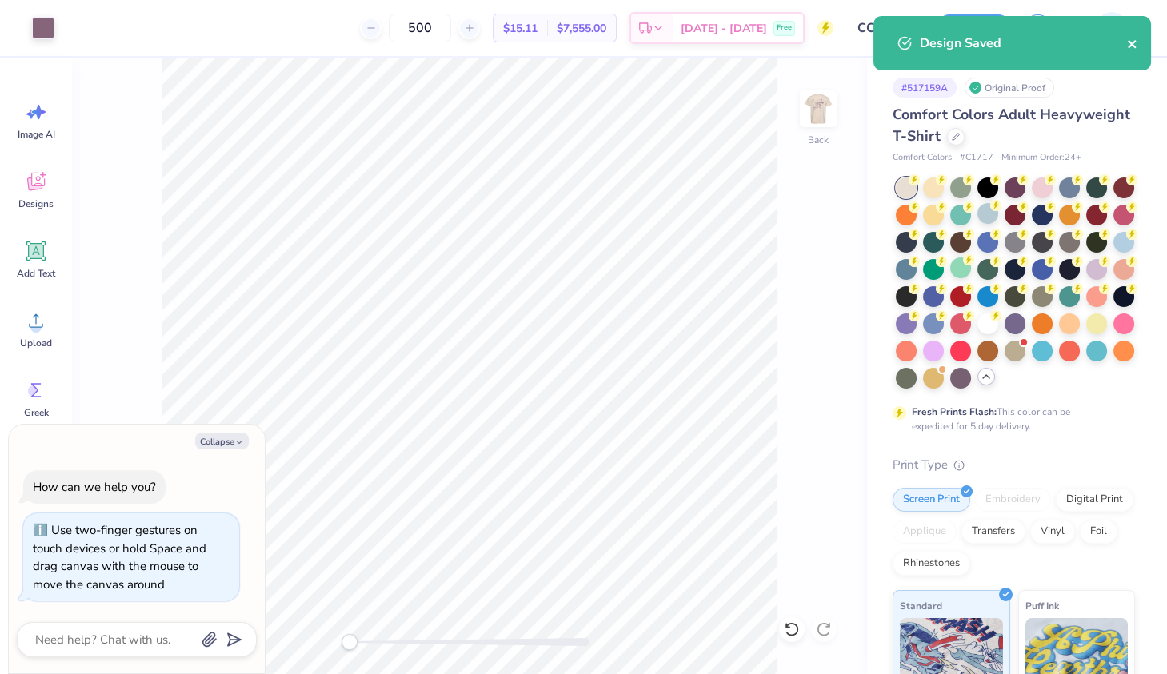
click at [1134, 42] on icon "close" at bounding box center [1132, 44] width 8 height 8
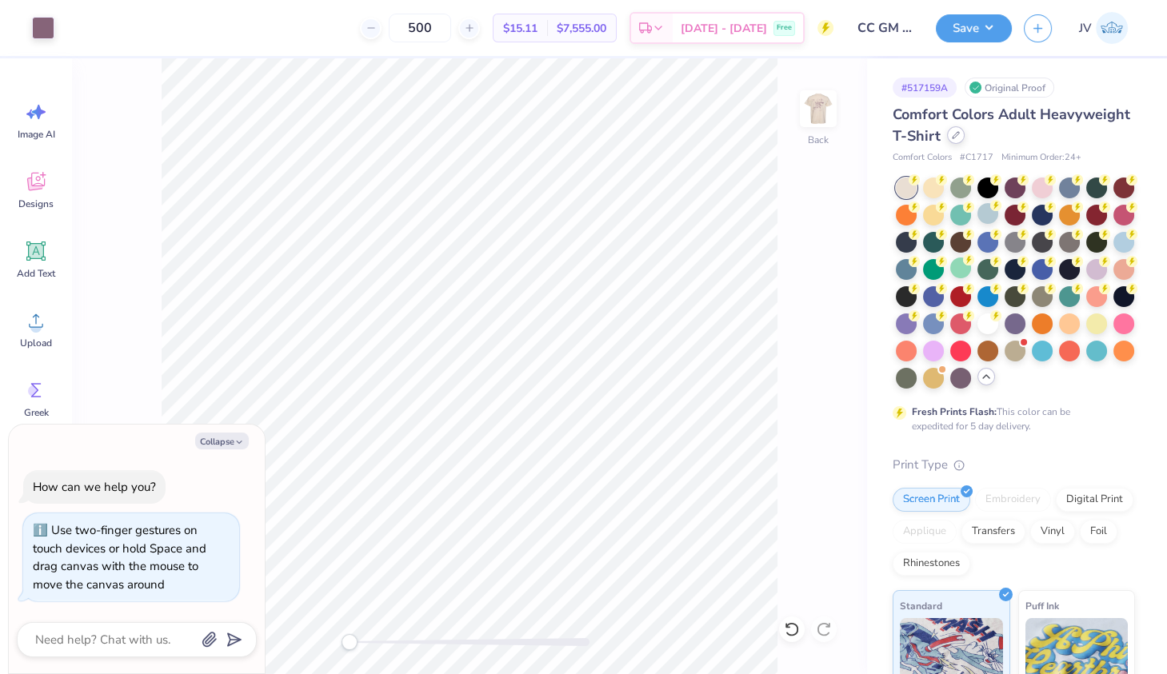
click at [958, 138] on div at bounding box center [956, 135] width 18 height 18
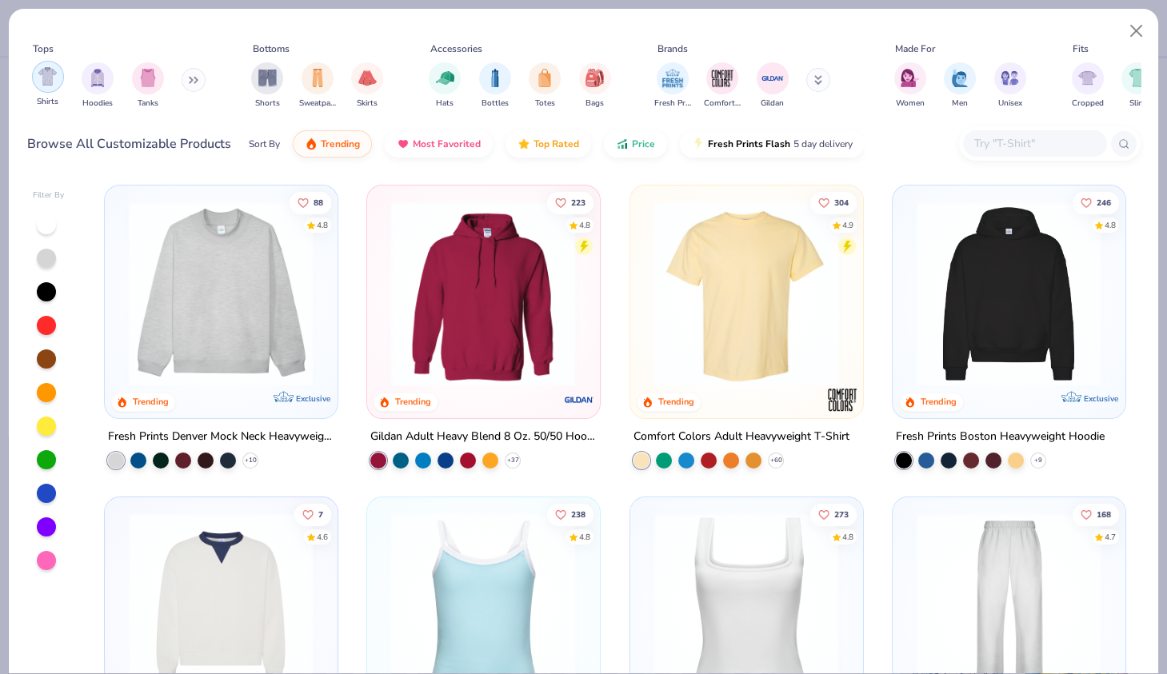
click at [46, 78] on img "filter for Shirts" at bounding box center [47, 76] width 18 height 18
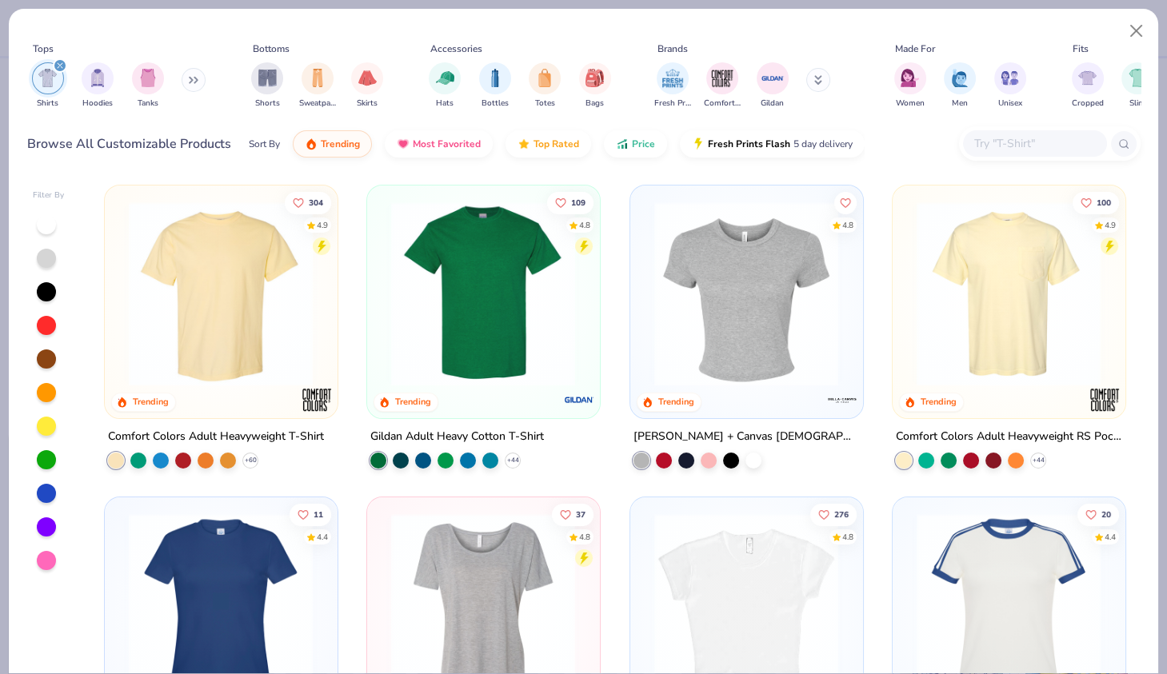
click at [283, 285] on img at bounding box center [221, 294] width 200 height 185
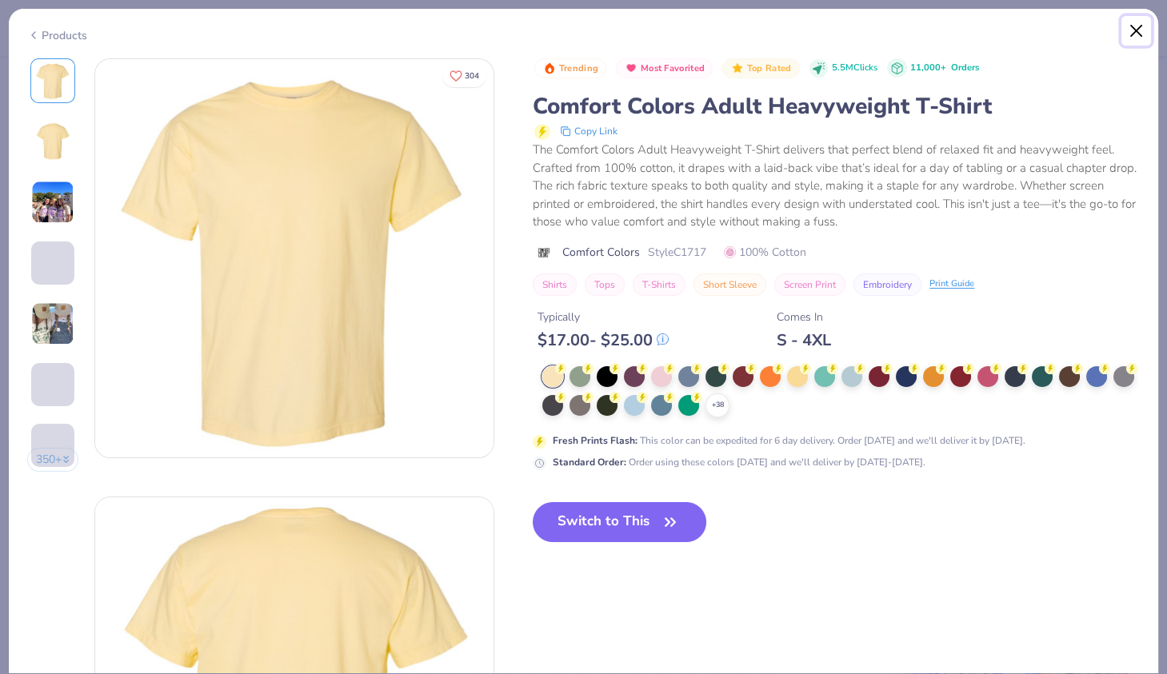
click at [1144, 38] on button "Close" at bounding box center [1136, 31] width 30 height 30
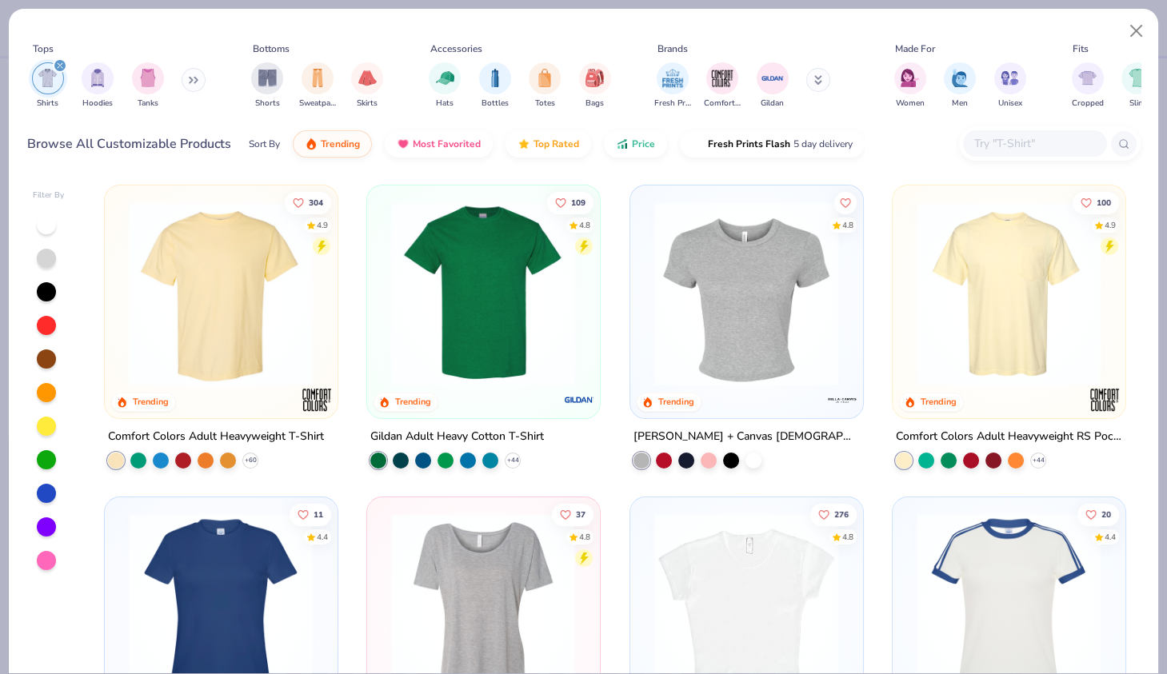
click at [552, 283] on img at bounding box center [483, 294] width 200 height 185
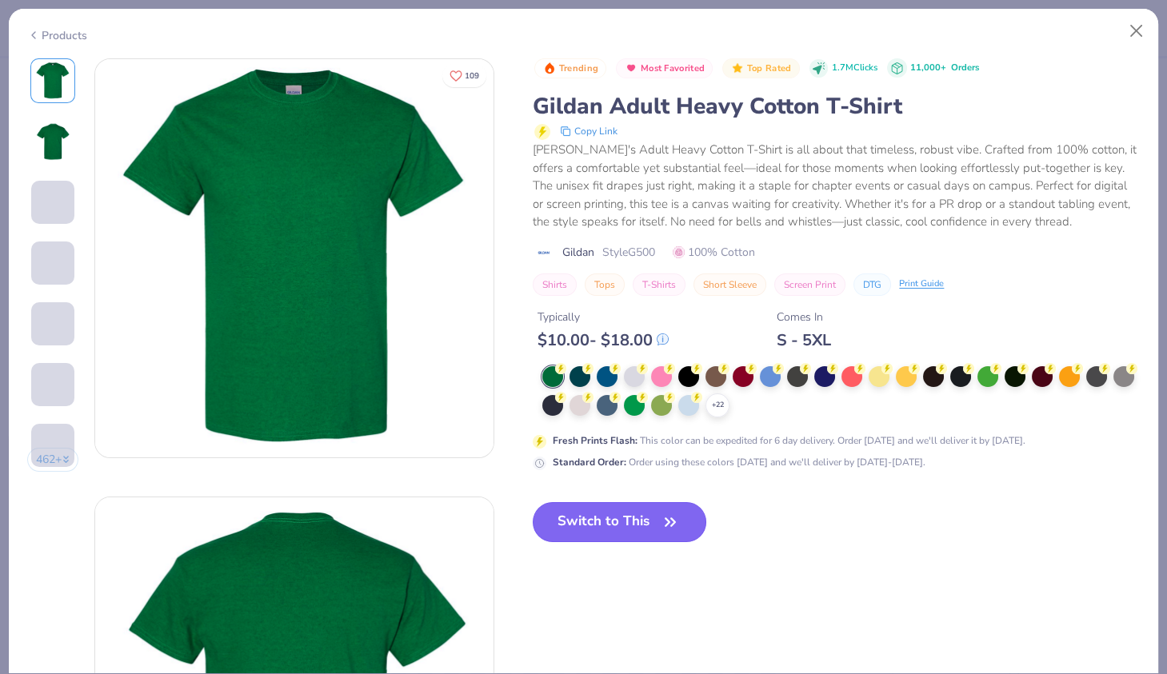
click at [603, 521] on button "Switch to This" at bounding box center [620, 522] width 174 height 40
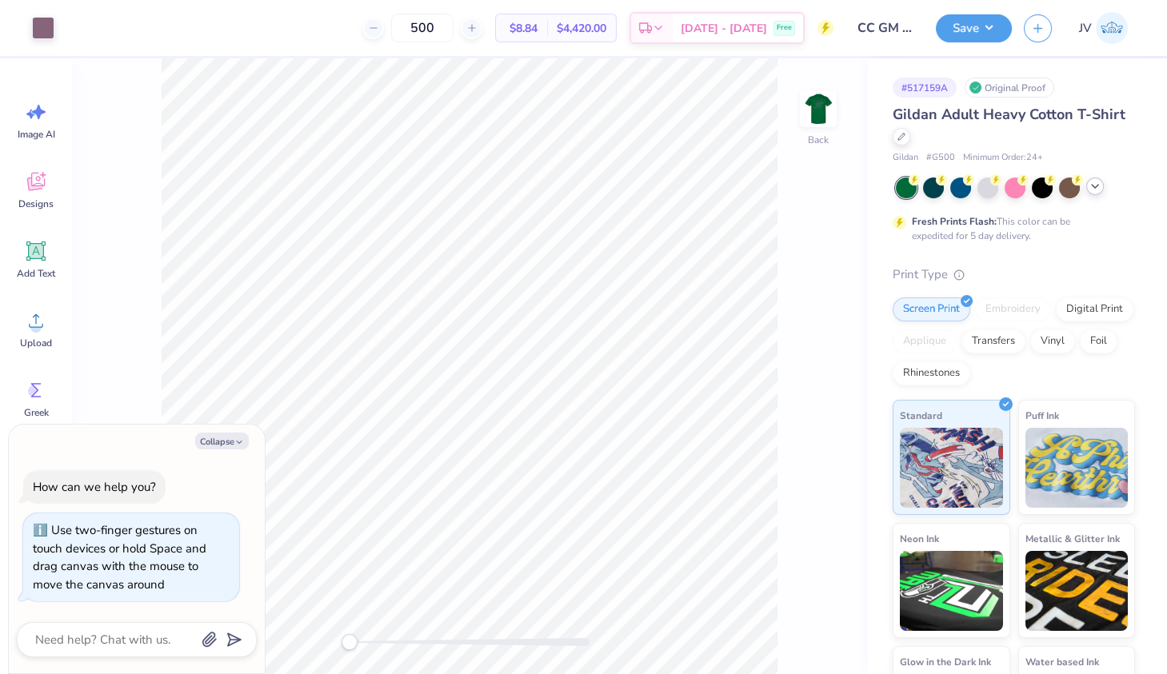
click at [1100, 186] on icon at bounding box center [1094, 186] width 13 height 13
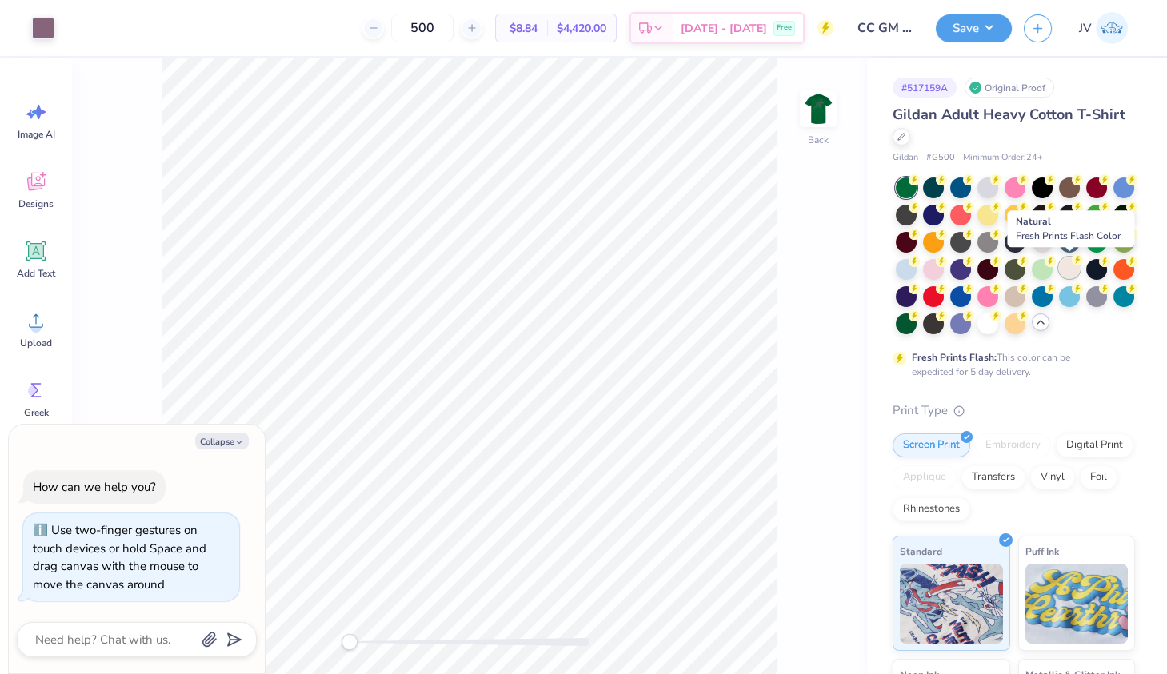
click at [1072, 261] on icon at bounding box center [1077, 259] width 11 height 11
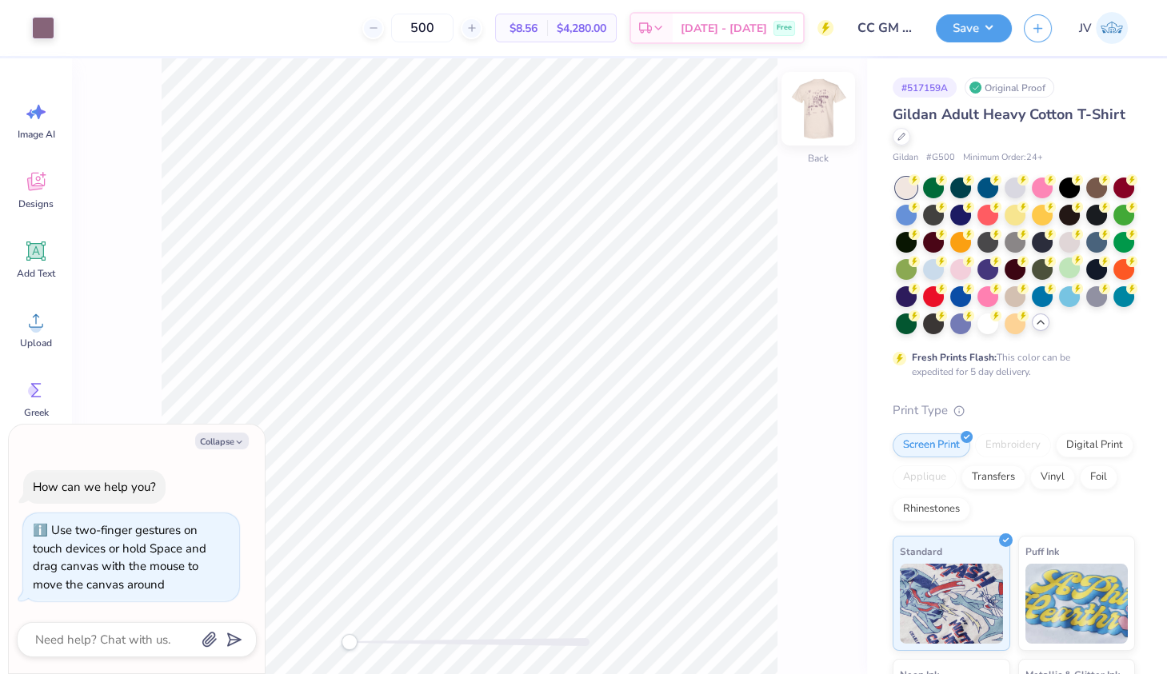
click at [821, 118] on img at bounding box center [818, 109] width 64 height 64
click at [824, 122] on img at bounding box center [818, 109] width 64 height 64
click at [827, 122] on img at bounding box center [818, 109] width 64 height 64
click at [782, 198] on div "Front W 12.46 12.46 " H 14.97 14.97 " Y 2.94 2.94 " Center Middle Top Bottom" at bounding box center [469, 366] width 795 height 616
click at [832, 108] on img at bounding box center [818, 109] width 64 height 64
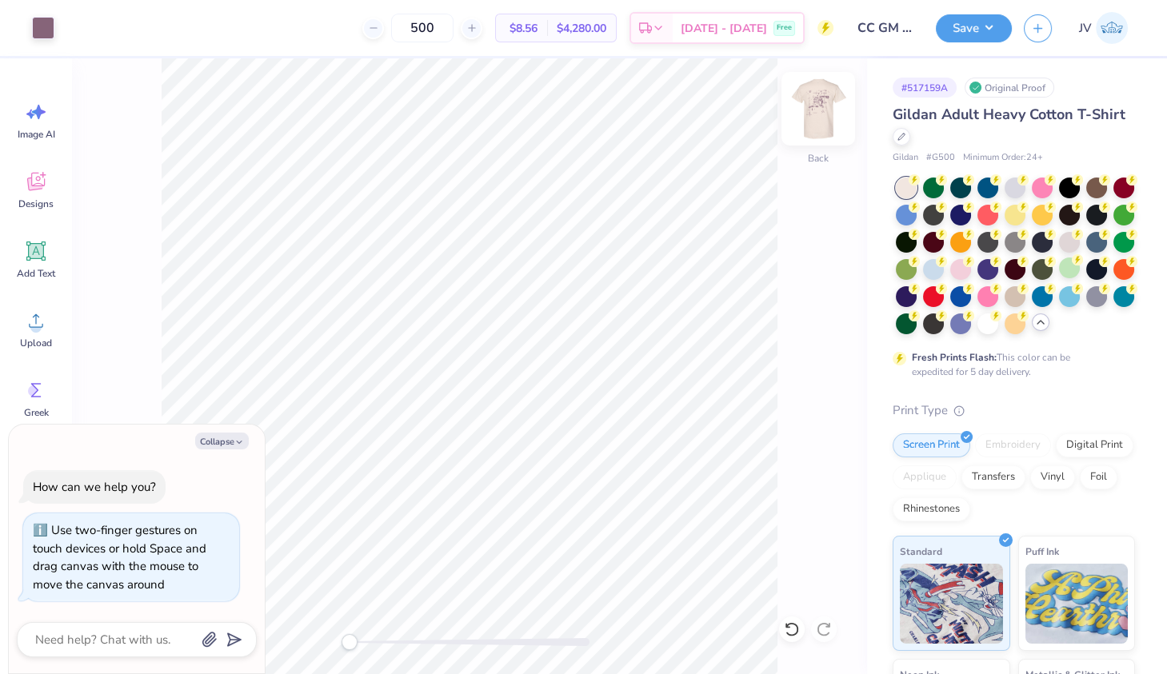
click at [823, 102] on img at bounding box center [818, 109] width 64 height 64
click at [813, 110] on img at bounding box center [818, 109] width 64 height 64
click at [813, 111] on img at bounding box center [818, 109] width 64 height 64
click at [827, 98] on img at bounding box center [818, 109] width 64 height 64
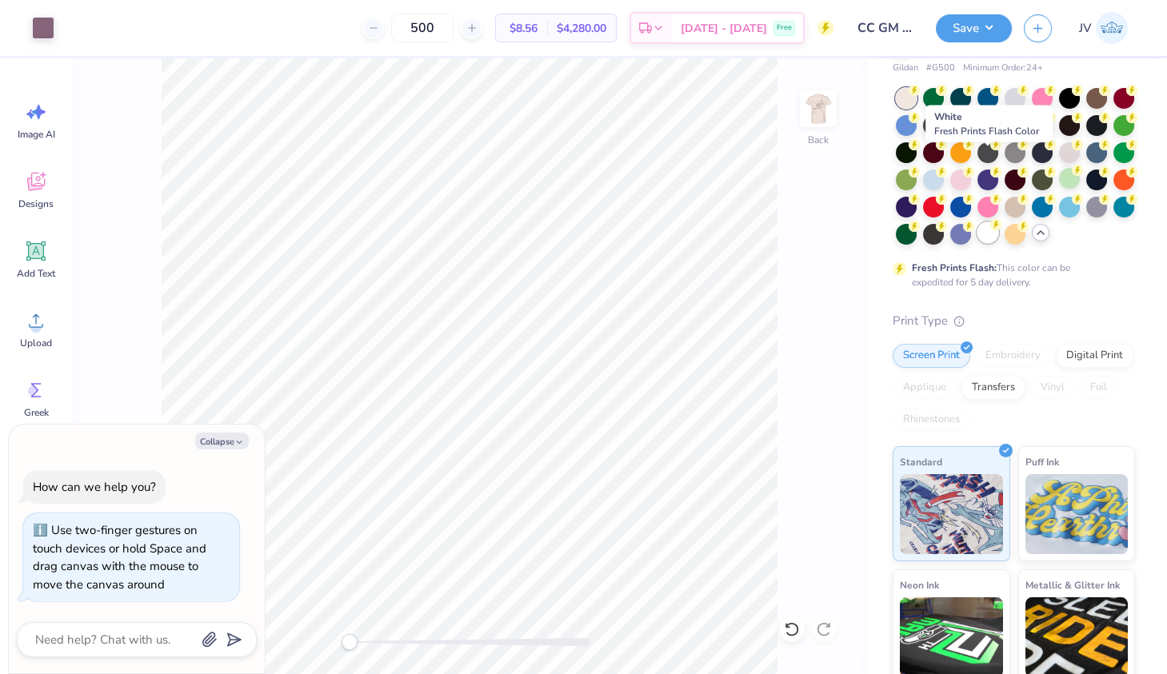
scroll to position [222, 0]
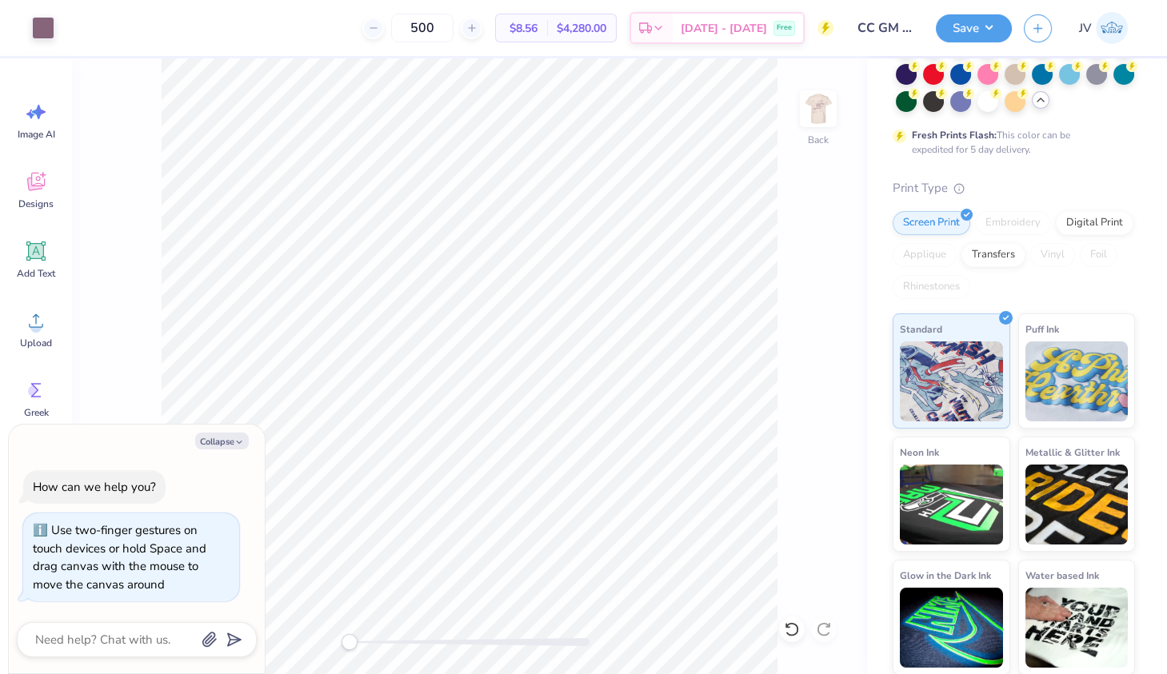
click at [891, 30] on input "CC GM shirt" at bounding box center [884, 28] width 78 height 32
click at [874, 24] on input "CC GM shirt" at bounding box center [884, 28] width 78 height 32
click at [874, 29] on input "CC GM shirt" at bounding box center [884, 28] width 78 height 32
click at [871, 31] on input "CC GM shirt" at bounding box center [884, 28] width 78 height 32
click at [864, 26] on input "CC GM shirt" at bounding box center [884, 28] width 78 height 32
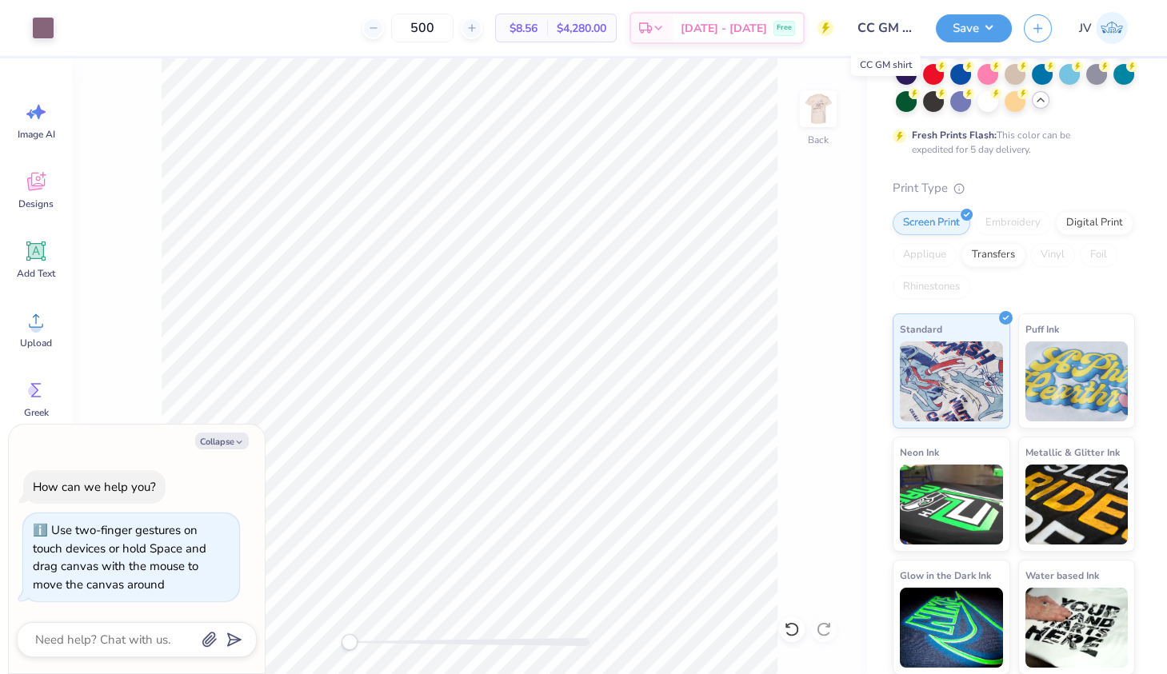
click at [864, 26] on input "CC GM shirt" at bounding box center [884, 28] width 78 height 32
click at [868, 28] on input "CC GM shirt" at bounding box center [884, 28] width 78 height 32
click at [1008, 181] on div "Print Type" at bounding box center [1013, 188] width 242 height 18
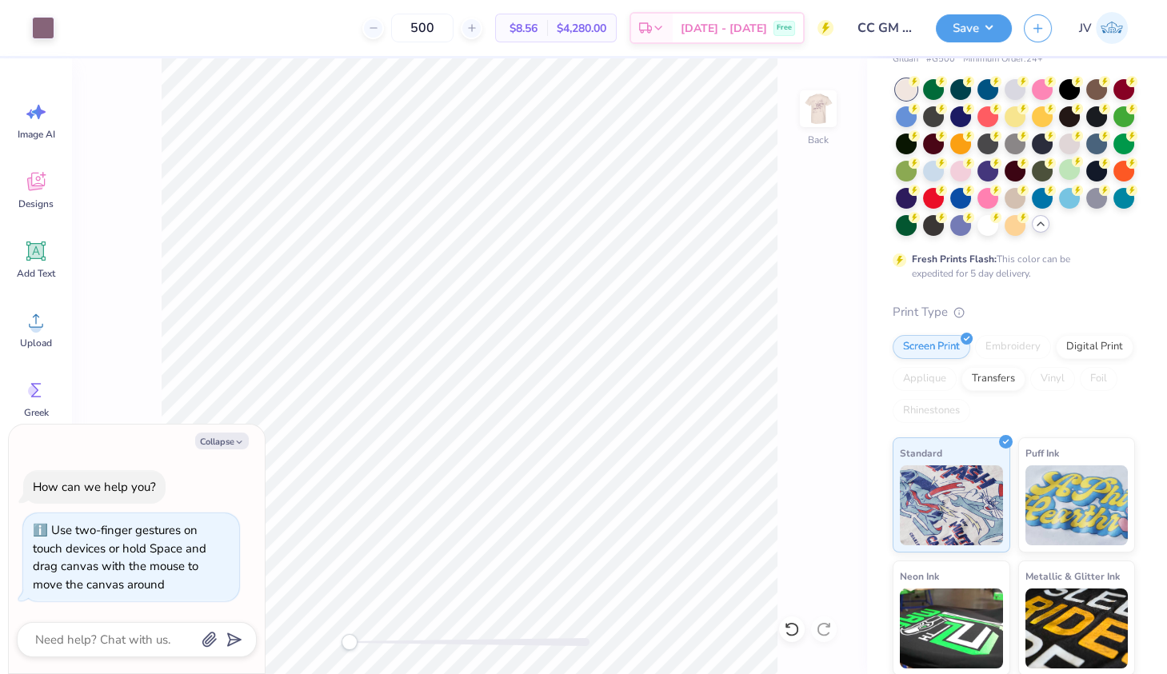
scroll to position [0, 0]
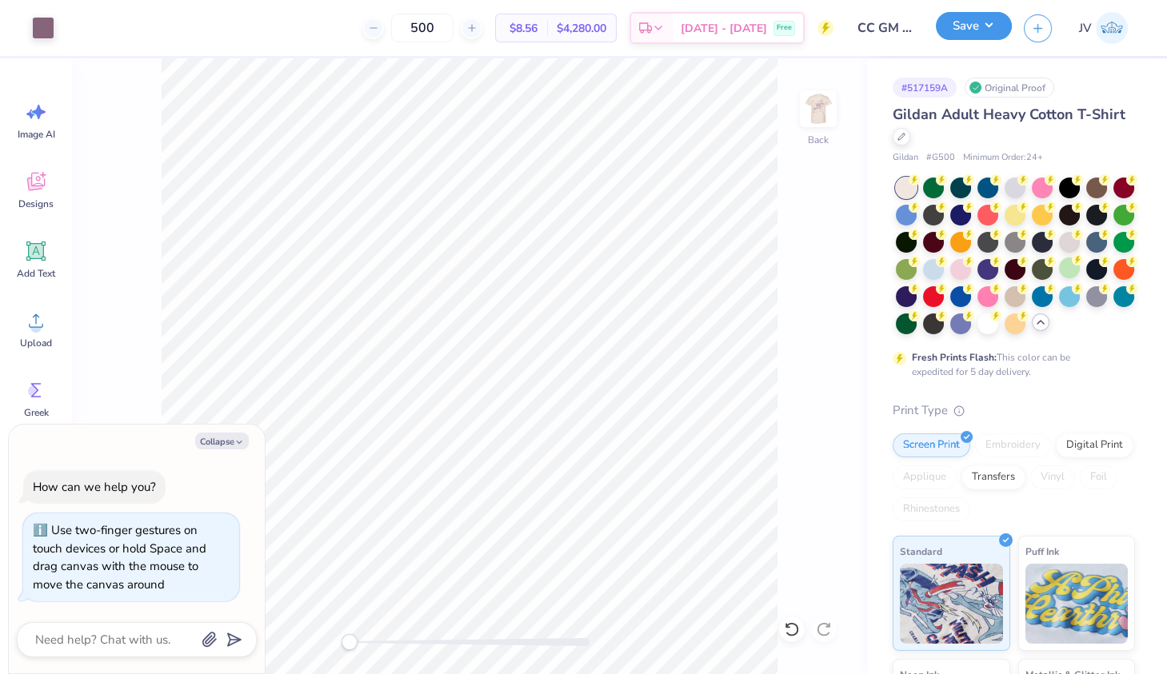
click at [996, 24] on button "Save" at bounding box center [974, 26] width 76 height 28
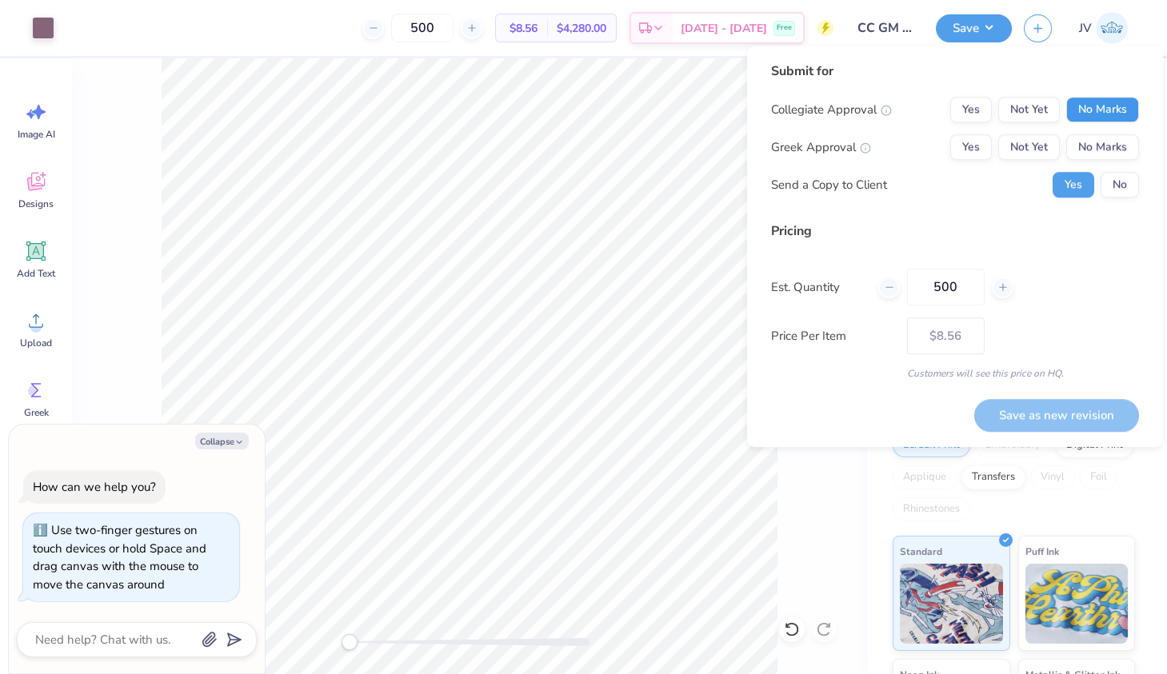
click at [1079, 110] on button "No Marks" at bounding box center [1102, 110] width 73 height 26
click at [1102, 144] on button "No Marks" at bounding box center [1102, 147] width 73 height 26
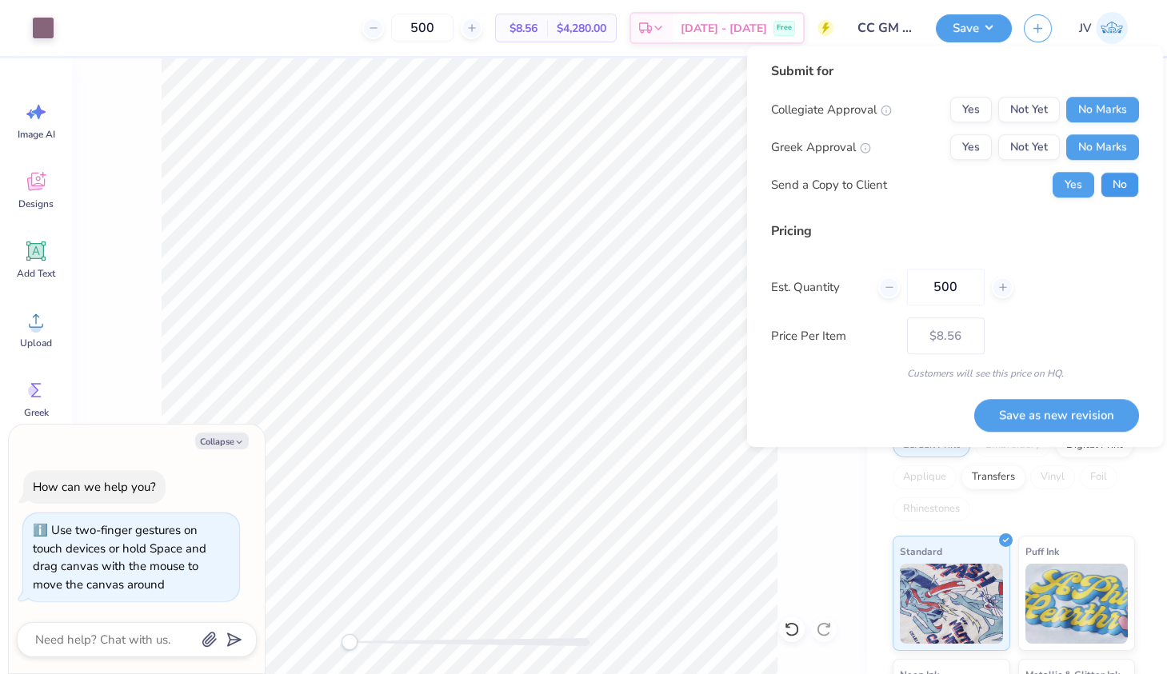
click at [1126, 182] on button "No" at bounding box center [1119, 185] width 38 height 26
click at [1048, 410] on button "Save as new revision" at bounding box center [1056, 415] width 165 height 32
type textarea "x"
type input "– –"
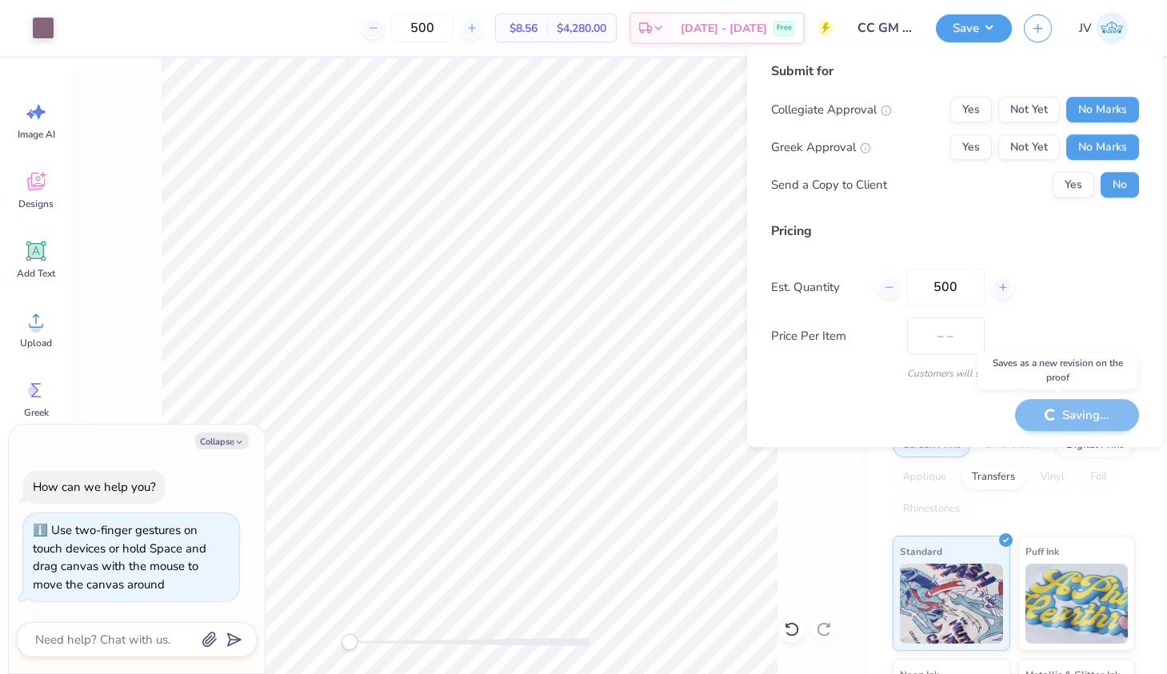
type textarea "x"
type input "$8.56"
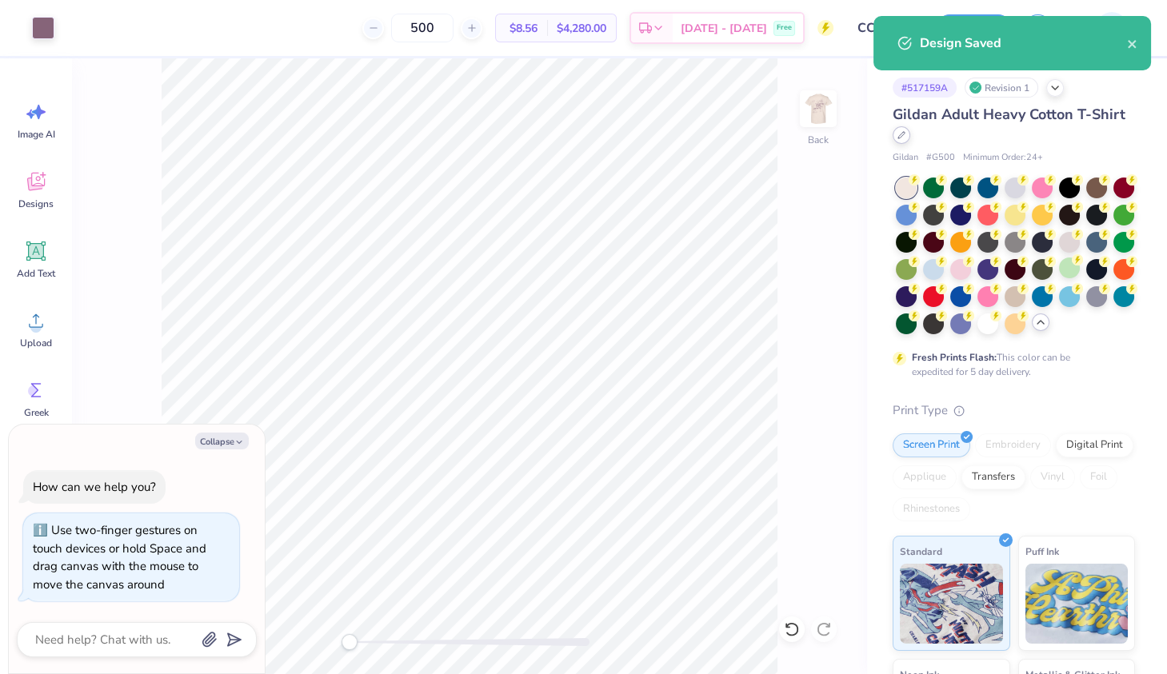
click at [903, 135] on icon at bounding box center [901, 135] width 8 height 8
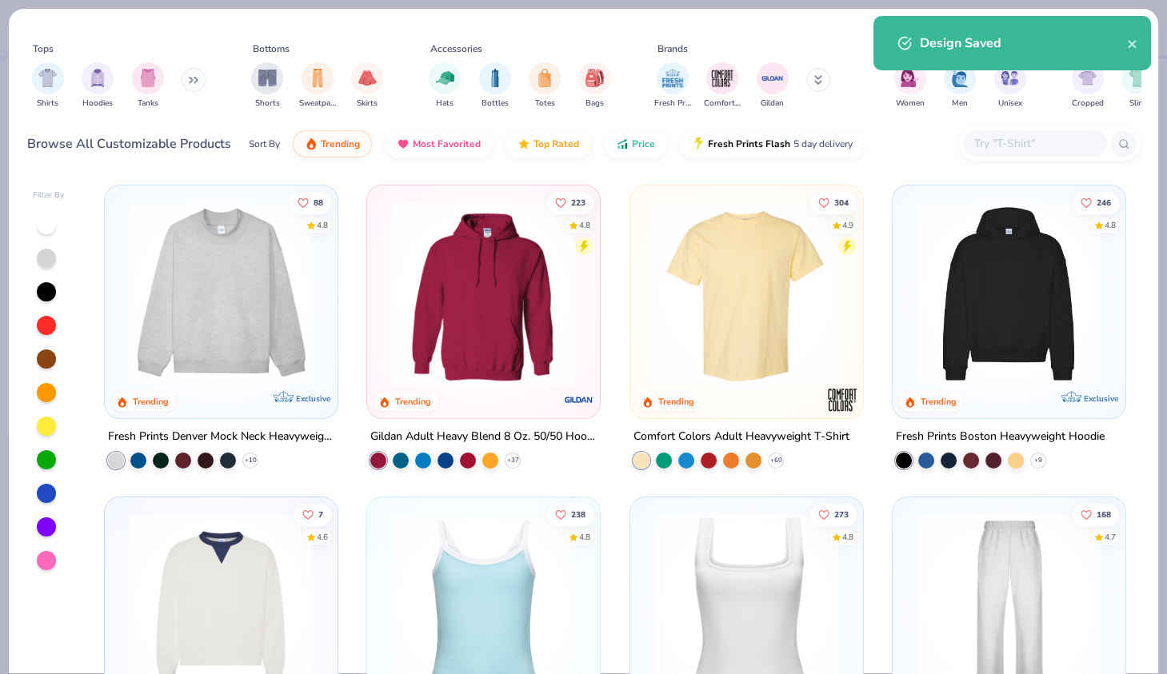
click at [685, 273] on img at bounding box center [746, 294] width 200 height 185
type textarea "x"
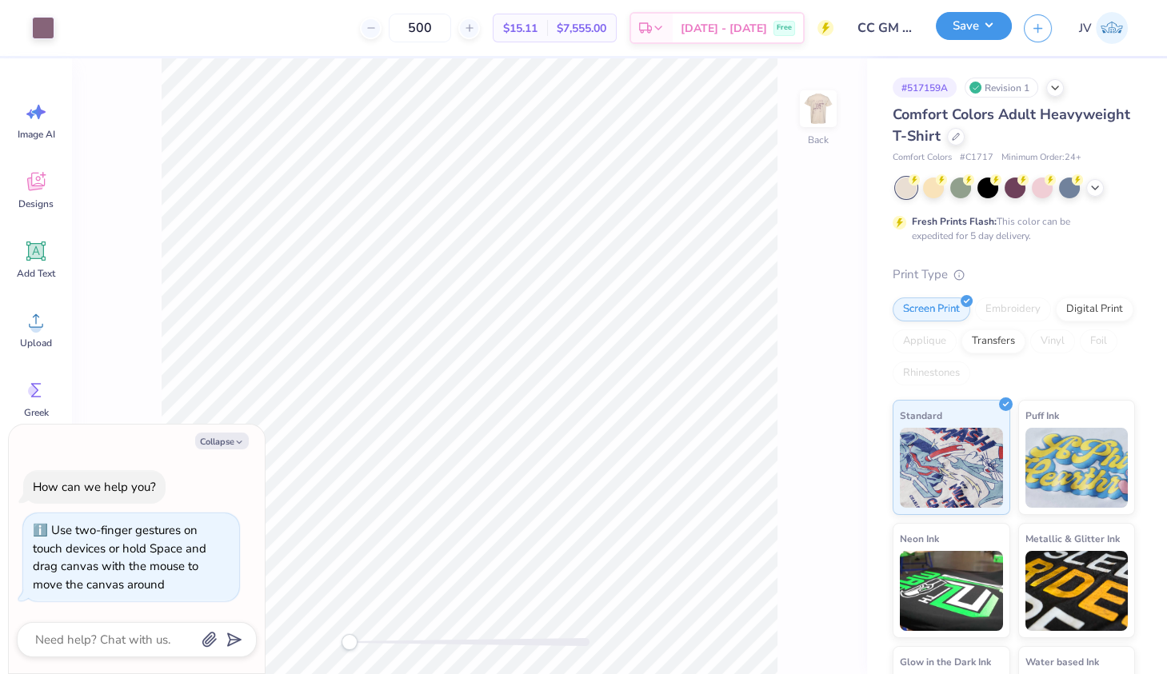
click at [997, 34] on button "Save" at bounding box center [974, 26] width 76 height 28
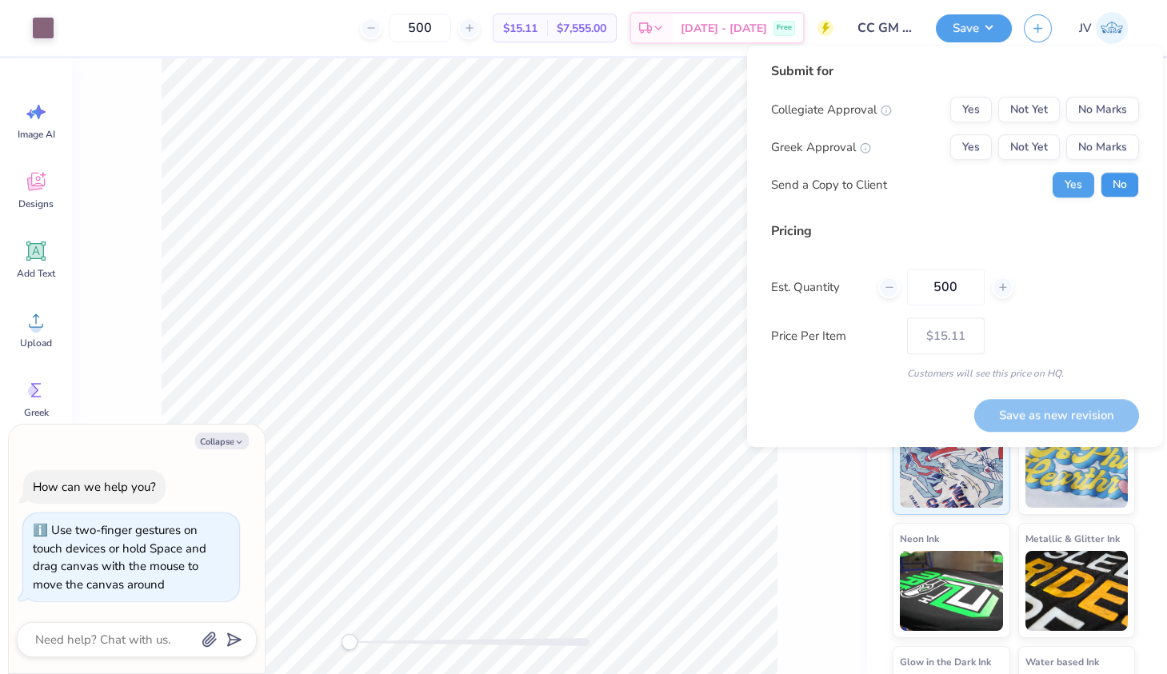
click at [1127, 186] on button "No" at bounding box center [1119, 185] width 38 height 26
click at [1104, 140] on button "No Marks" at bounding box center [1102, 147] width 73 height 26
click at [1103, 102] on button "No Marks" at bounding box center [1102, 110] width 73 height 26
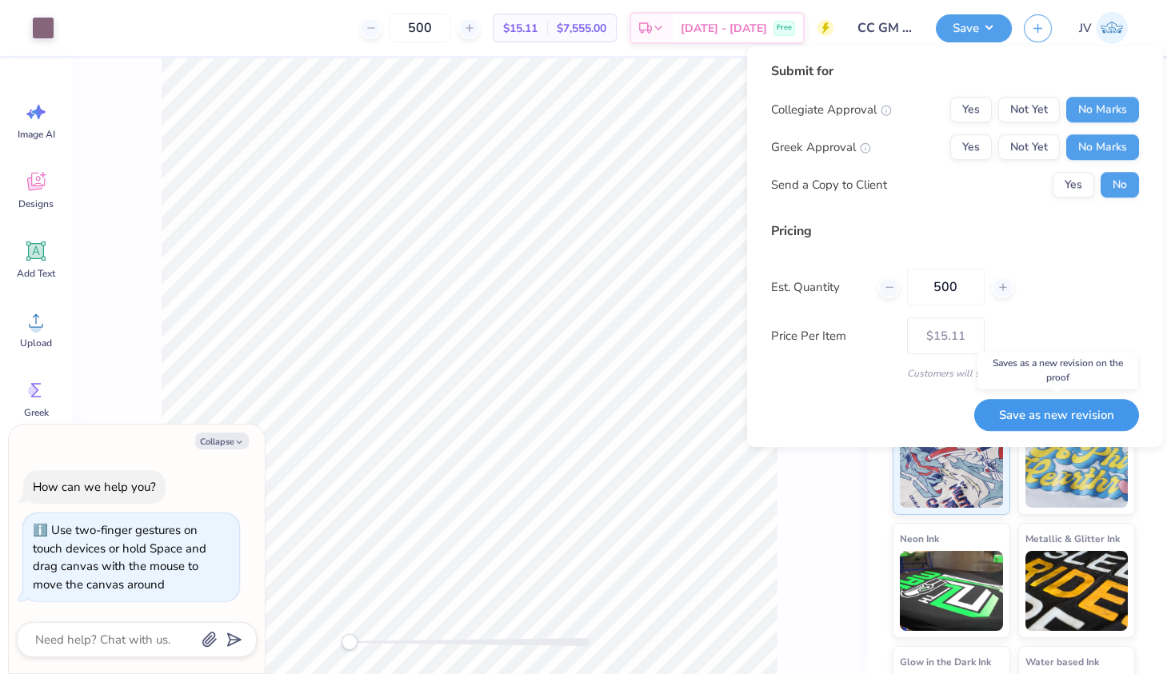
click at [1069, 415] on button "Save as new revision" at bounding box center [1056, 415] width 165 height 32
type textarea "x"
type input "– –"
type textarea "x"
type input "$15.11"
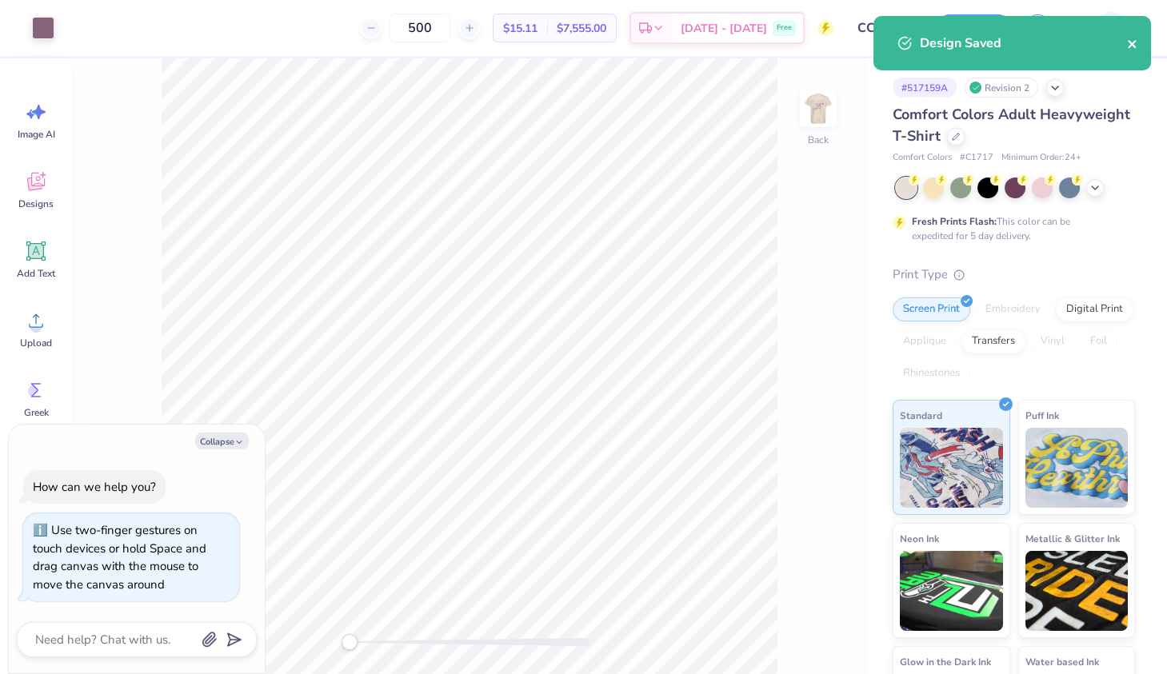
click at [1128, 48] on icon "close" at bounding box center [1132, 44] width 11 height 13
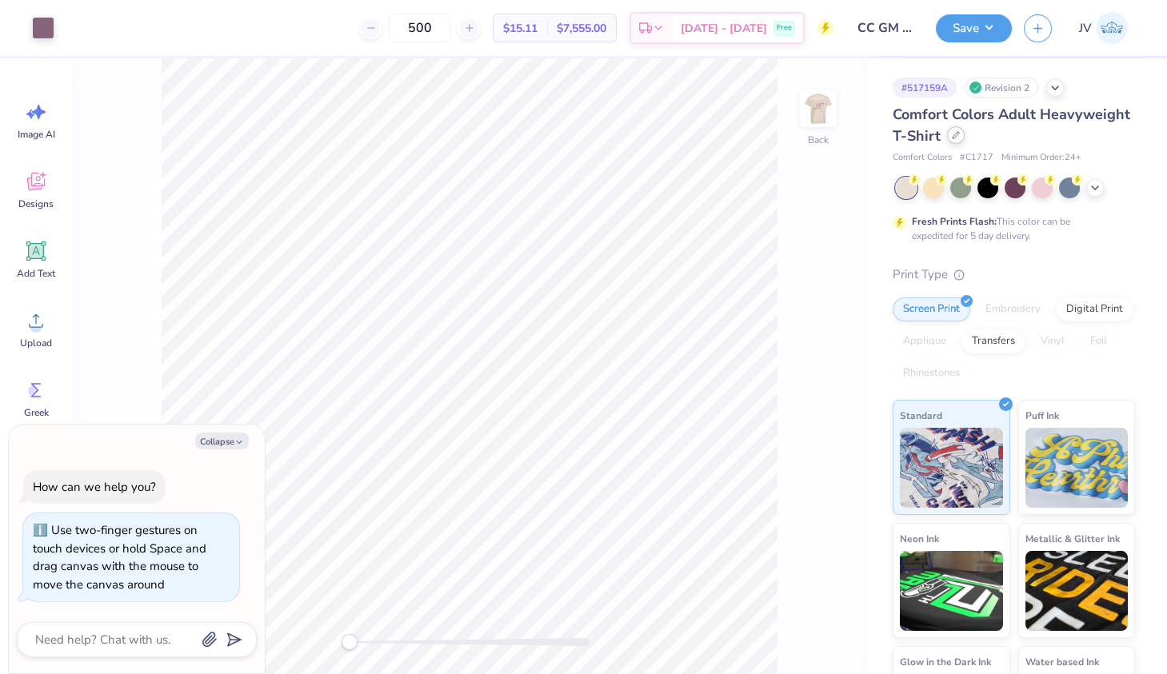
click at [958, 144] on div at bounding box center [956, 135] width 18 height 18
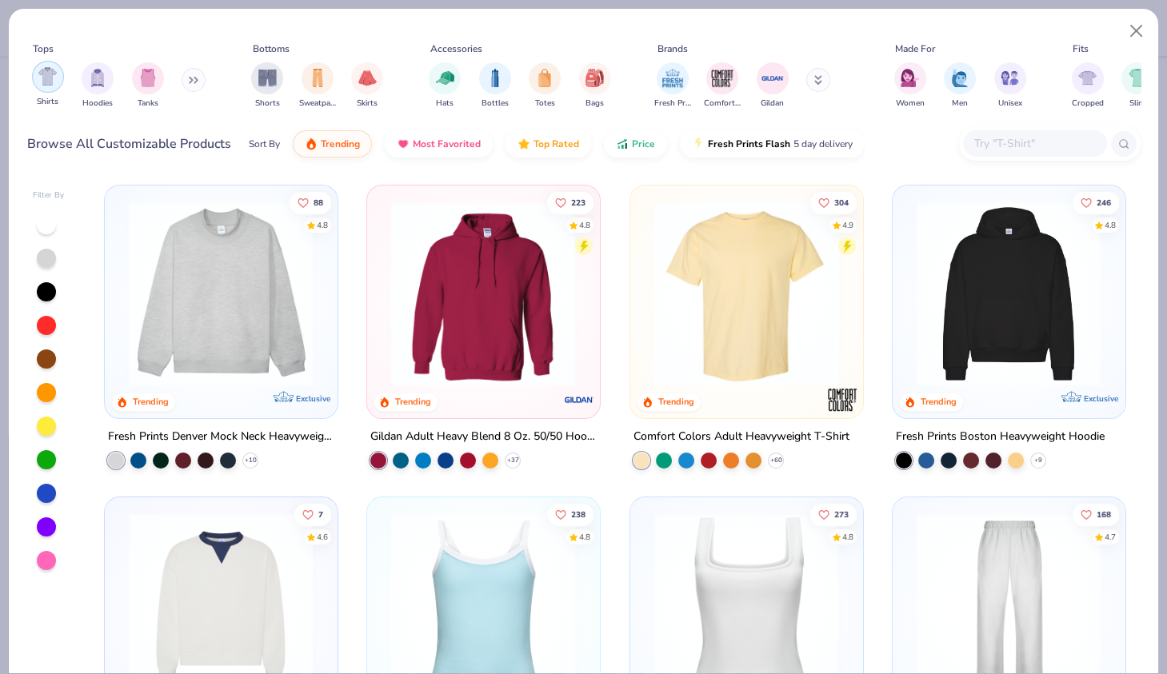
click at [53, 76] on img "filter for Shirts" at bounding box center [47, 76] width 18 height 18
type textarea "x"
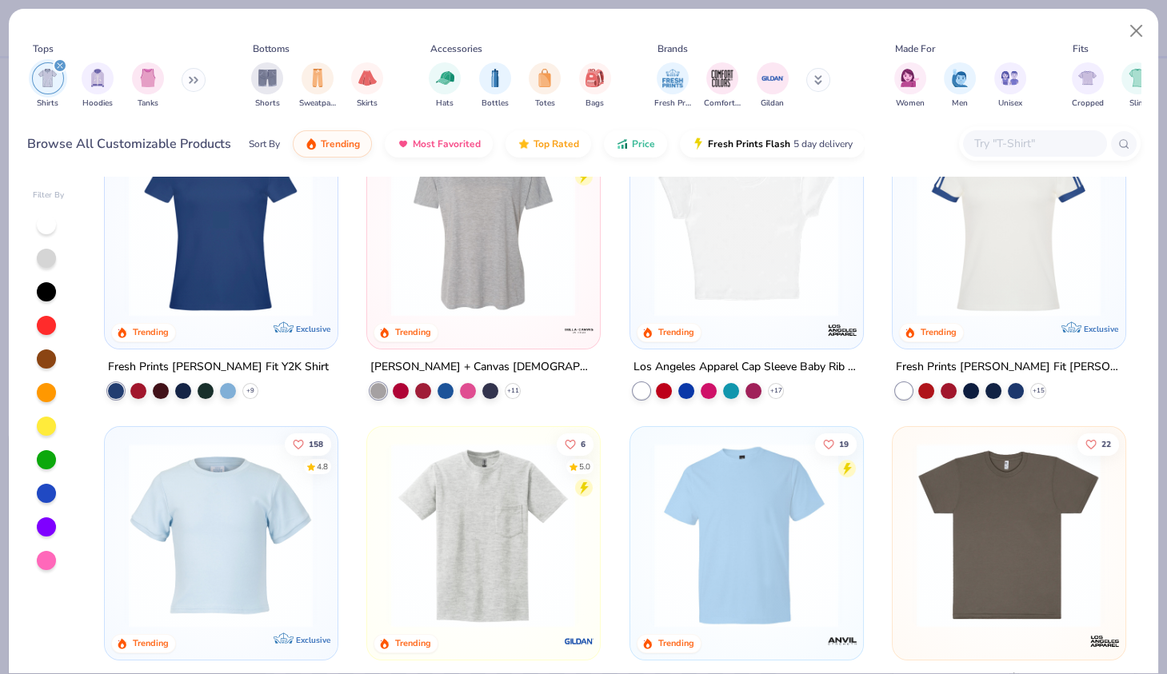
scroll to position [480, 0]
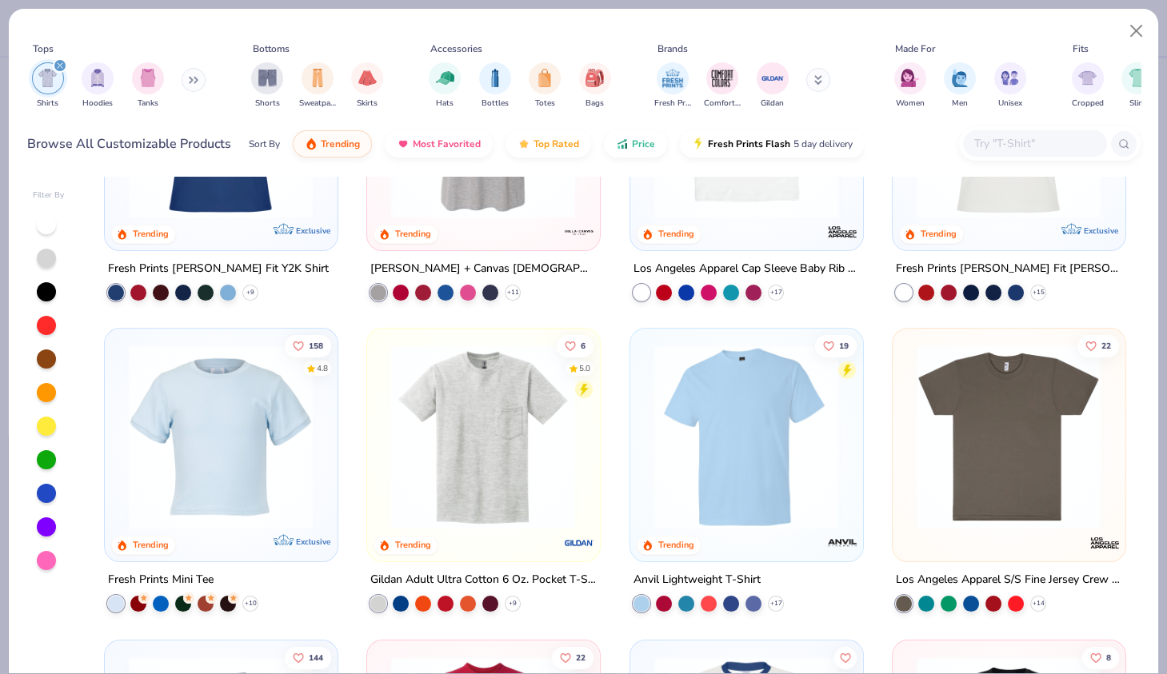
click at [1012, 150] on input "text" at bounding box center [1033, 143] width 123 height 18
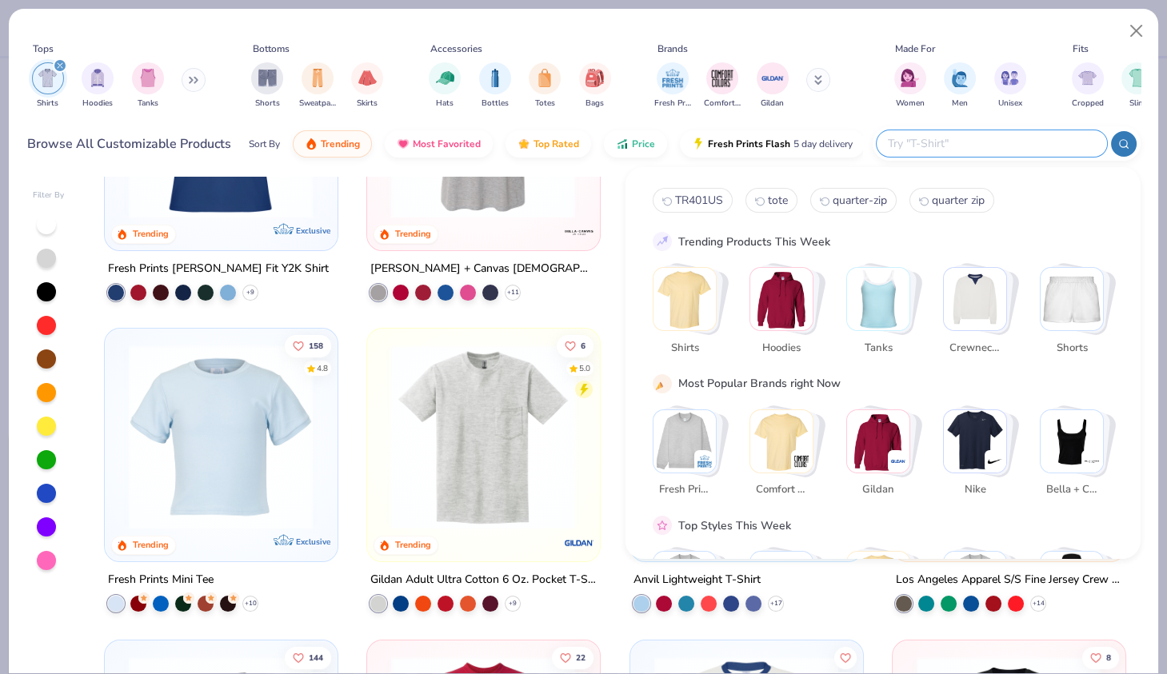
paste input "3001c"
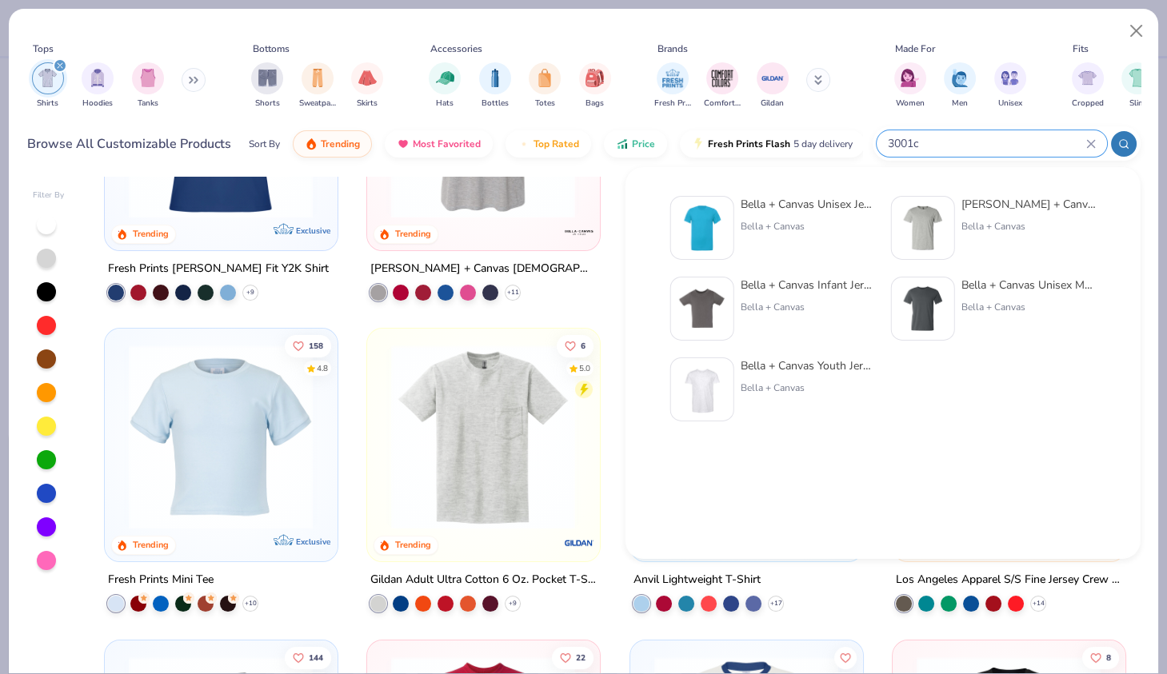
type input "3001c"
click at [766, 224] on div "Bella + Canvas" at bounding box center [808, 226] width 134 height 14
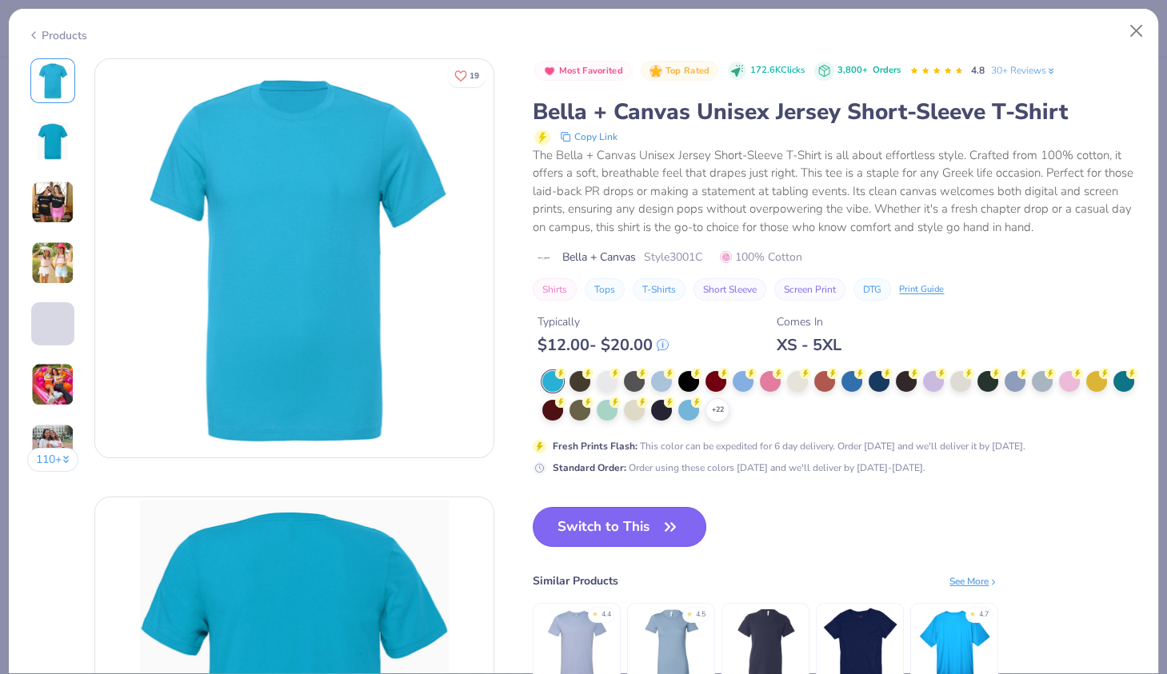
click at [640, 516] on button "Switch to This" at bounding box center [620, 527] width 174 height 40
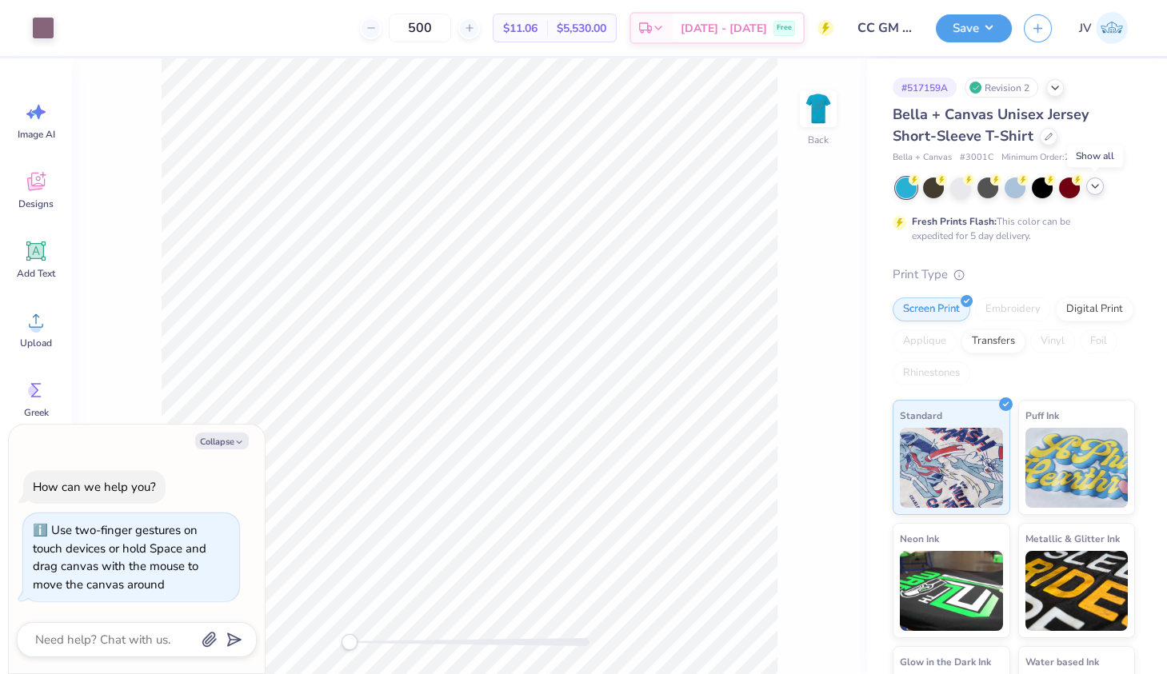
click at [1100, 184] on icon at bounding box center [1094, 186] width 13 height 13
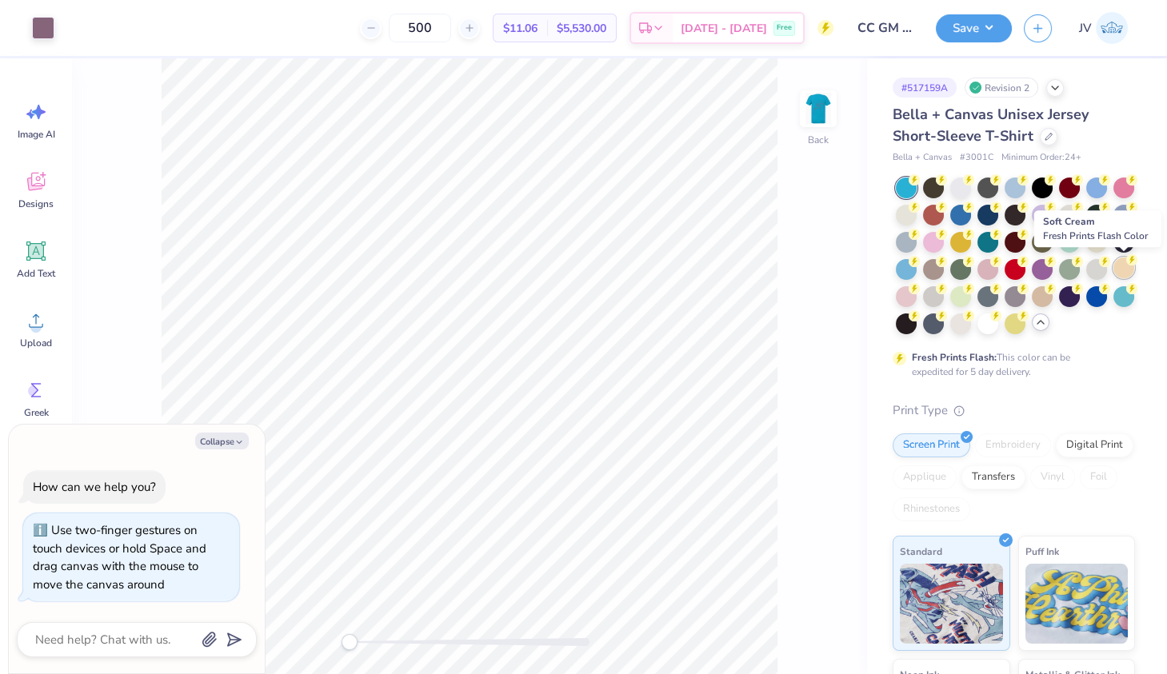
click at [1120, 273] on div at bounding box center [1123, 267] width 21 height 21
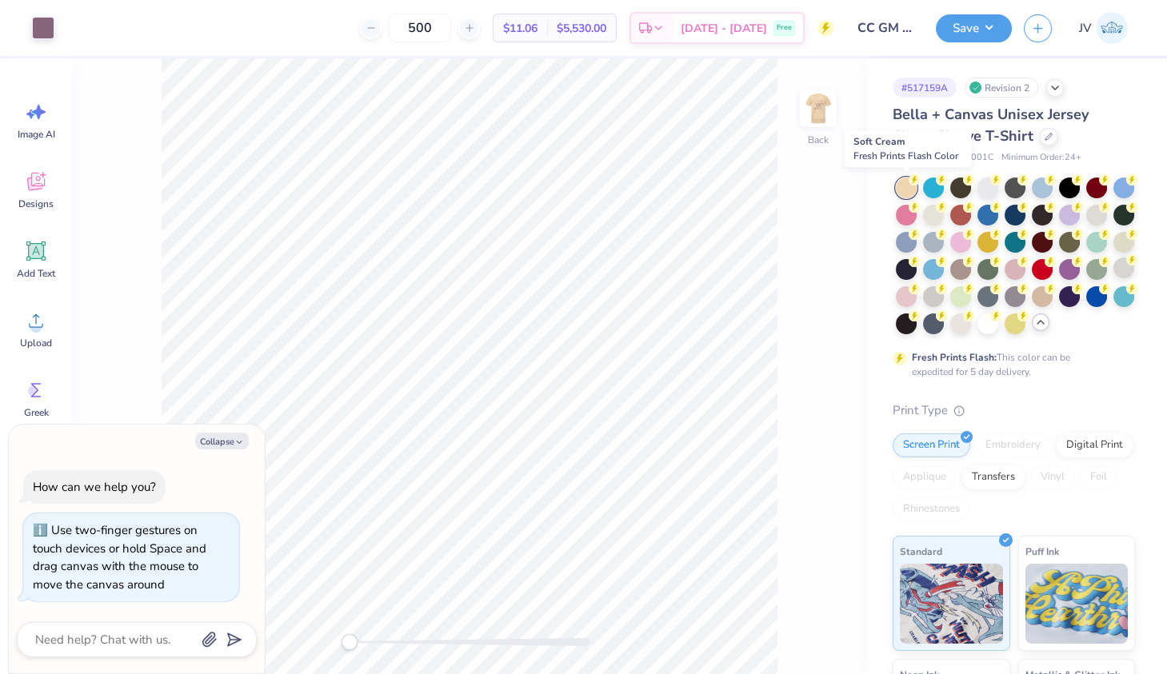
click at [908, 184] on icon at bounding box center [913, 179] width 11 height 11
click at [1040, 297] on div at bounding box center [1042, 295] width 21 height 21
click at [928, 138] on span "Bella + Canvas Unisex Jersey Short-Sleeve T-Shirt" at bounding box center [990, 125] width 196 height 41
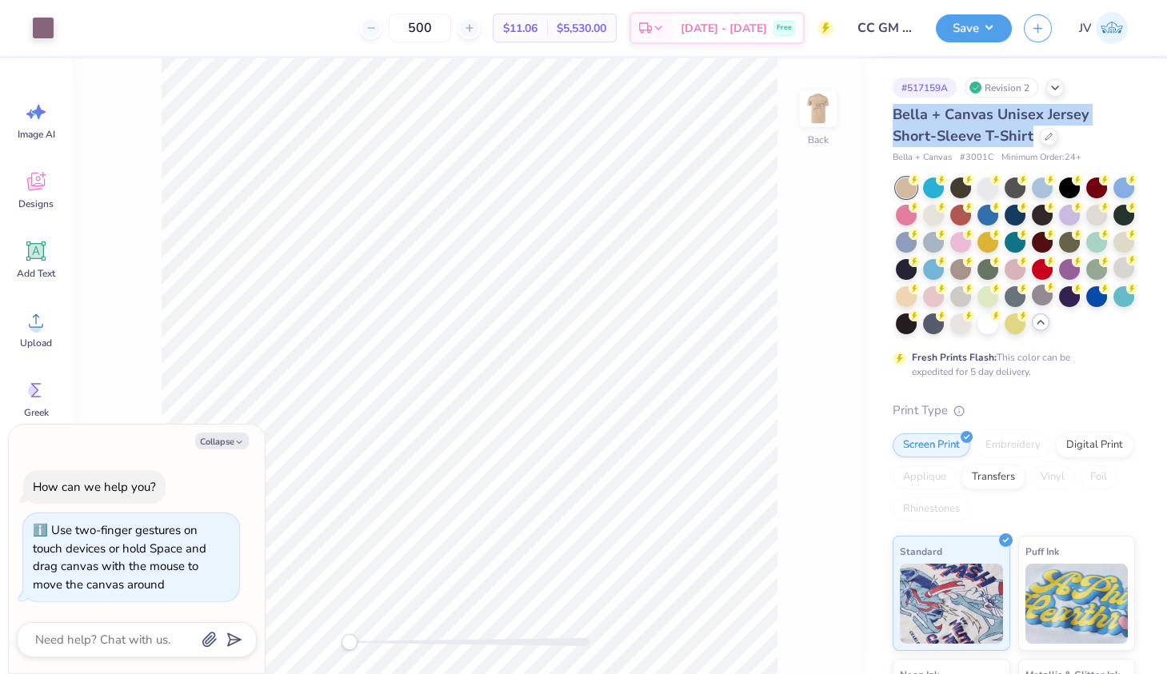
click at [928, 138] on span "Bella + Canvas Unisex Jersey Short-Sleeve T-Shirt" at bounding box center [990, 125] width 196 height 41
copy div "Bella + Canvas Unisex Jersey Short-Sleeve T-Shirt"
click at [904, 185] on div at bounding box center [906, 188] width 21 height 21
click at [905, 188] on div at bounding box center [906, 188] width 21 height 21
click at [958, 240] on div at bounding box center [960, 240] width 21 height 21
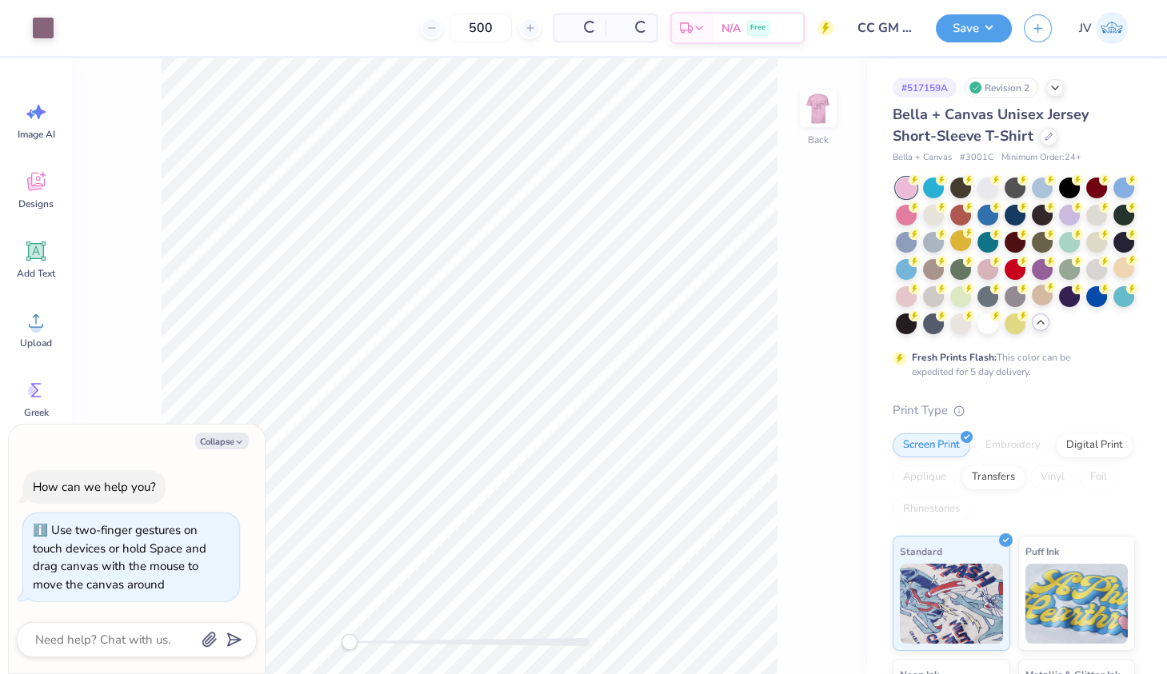
click at [907, 182] on div at bounding box center [906, 188] width 21 height 21
click at [1048, 293] on div at bounding box center [1042, 295] width 21 height 21
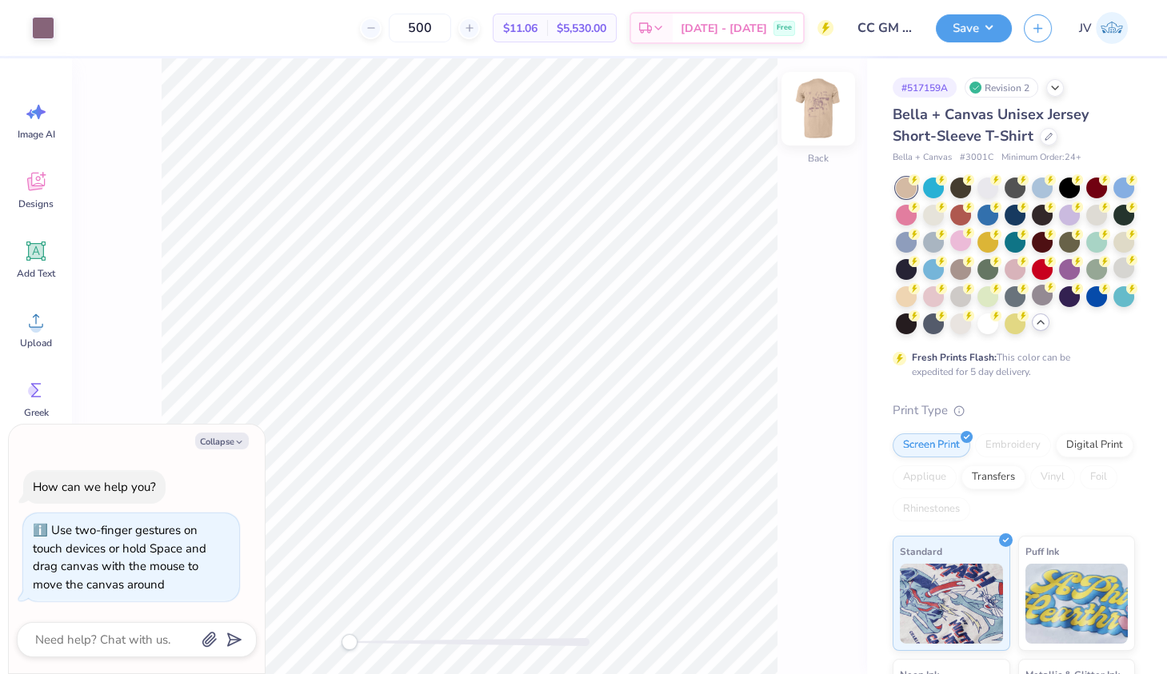
click at [829, 107] on img at bounding box center [818, 109] width 64 height 64
click at [829, 107] on img at bounding box center [818, 109] width 32 height 32
click at [1113, 241] on div at bounding box center [1123, 240] width 21 height 21
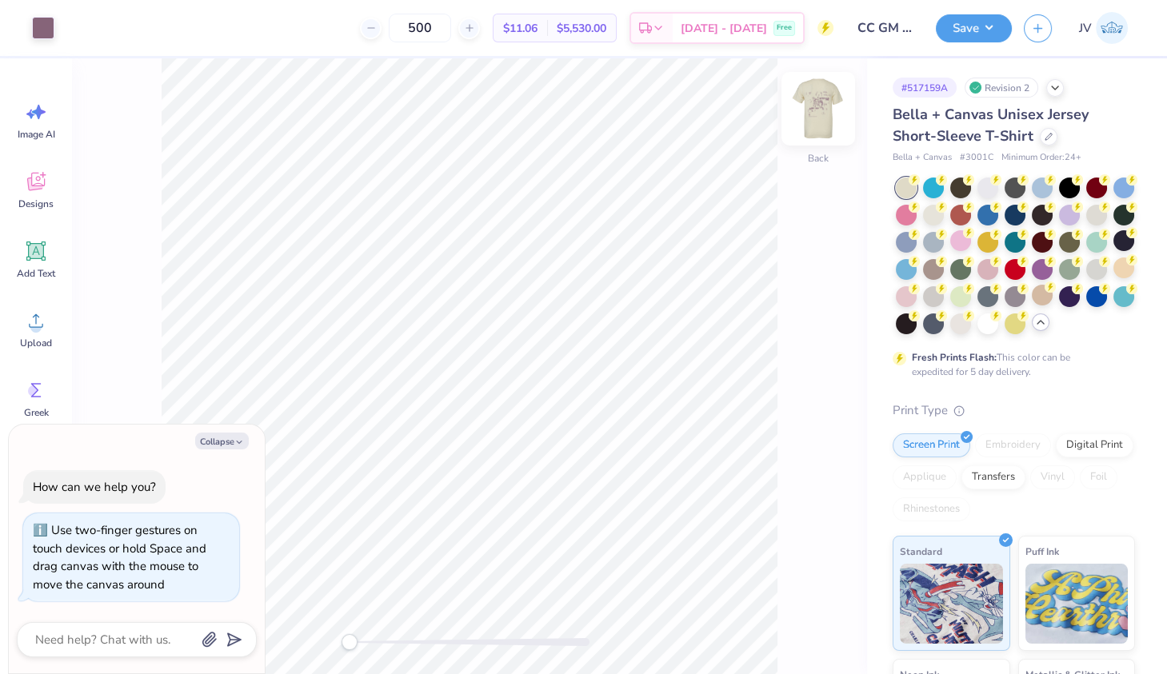
click at [823, 110] on img at bounding box center [818, 109] width 64 height 64
click at [823, 110] on img at bounding box center [818, 109] width 32 height 32
click at [982, 27] on button "Save" at bounding box center [974, 26] width 76 height 28
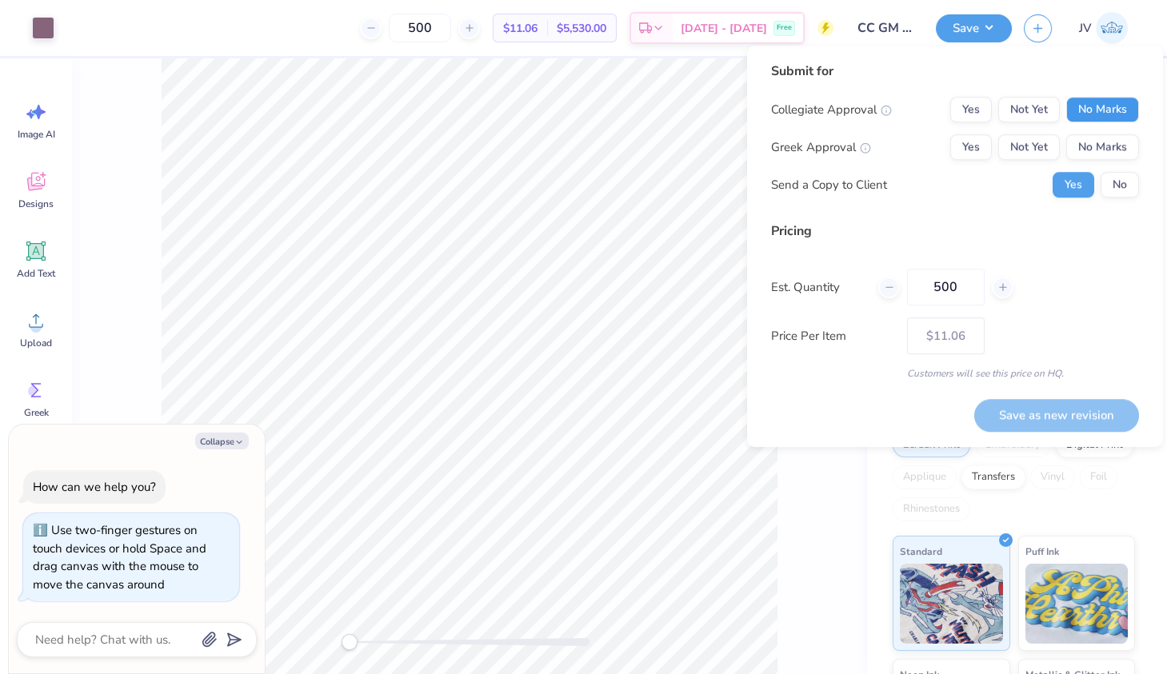
click at [1086, 114] on button "No Marks" at bounding box center [1102, 110] width 73 height 26
click at [1095, 151] on button "No Marks" at bounding box center [1102, 147] width 73 height 26
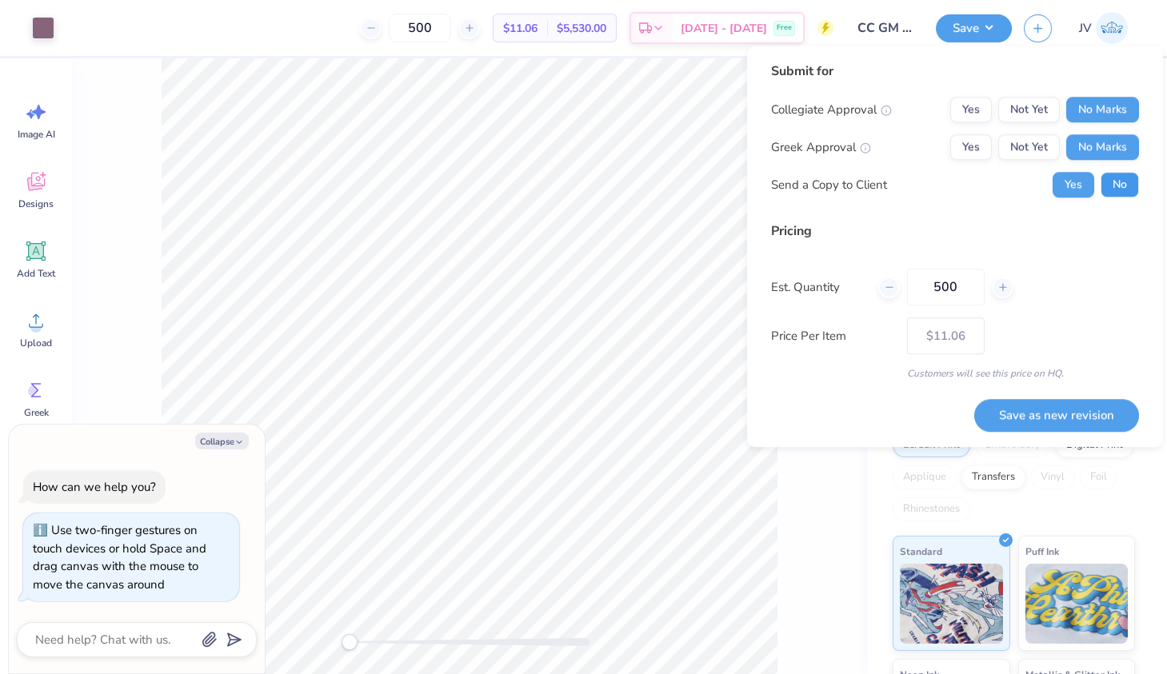
click at [1120, 177] on button "No" at bounding box center [1119, 185] width 38 height 26
click at [1059, 407] on button "Save as new revision" at bounding box center [1056, 415] width 165 height 32
type textarea "x"
type input "– –"
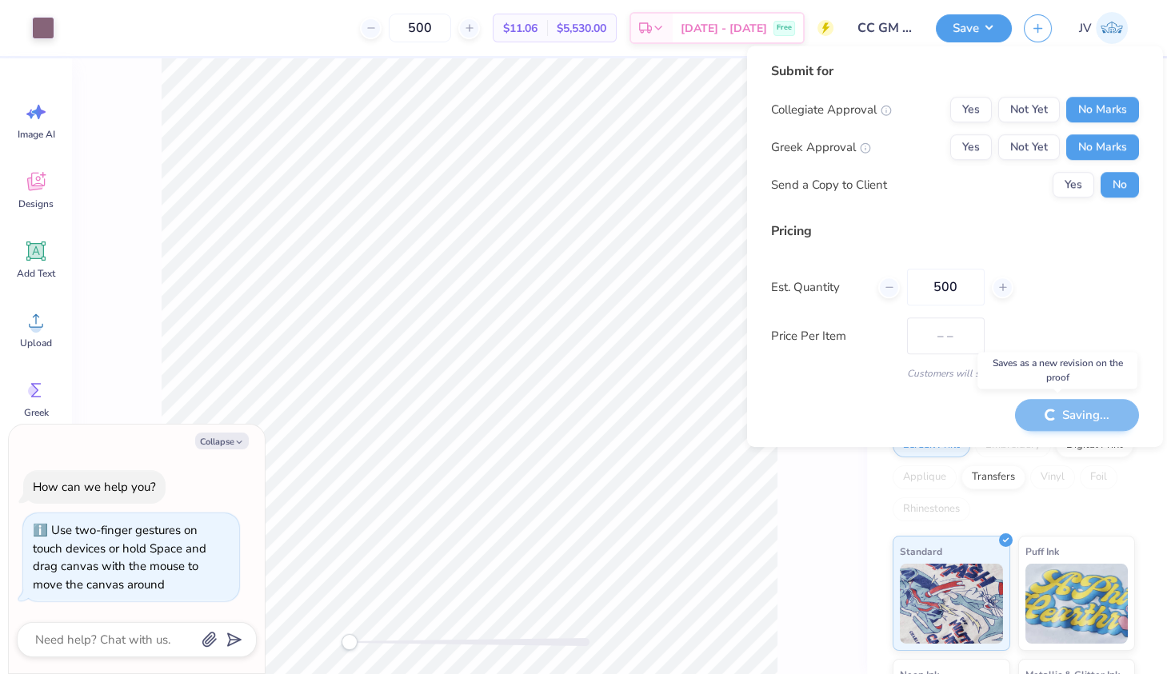
type textarea "x"
type input "$11.06"
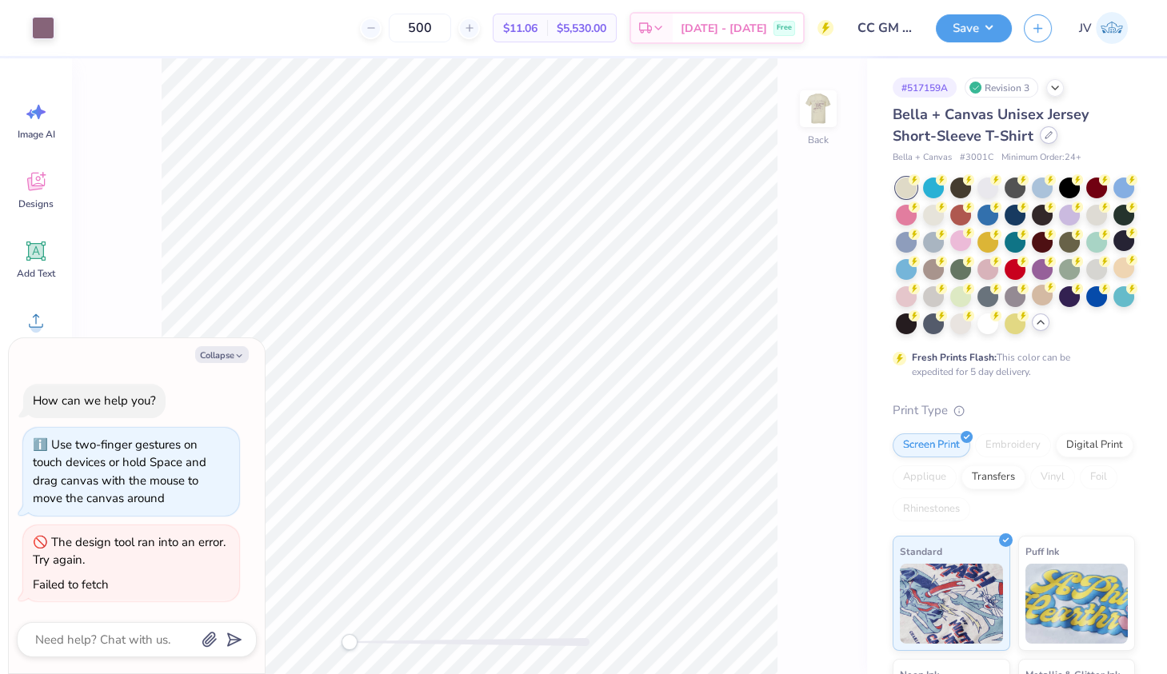
click at [1045, 137] on icon at bounding box center [1048, 135] width 6 height 6
type textarea "x"
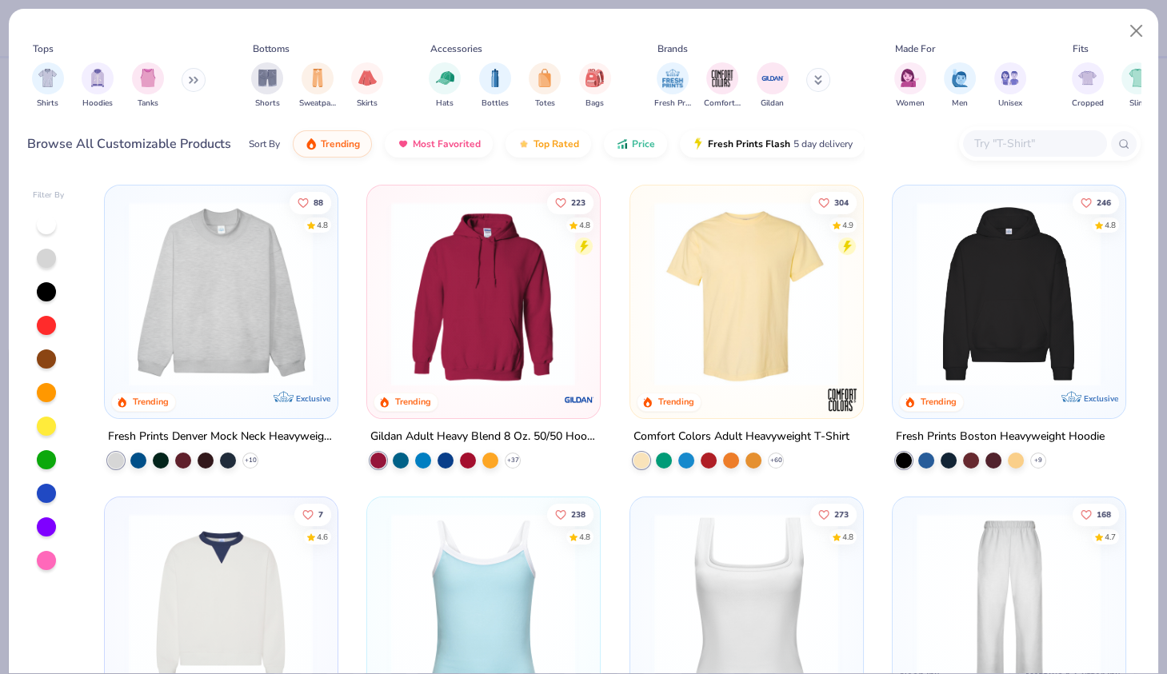
click at [989, 129] on div at bounding box center [1050, 143] width 182 height 34
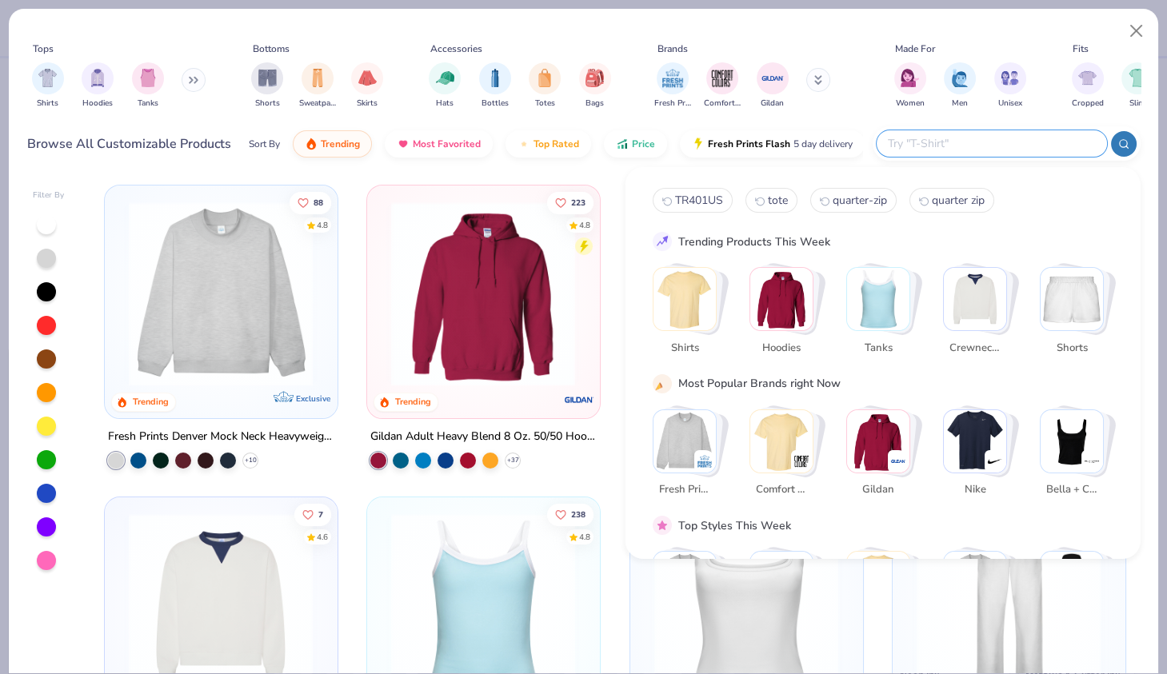
paste input "3600"
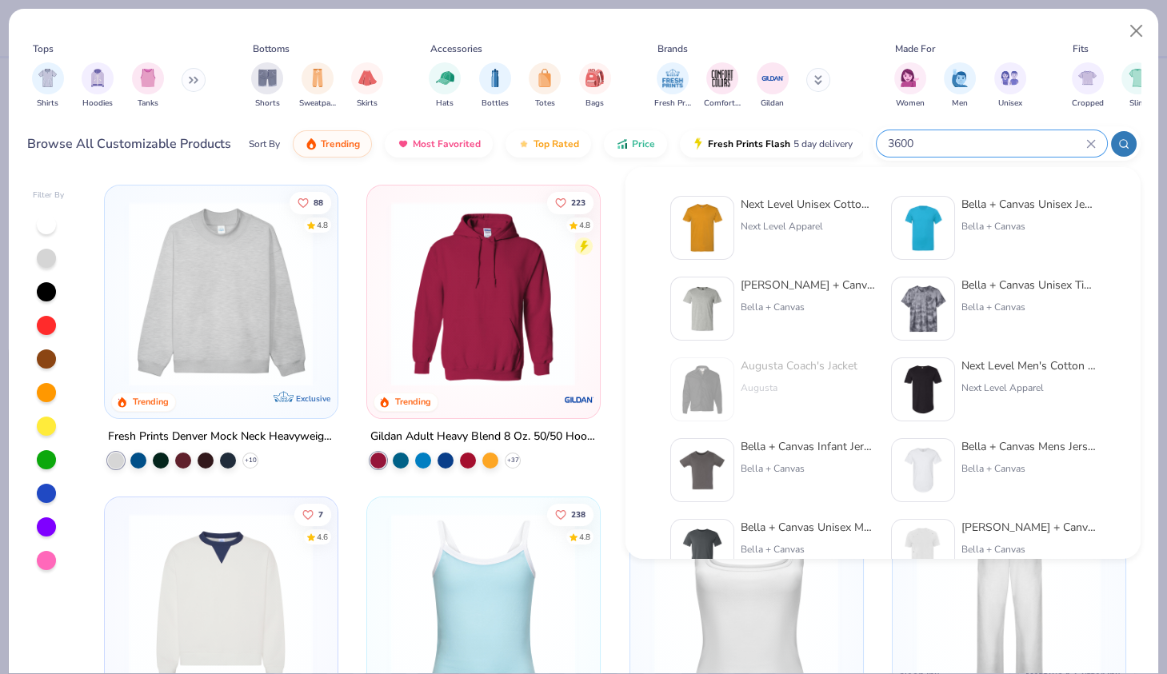
type input "3600"
click at [806, 226] on div "Next Level Apparel" at bounding box center [808, 226] width 134 height 14
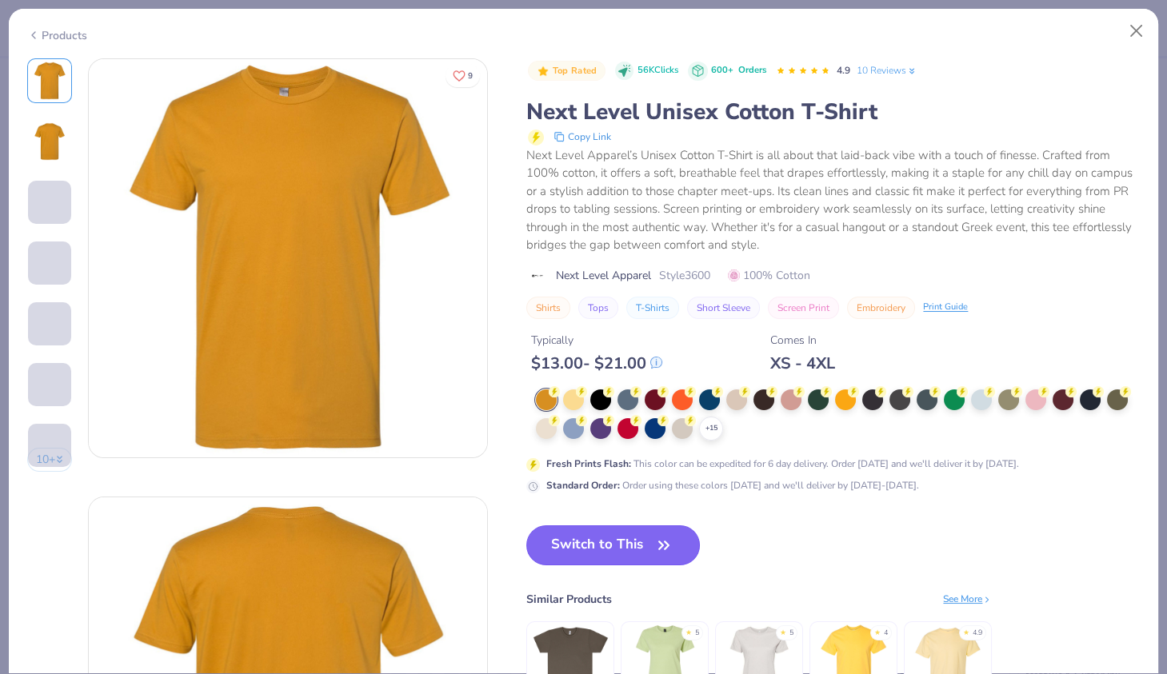
click at [617, 551] on button "Switch to This" at bounding box center [613, 545] width 174 height 40
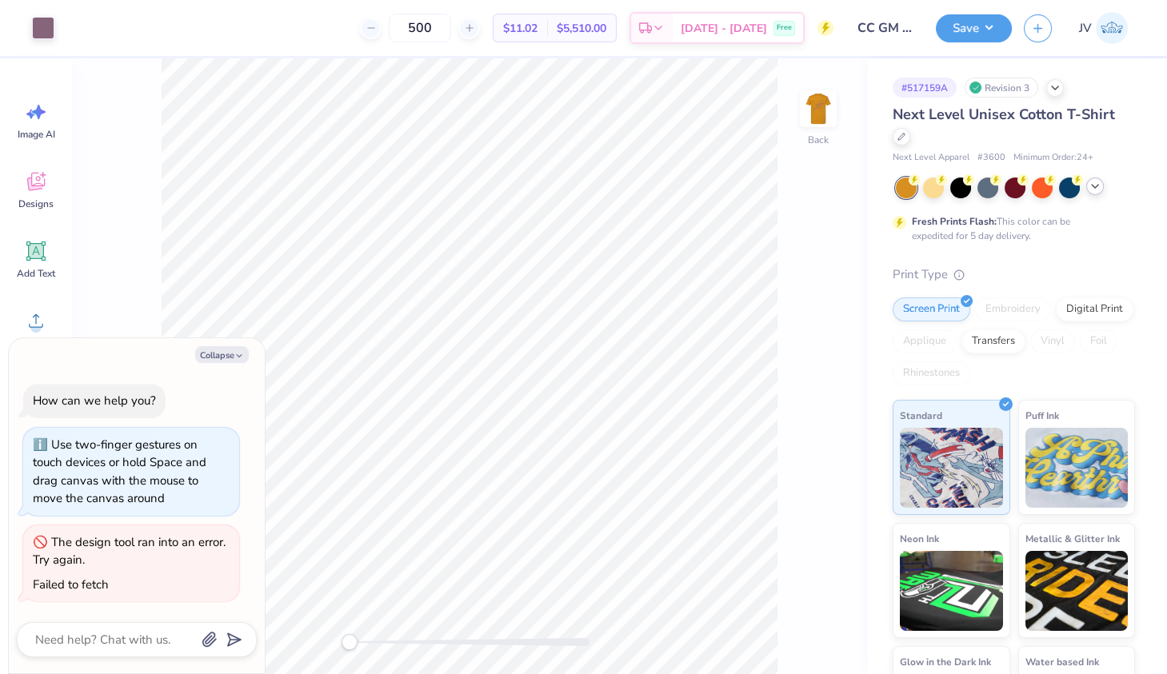
click at [1088, 187] on icon at bounding box center [1094, 186] width 13 height 13
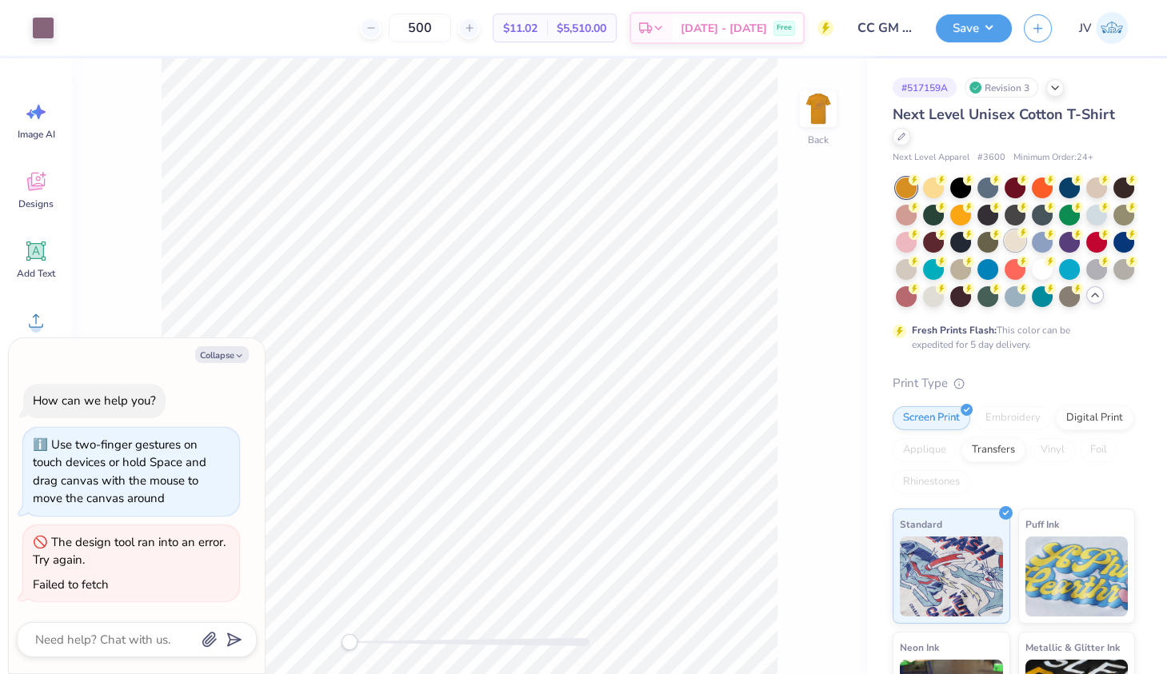
click at [1022, 239] on div at bounding box center [1014, 240] width 21 height 21
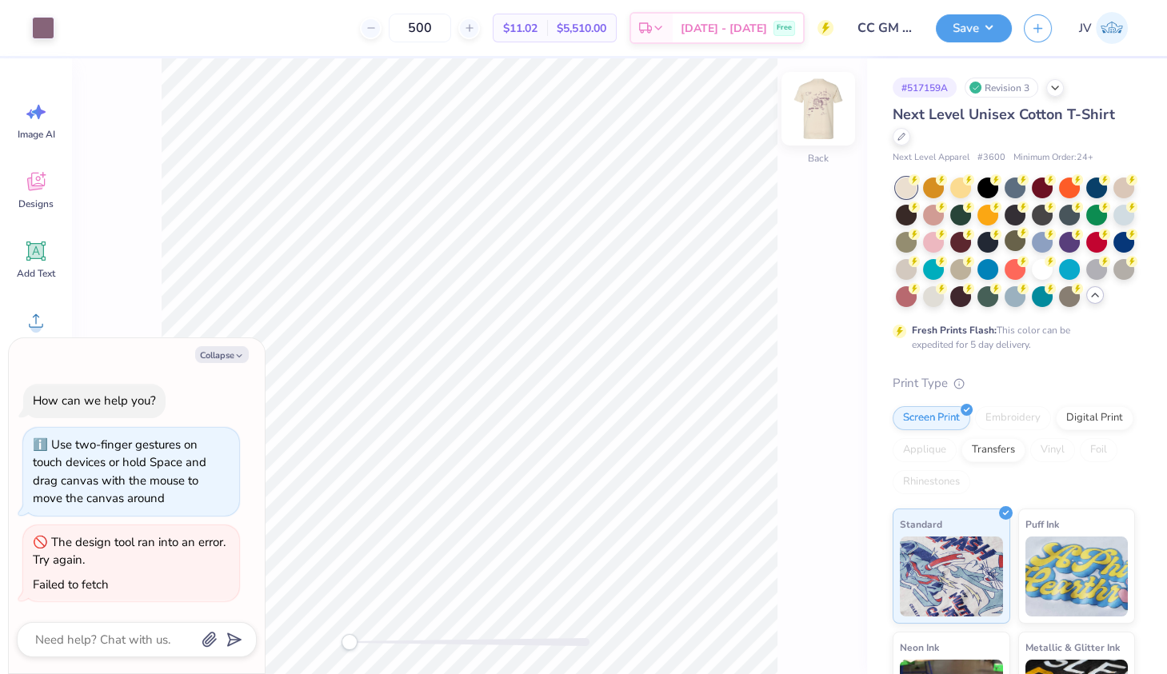
click at [832, 119] on img at bounding box center [818, 109] width 64 height 64
click at [832, 119] on img at bounding box center [818, 109] width 32 height 32
click at [808, 112] on img at bounding box center [818, 109] width 64 height 64
click at [808, 112] on img at bounding box center [818, 109] width 32 height 32
click at [963, 28] on button "Save" at bounding box center [974, 26] width 76 height 28
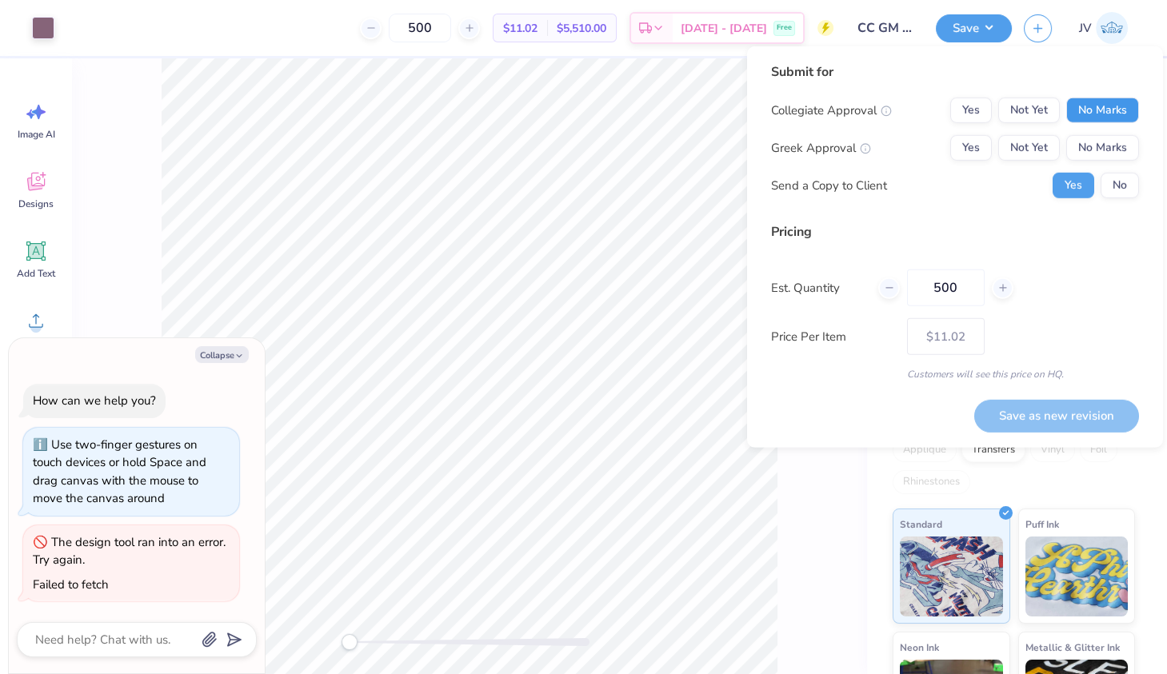
click at [1110, 107] on button "No Marks" at bounding box center [1102, 111] width 73 height 26
click at [1116, 146] on button "No Marks" at bounding box center [1102, 148] width 73 height 26
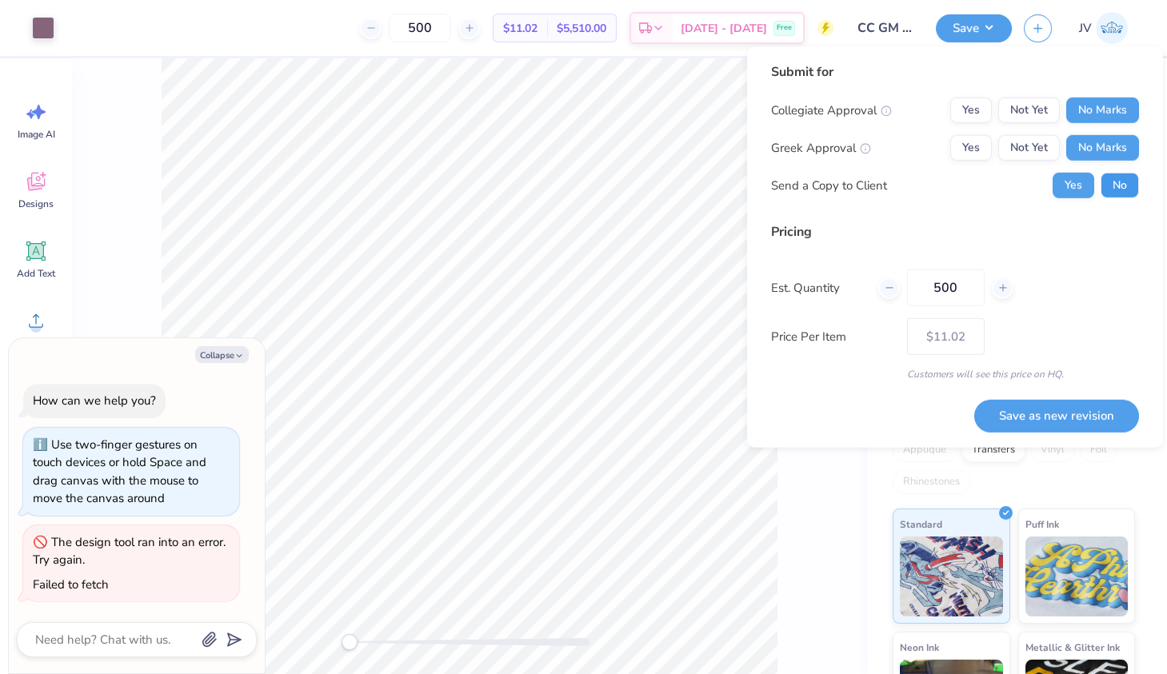
click at [1123, 184] on button "No" at bounding box center [1119, 186] width 38 height 26
click at [1080, 415] on button "Save as new revision" at bounding box center [1056, 415] width 165 height 33
type textarea "x"
type input "– –"
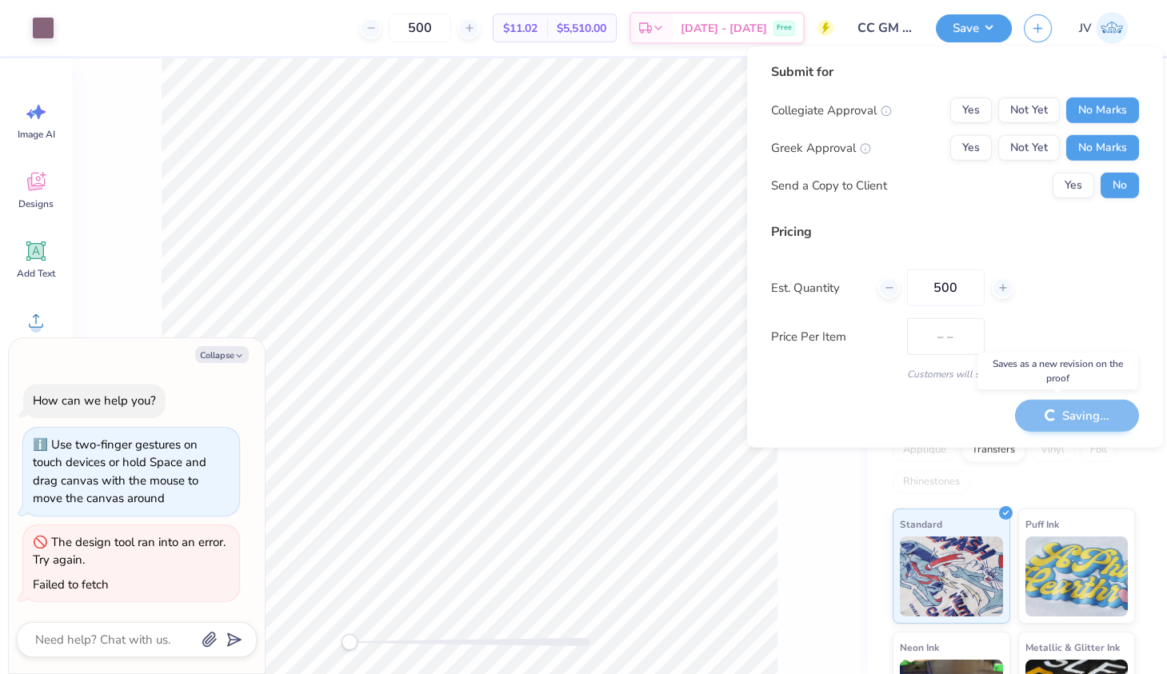
type textarea "x"
type input "$11.02"
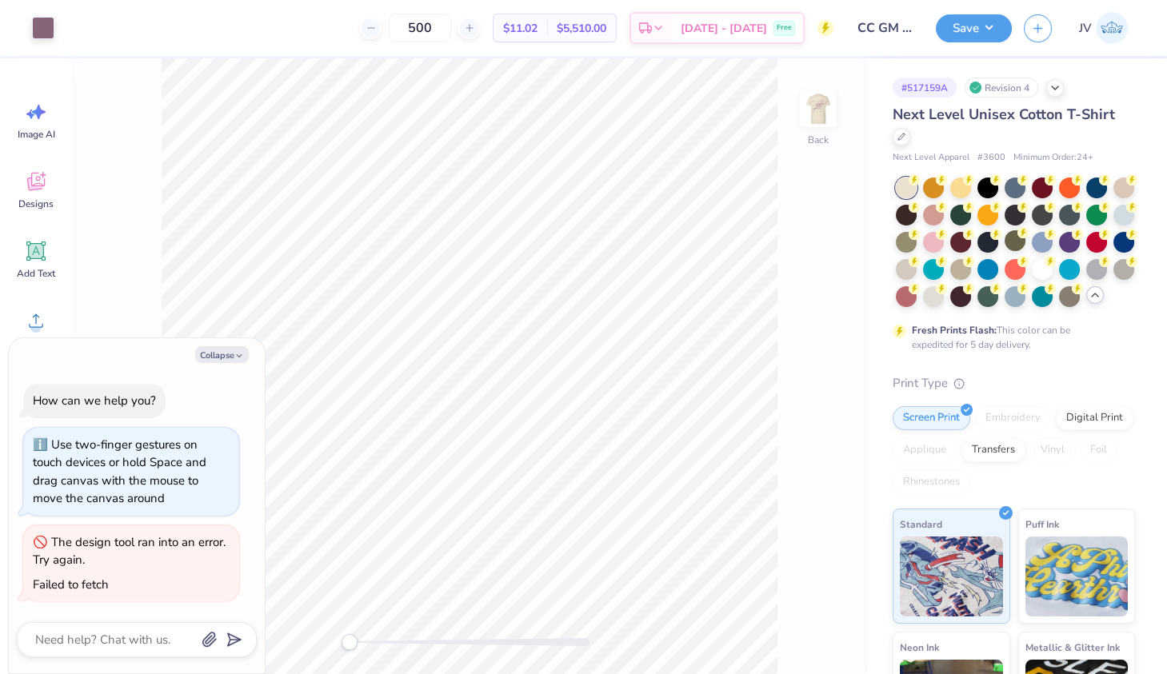
type textarea "x"
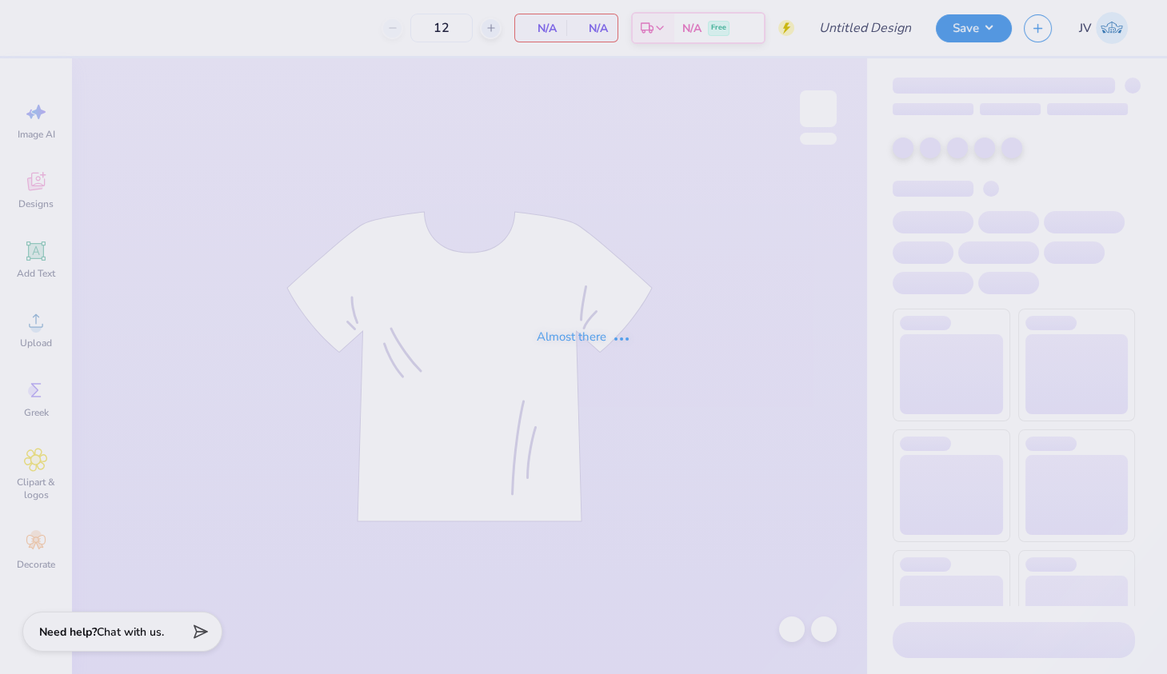
type input "CC GM shirt"
type input "500"
